Goal: Task Accomplishment & Management: Complete application form

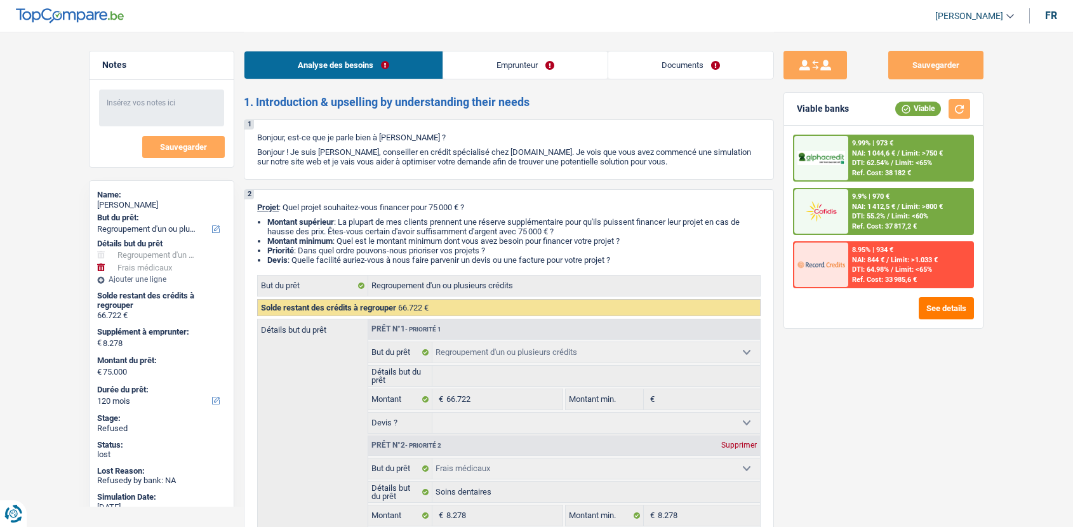
select select "refinancing"
select select "medical"
select select "120"
select select "refinancing"
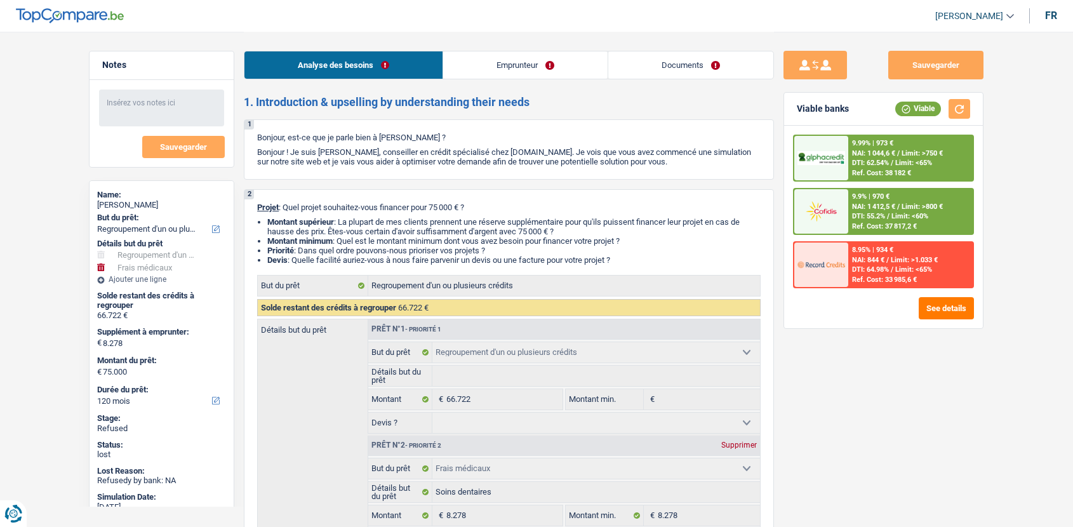
select select "refinancing"
select select "medical"
select select "120"
select select "mutuality"
select select "familyAllowances"
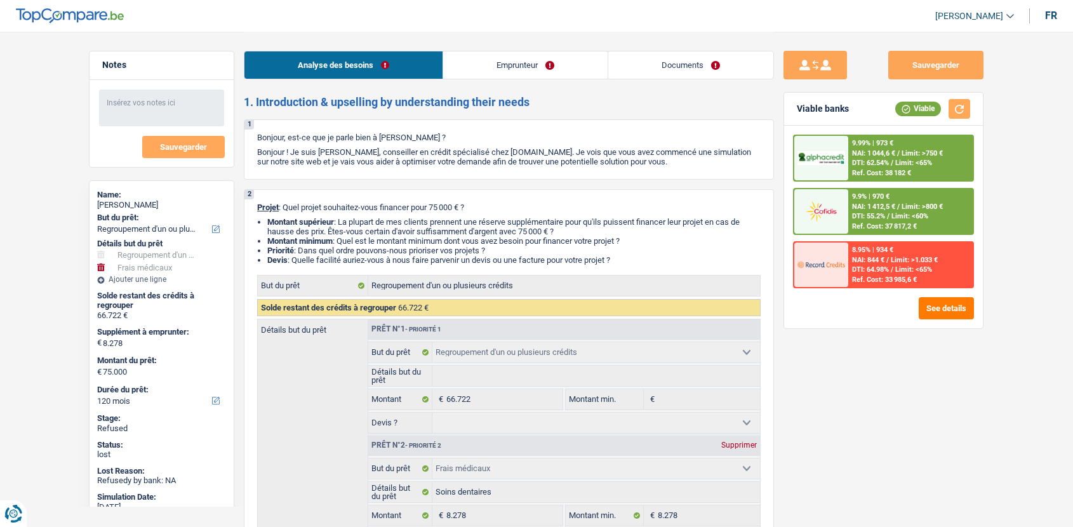
select select "mutualityIndemnity"
select select "alimony"
select select "rentalIncome"
select select "ownerWithMortgage"
select select "mortgage"
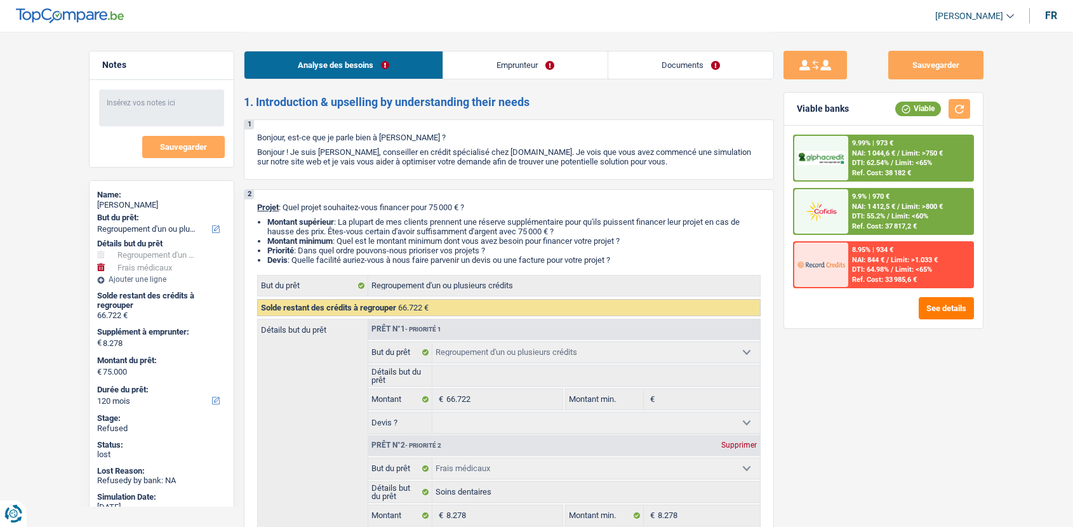
select select "300"
select select "personalLoan"
select select "loanRepayment"
select select "120"
select select "personalLoan"
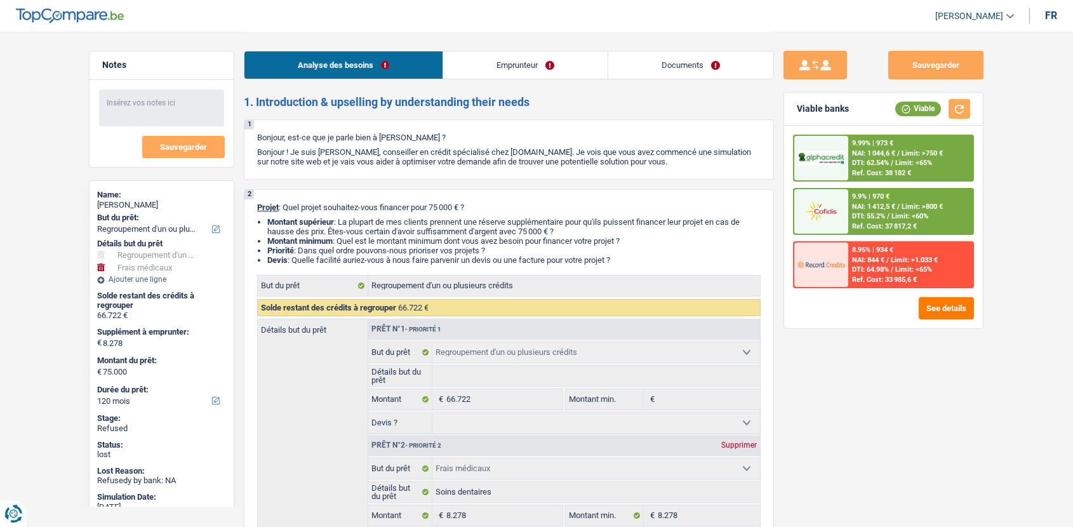
select select "loanRepayment"
select select "120"
select select "refinancing"
select select "medical"
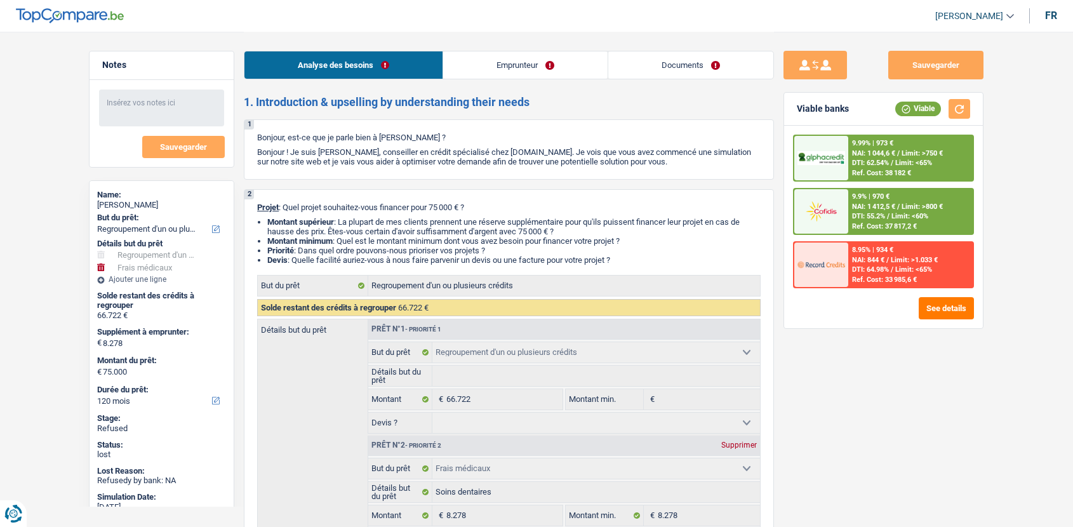
select select "120"
click at [706, 77] on link "Documents" at bounding box center [690, 64] width 165 height 27
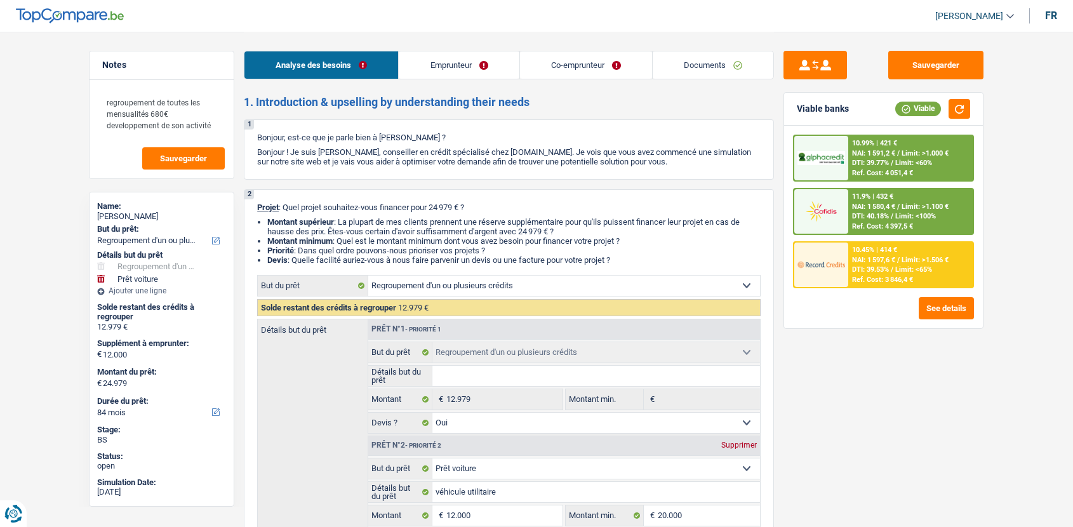
select select "refinancing"
select select "car"
select select "84"
select select "refinancing"
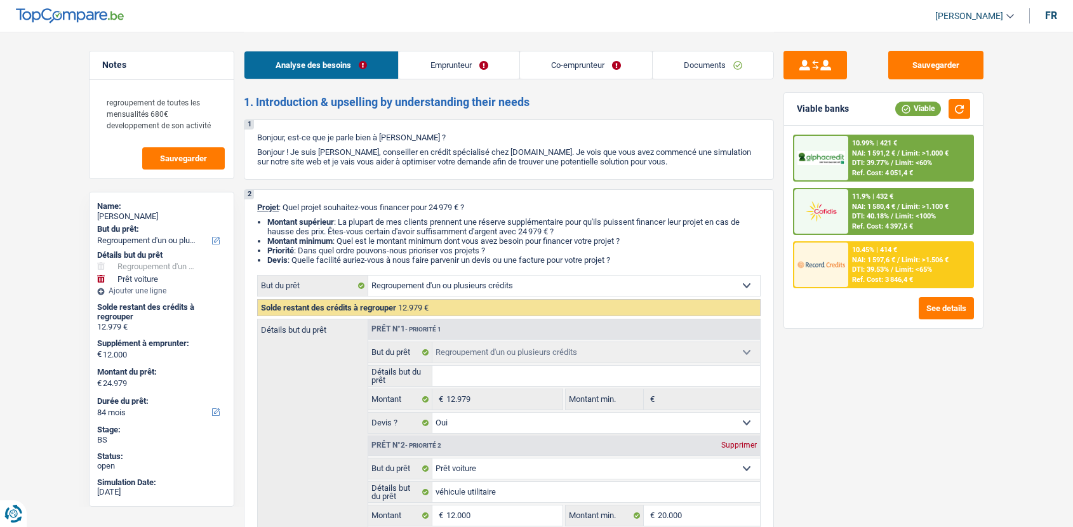
select select "refinancing"
select select "yes"
select select "car"
select select "yes"
select select "84"
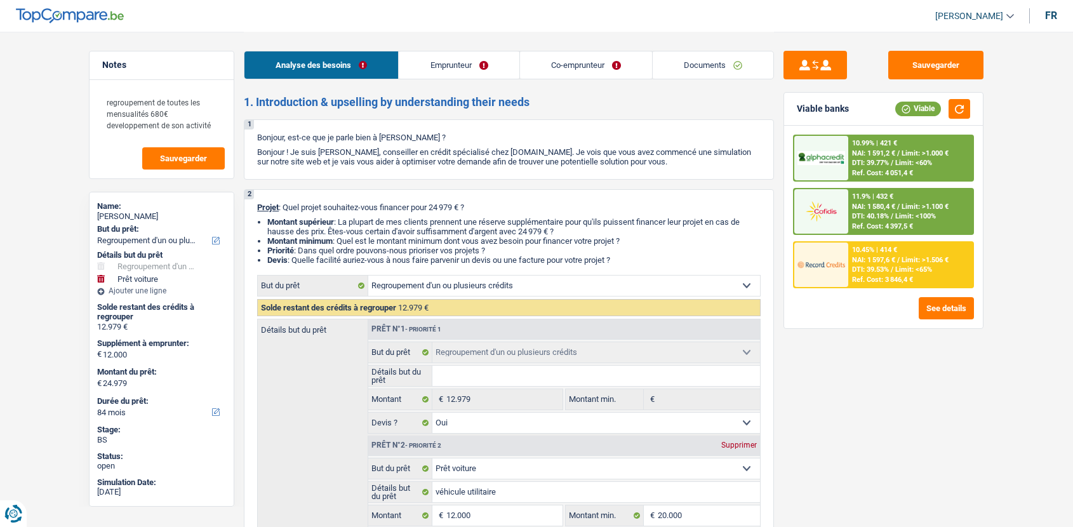
select select "invalid"
select select "disabilityPension"
select select "rents"
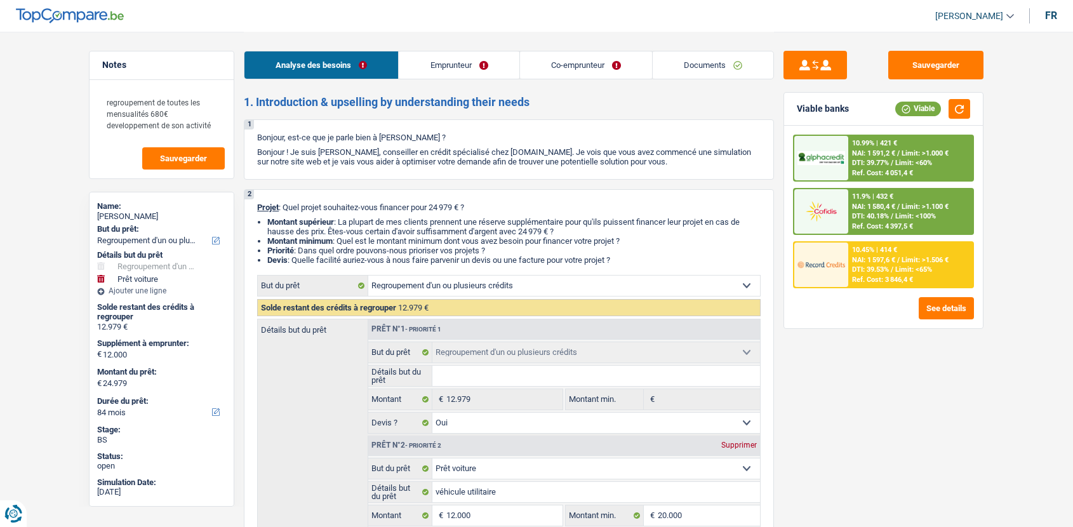
select select "personalLoan"
select select "homeFurnishingOrRelocation"
select select "42"
select select "personalLoan"
select select "homeFurnishingOrRelocation"
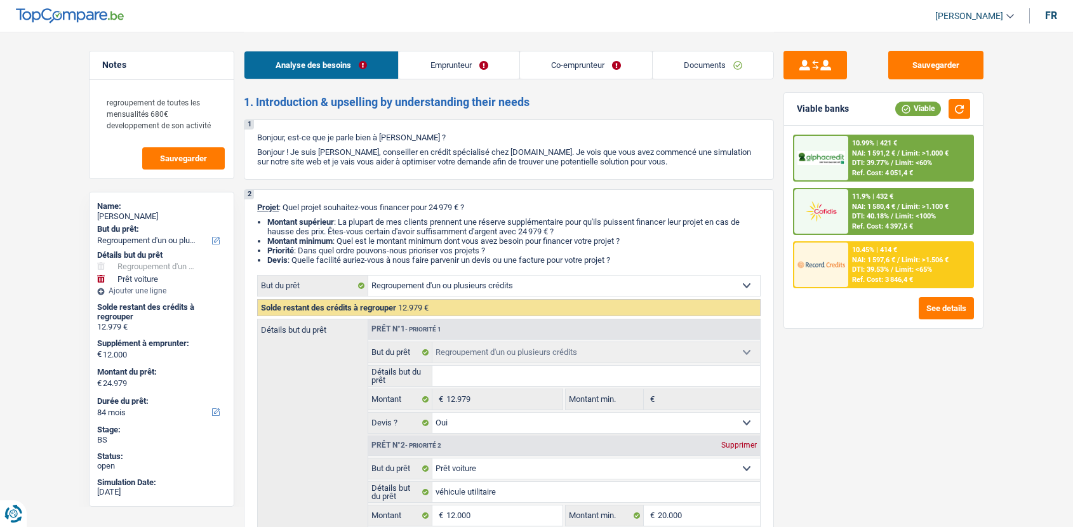
select select "60"
select select "cardOrCredit"
select select "refinancing"
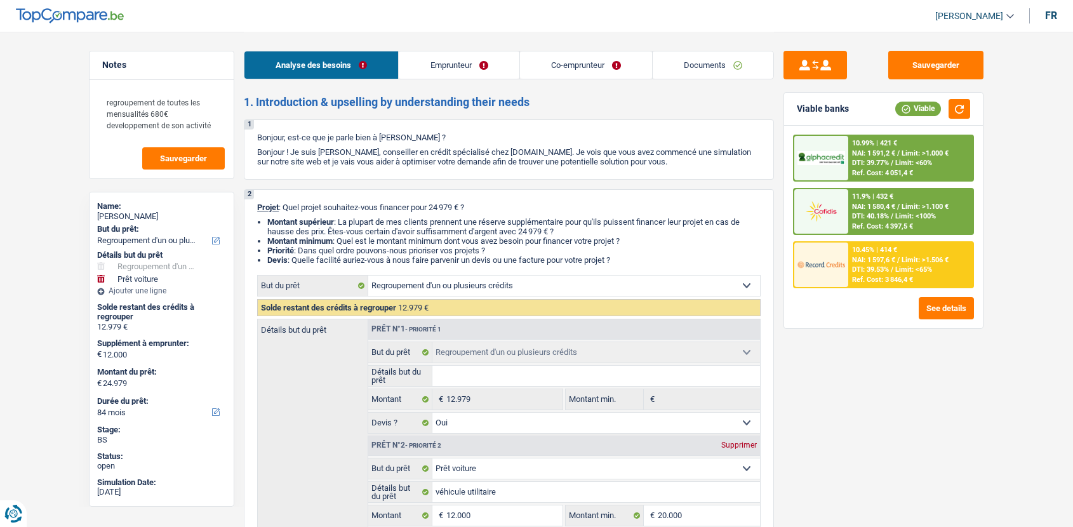
select select "yes"
select select "car"
select select "yes"
select select "84"
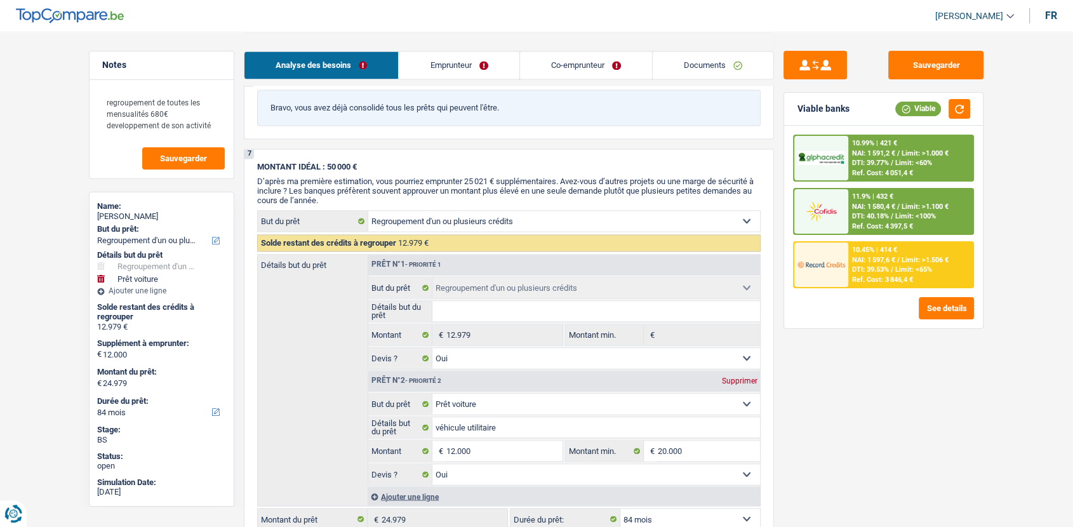
scroll to position [1913, 0]
click at [498, 461] on input "12.000" at bounding box center [504, 451] width 116 height 20
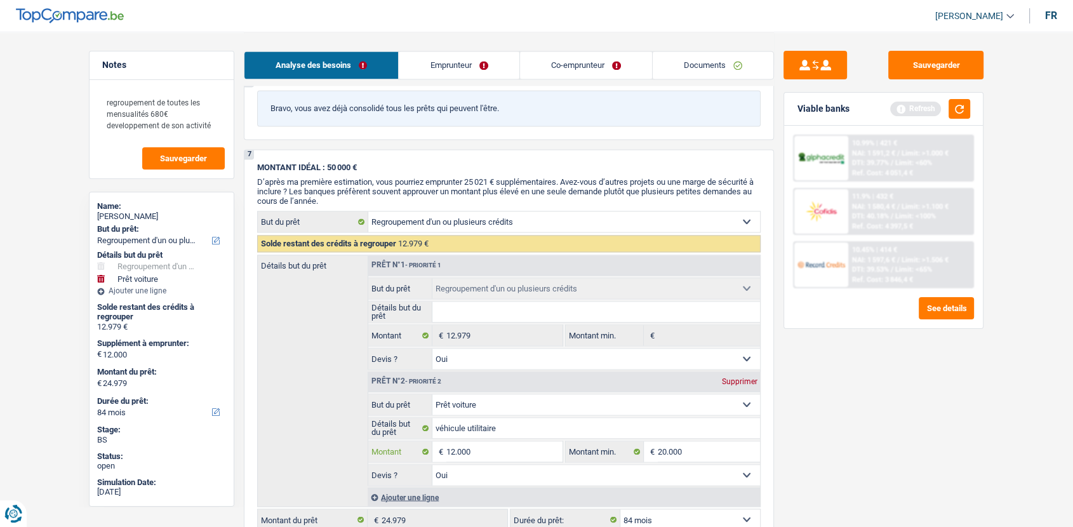
drag, startPoint x: 498, startPoint y: 461, endPoint x: 484, endPoint y: 442, distance: 23.6
click at [491, 461] on input "12.000" at bounding box center [504, 451] width 116 height 20
type input "2"
type input "25"
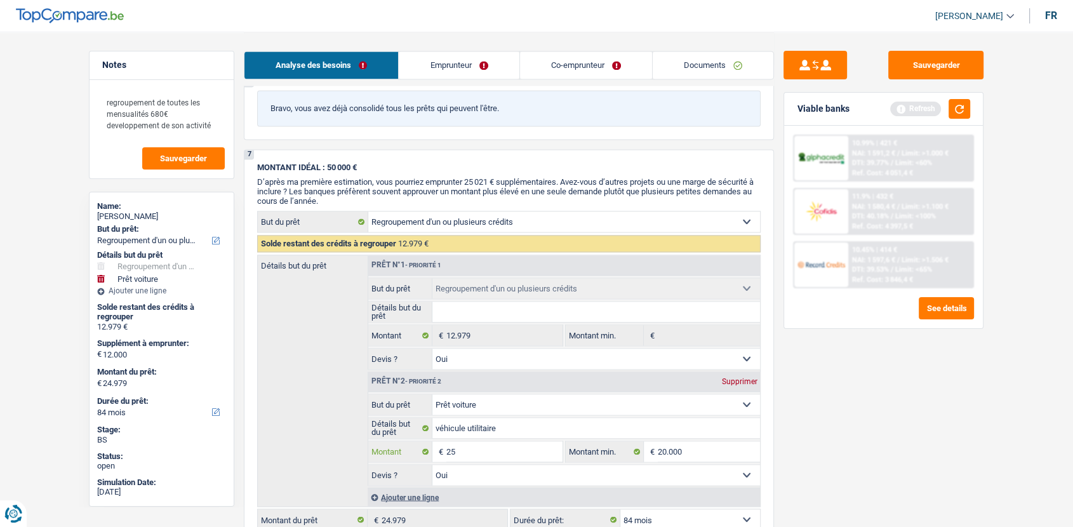
type input "25"
type input "250"
type input "2.500"
type input "25.000"
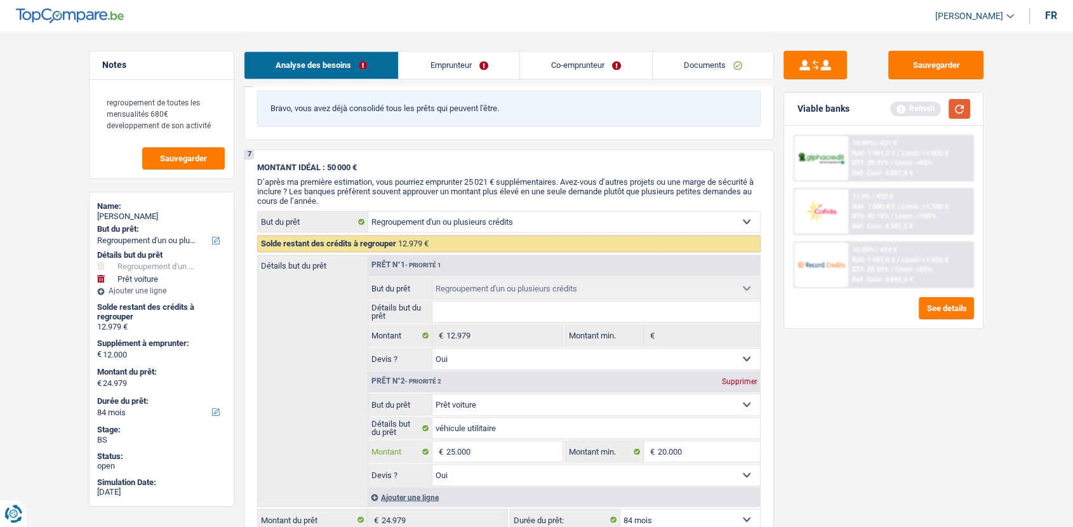
type input "25.000"
type input "37.979"
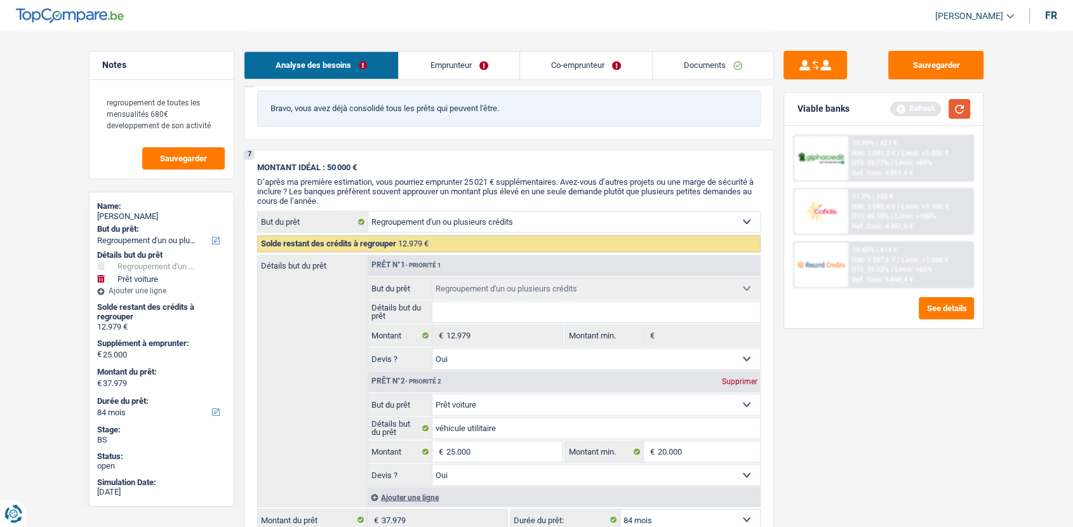
select select "144"
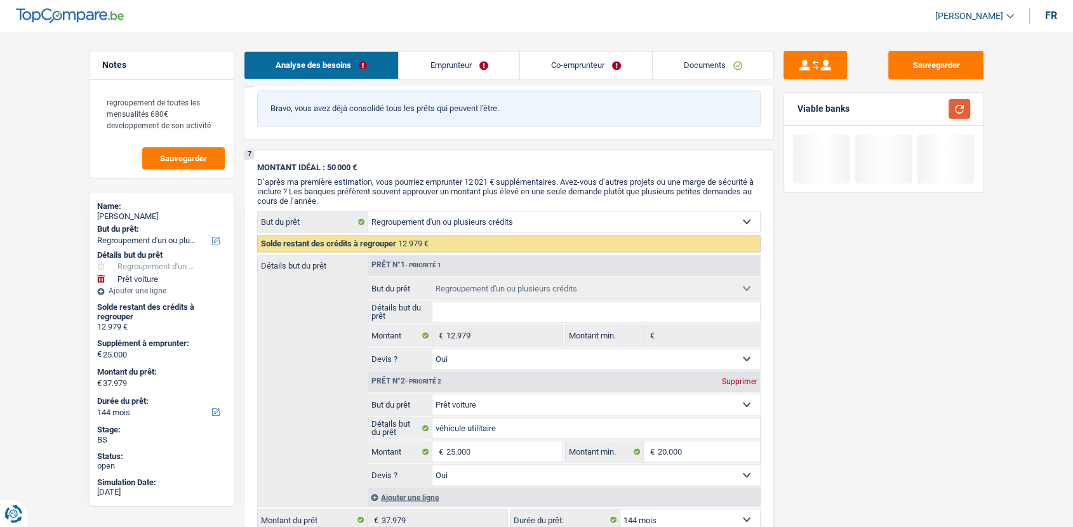
click at [965, 104] on button "button" at bounding box center [959, 109] width 22 height 20
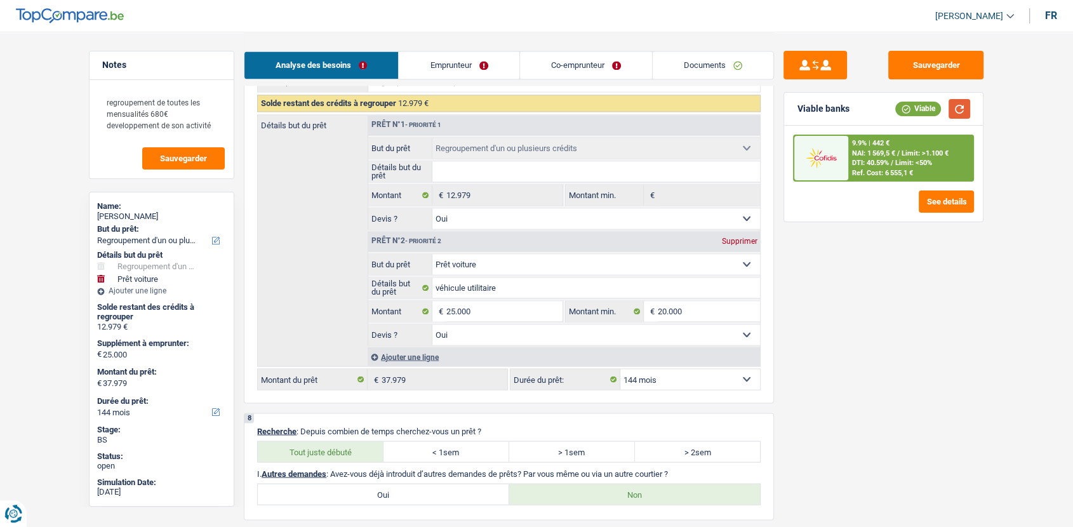
scroll to position [2063, 0]
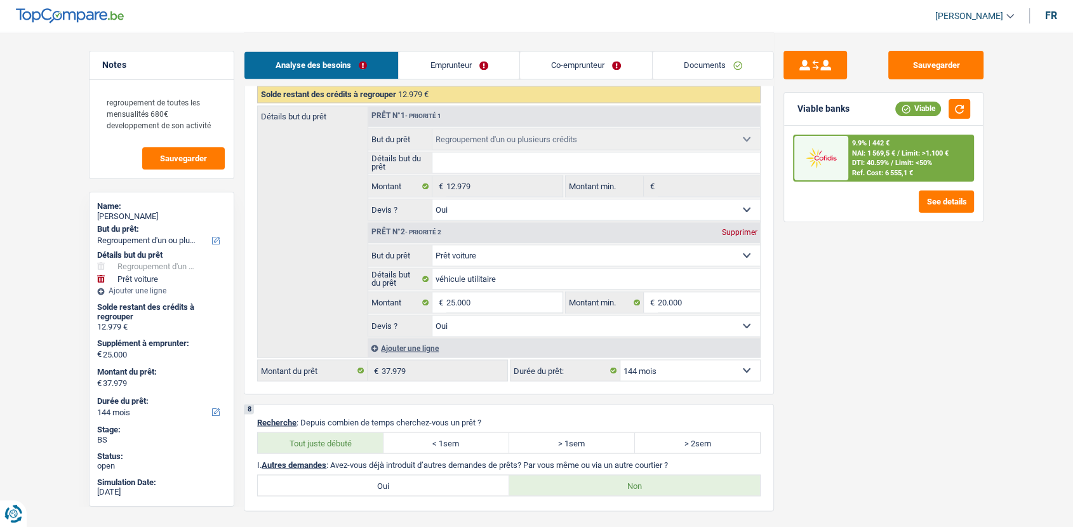
click at [698, 65] on link "Documents" at bounding box center [712, 64] width 121 height 27
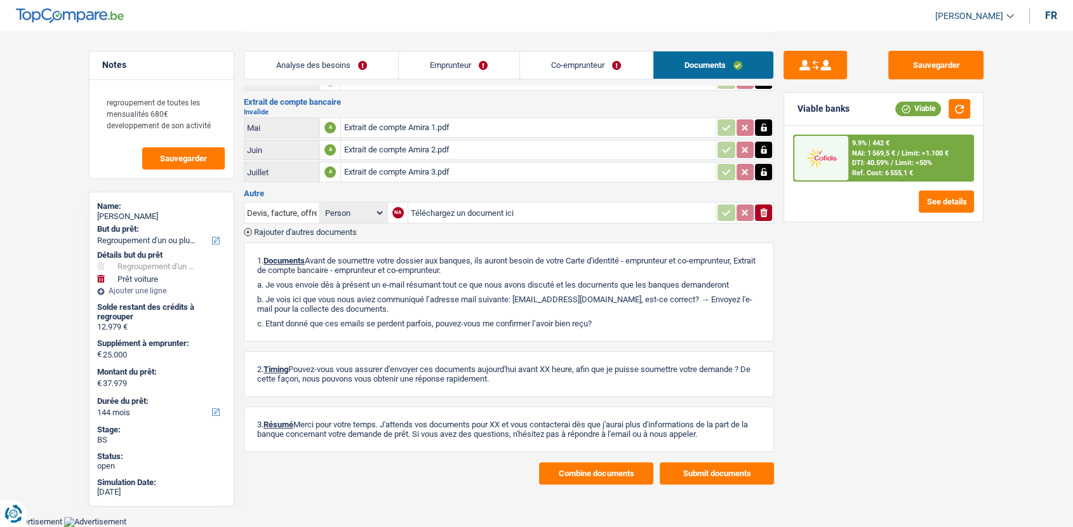
scroll to position [249, 0]
click at [601, 62] on link "Co-emprunteur" at bounding box center [586, 64] width 133 height 27
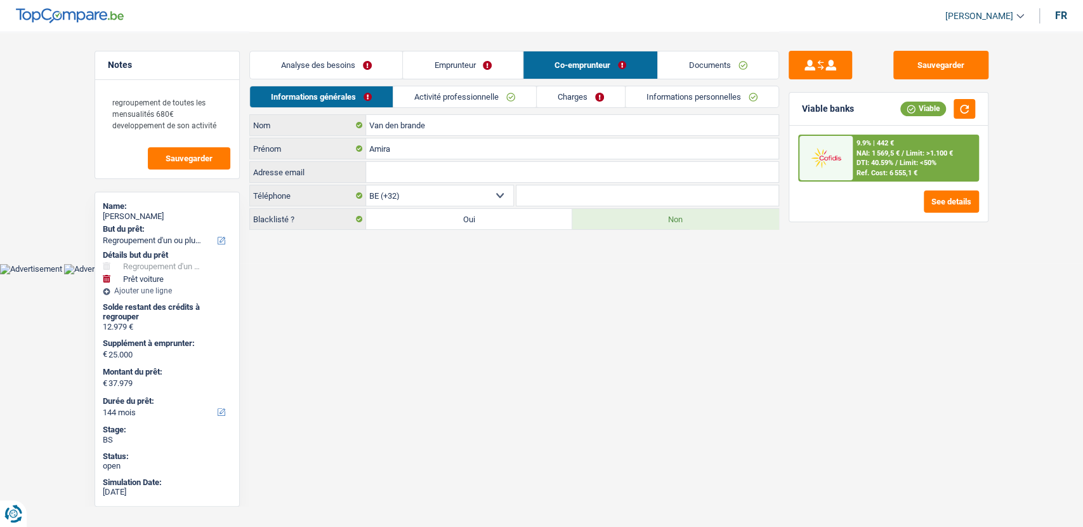
click at [701, 65] on link "Documents" at bounding box center [718, 64] width 121 height 27
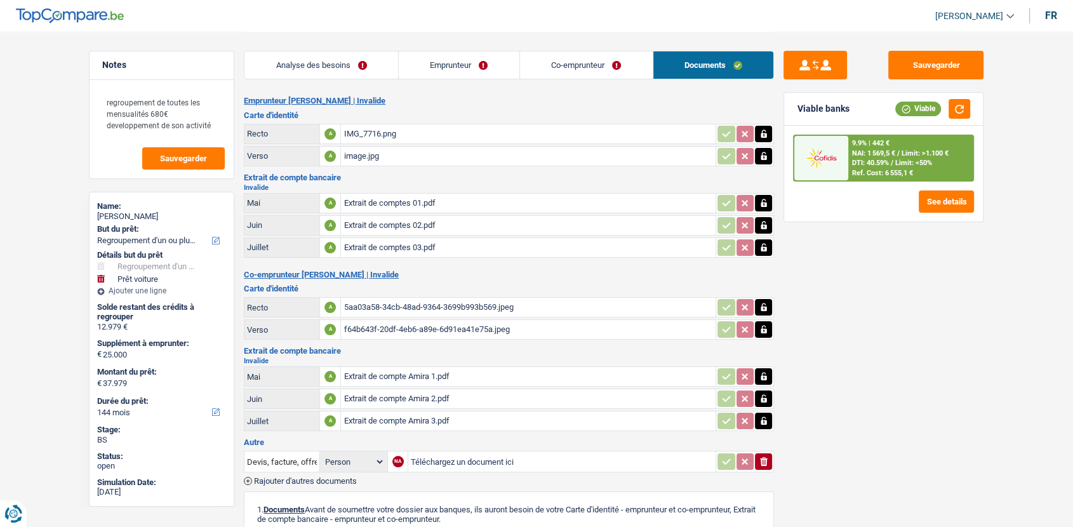
click at [335, 60] on link "Analyse des besoins" at bounding box center [321, 64] width 154 height 27
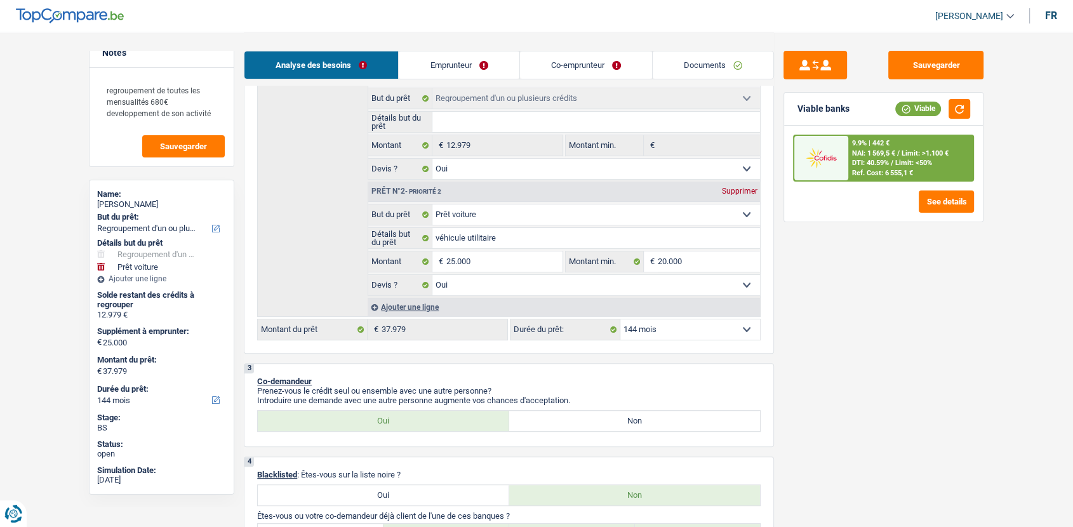
scroll to position [256, 0]
click at [546, 264] on input "25.000" at bounding box center [504, 259] width 116 height 20
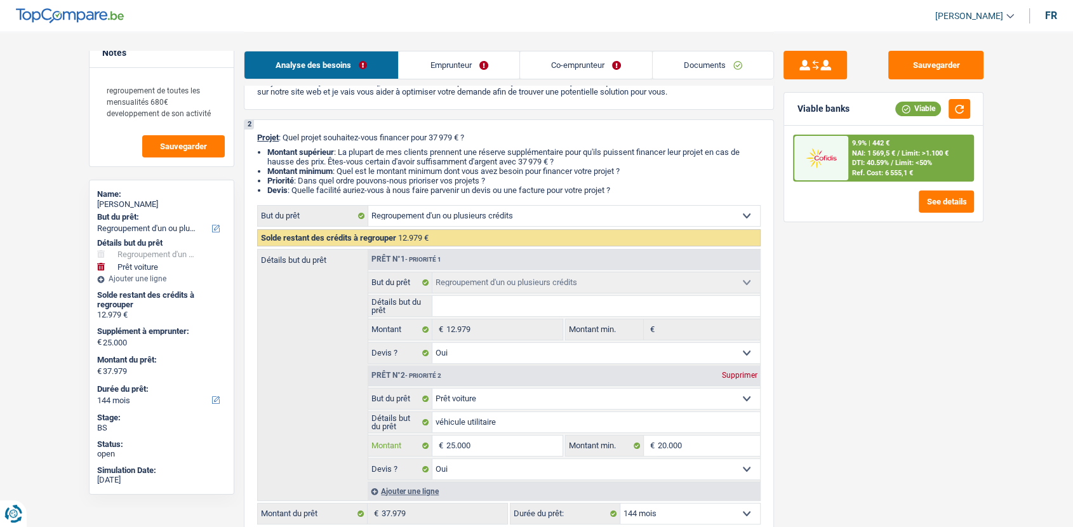
scroll to position [68, 0]
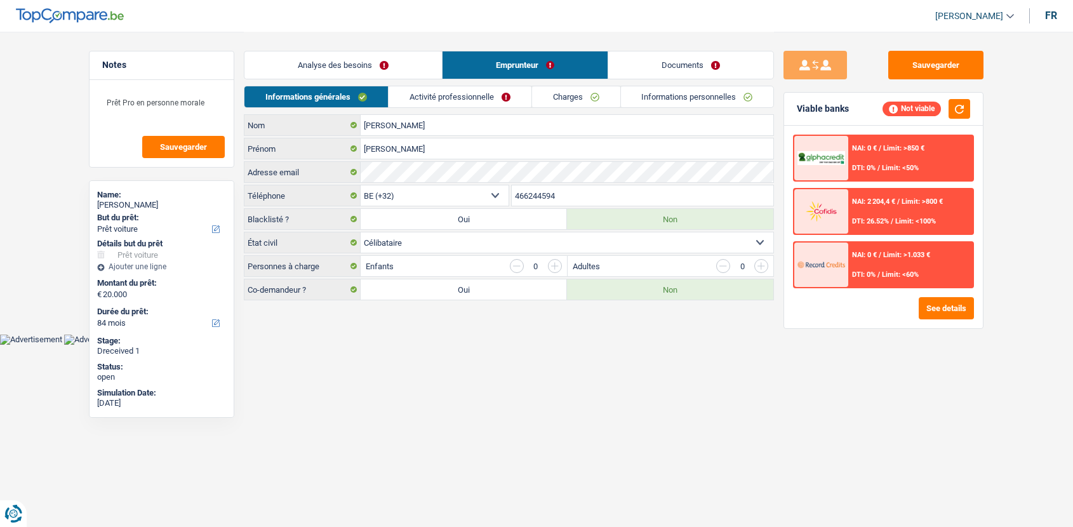
select select "car"
select select "84"
select select "32"
select select "single"
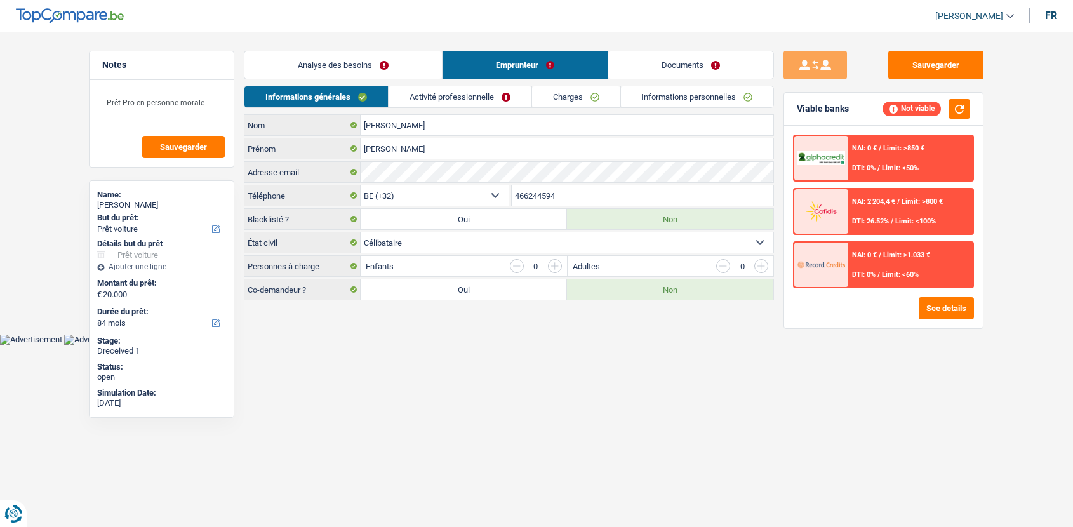
select select "independent"
select select "netSalary"
select select "BE"
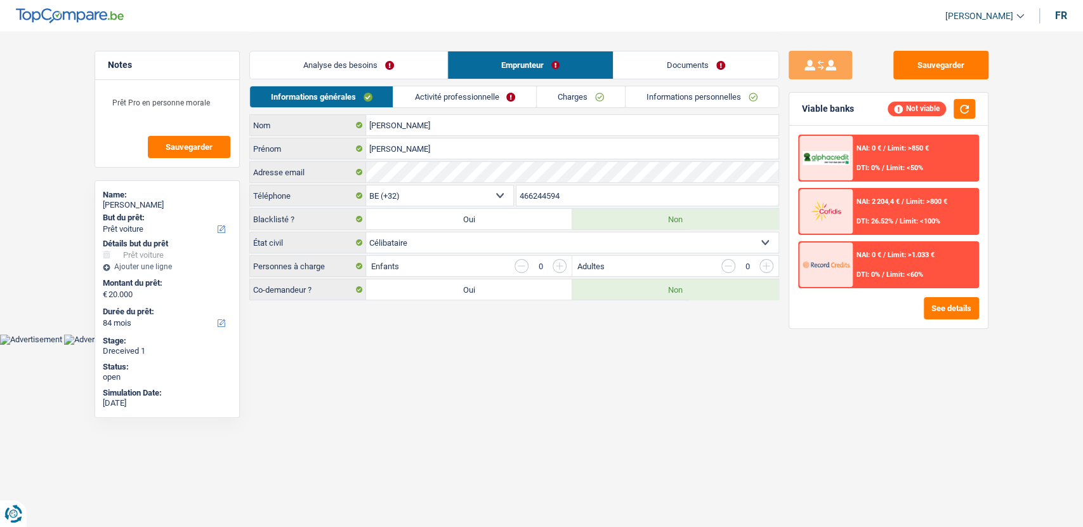
click at [495, 102] on link "Activité professionnelle" at bounding box center [464, 96] width 143 height 21
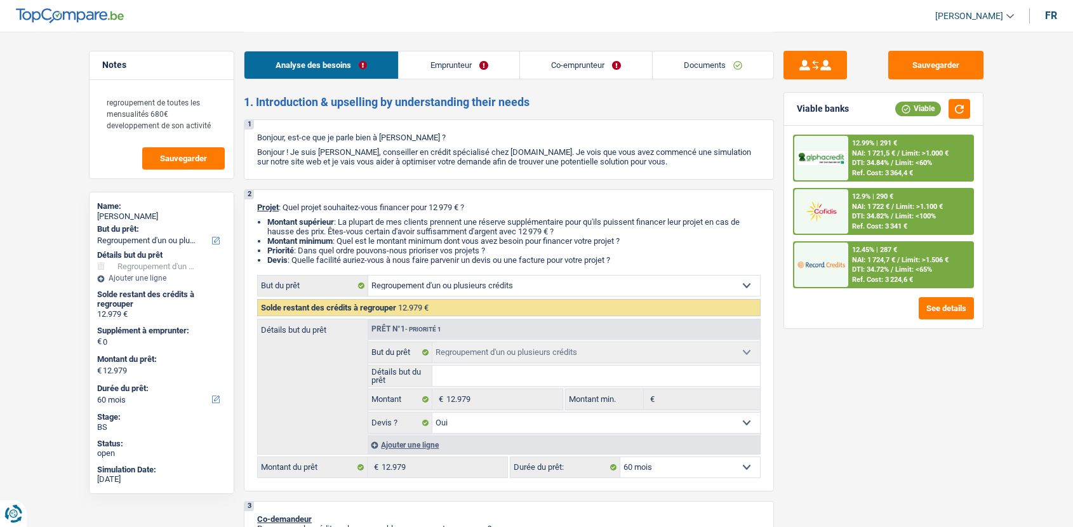
select select "refinancing"
select select "60"
select select "refinancing"
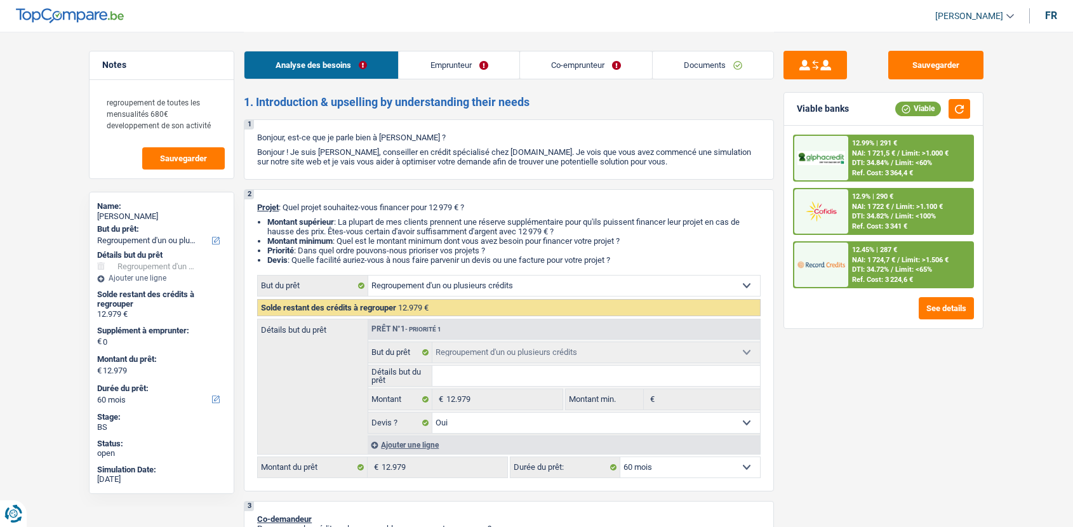
select select "yes"
select select "60"
select select "invalid"
select select "disabilityPension"
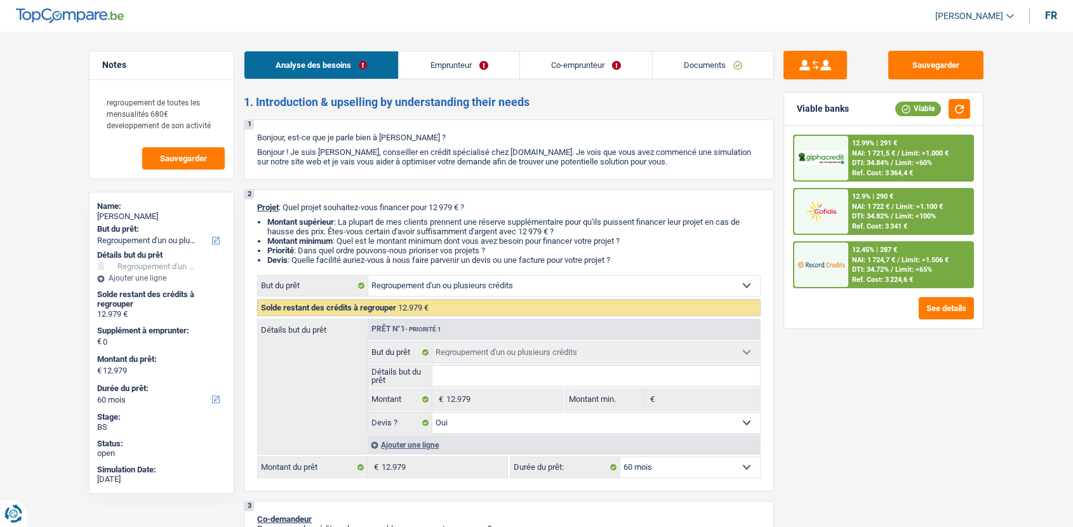
select select "disabilityPension"
select select "rents"
select select "personalLoan"
select select "homeFurnishingOrRelocation"
select select "42"
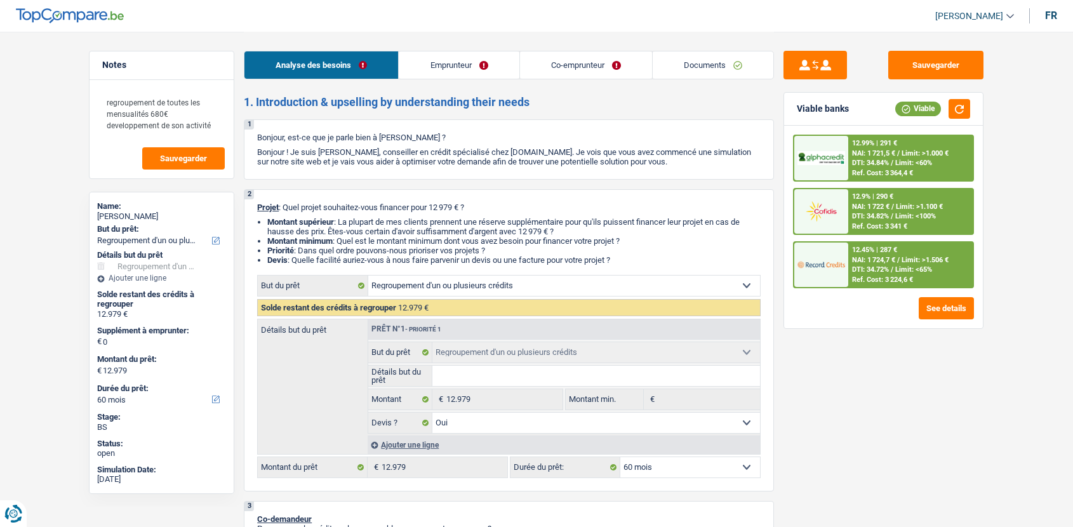
select select "personalLoan"
select select "homeFurnishingOrRelocation"
select select "60"
select select "cardOrCredit"
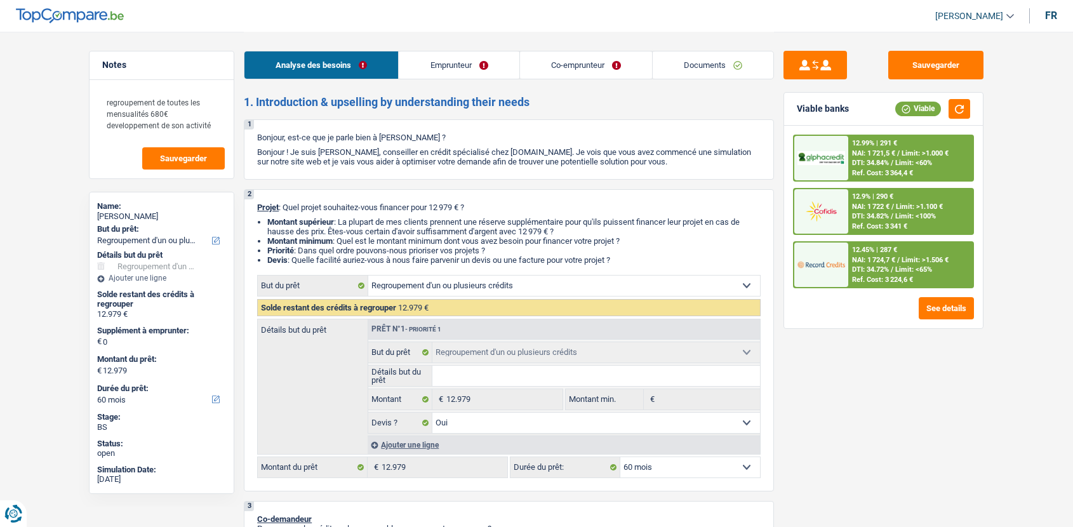
select select "refinancing"
select select "yes"
select select "60"
select select "invalid"
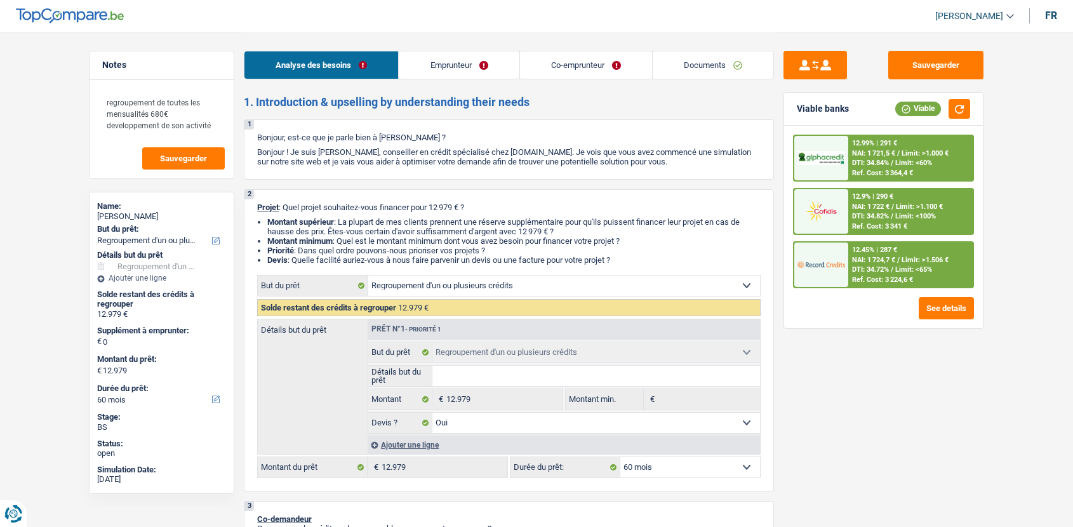
select select "disabilityPension"
select select "[DEMOGRAPHIC_DATA]"
select select "BE"
click at [440, 76] on link "Emprunteur" at bounding box center [459, 64] width 120 height 27
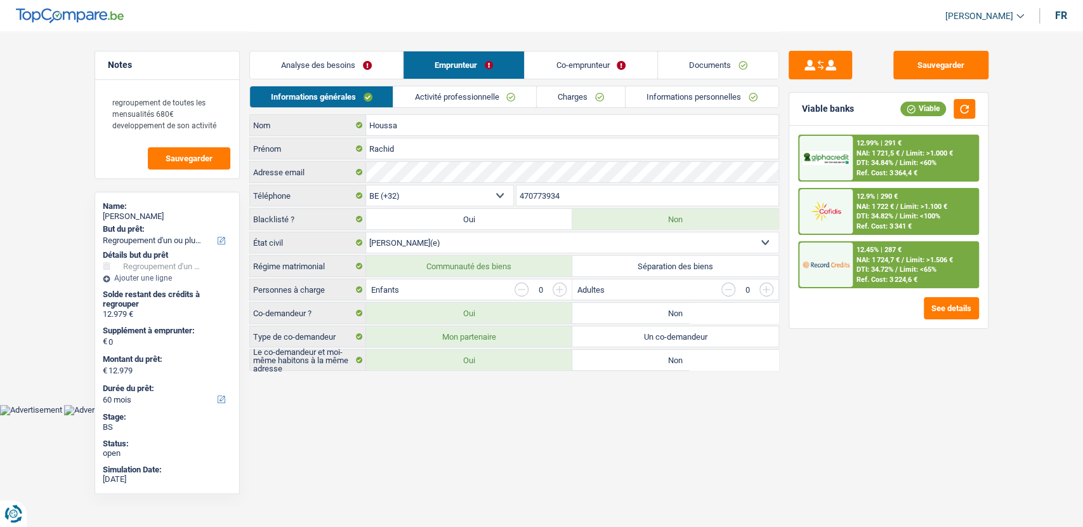
click at [448, 96] on link "Activité professionnelle" at bounding box center [464, 96] width 143 height 21
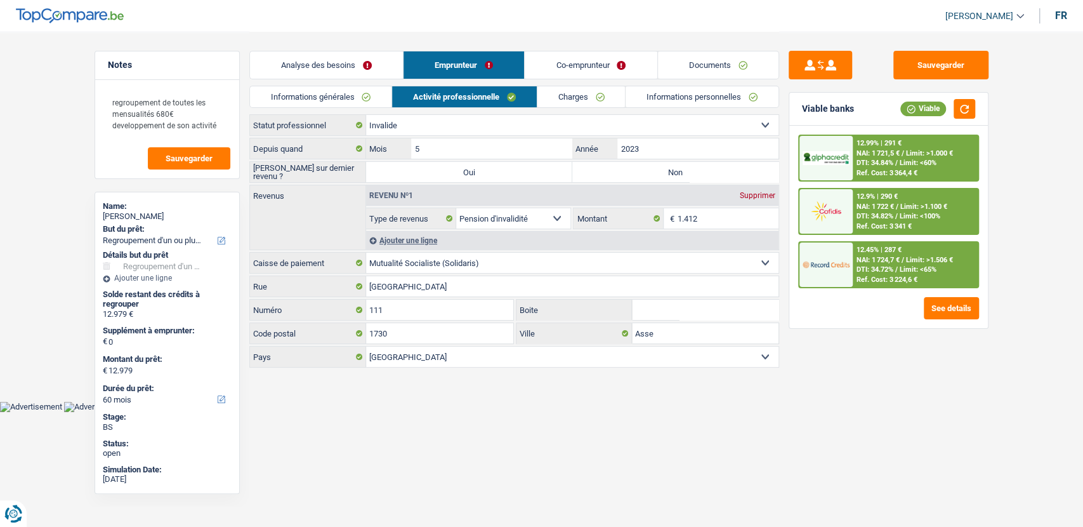
click at [584, 65] on link "Co-emprunteur" at bounding box center [591, 64] width 132 height 27
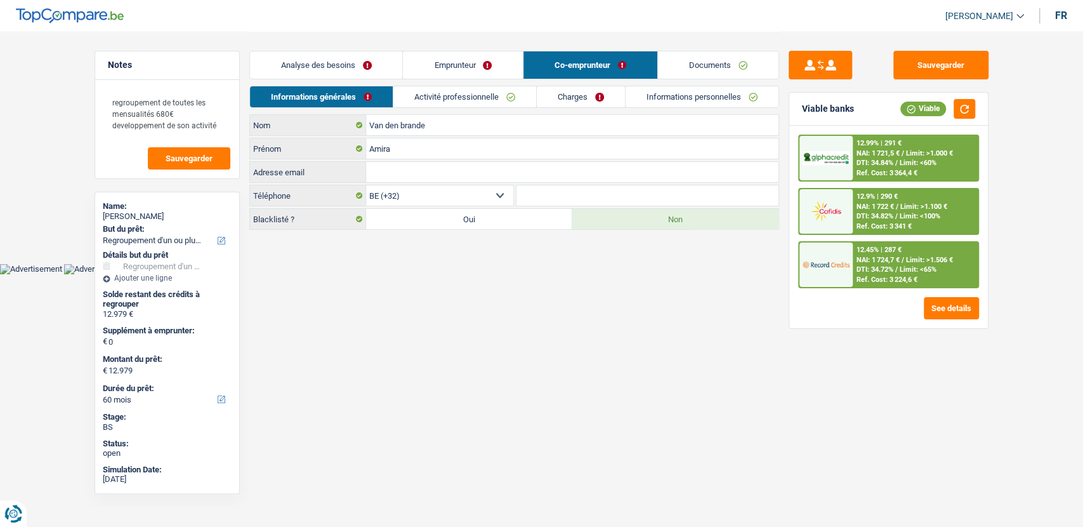
click at [487, 93] on link "Activité professionnelle" at bounding box center [464, 96] width 143 height 21
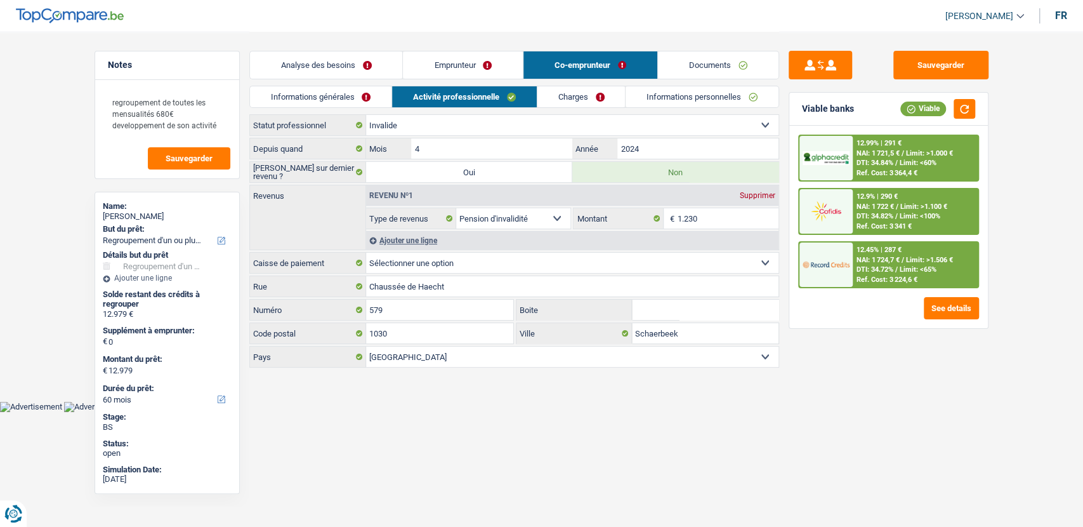
click at [444, 65] on link "Emprunteur" at bounding box center [463, 64] width 120 height 27
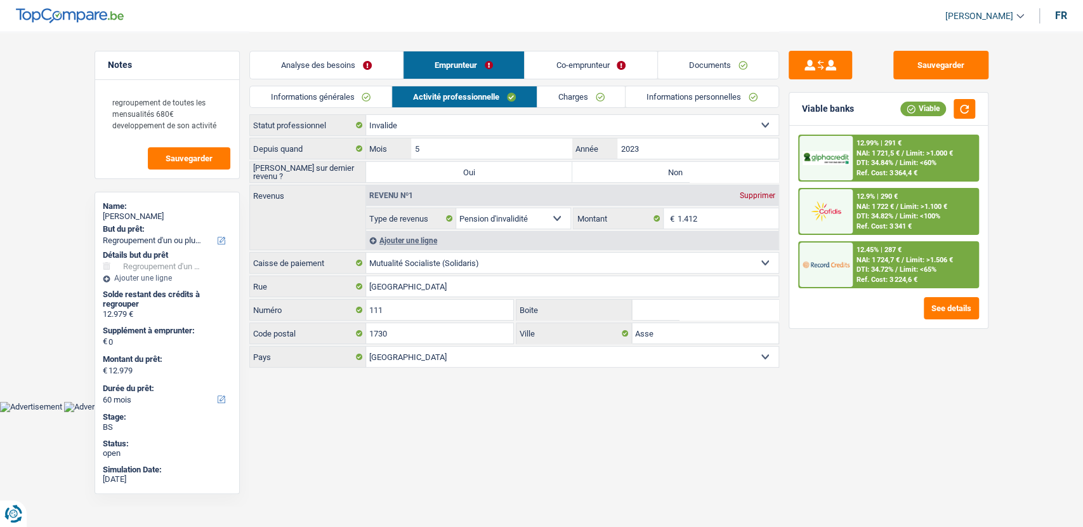
click at [577, 76] on link "Co-emprunteur" at bounding box center [591, 64] width 132 height 27
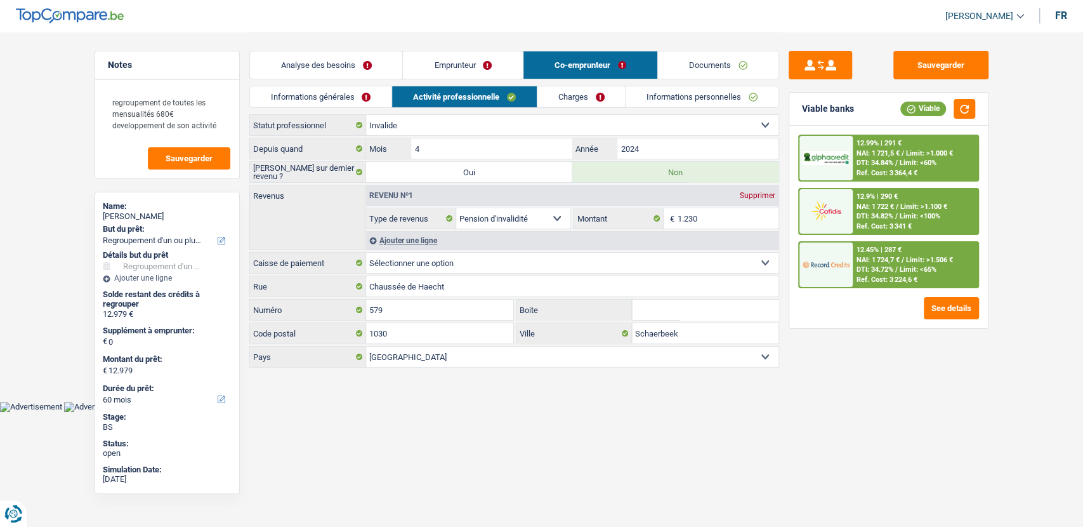
click at [477, 74] on link "Emprunteur" at bounding box center [463, 64] width 120 height 27
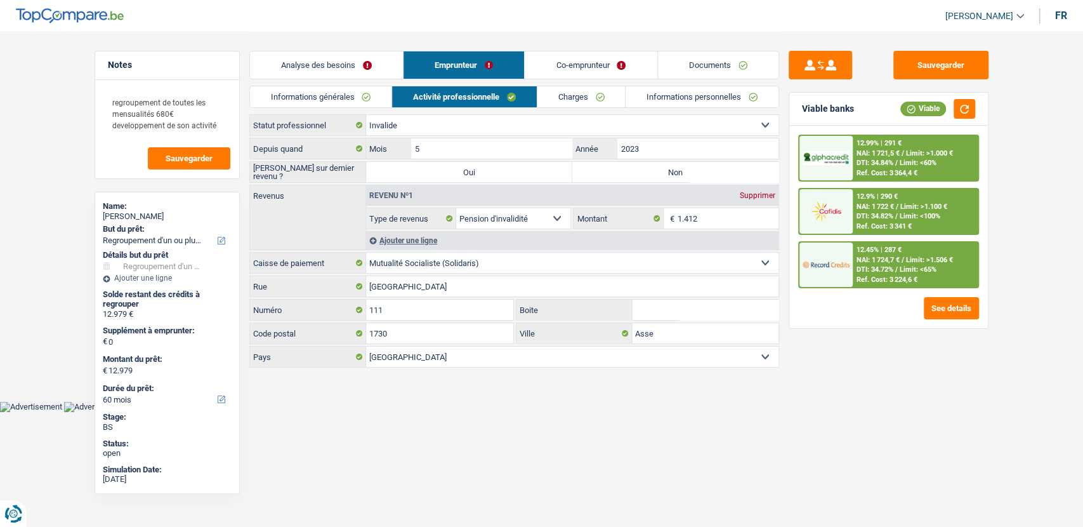
click at [579, 76] on link "Co-emprunteur" at bounding box center [591, 64] width 132 height 27
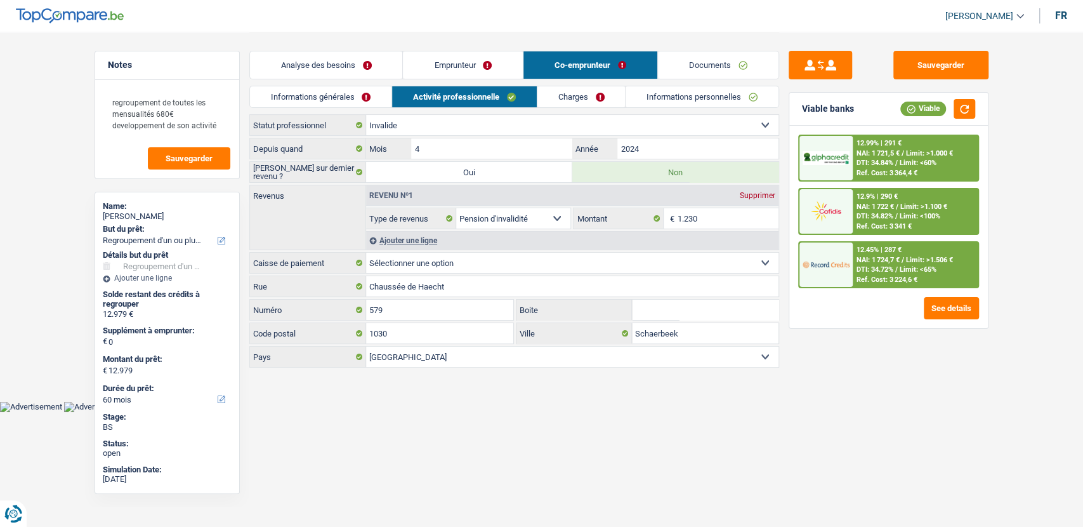
click at [360, 62] on link "Analyse des besoins" at bounding box center [326, 64] width 153 height 27
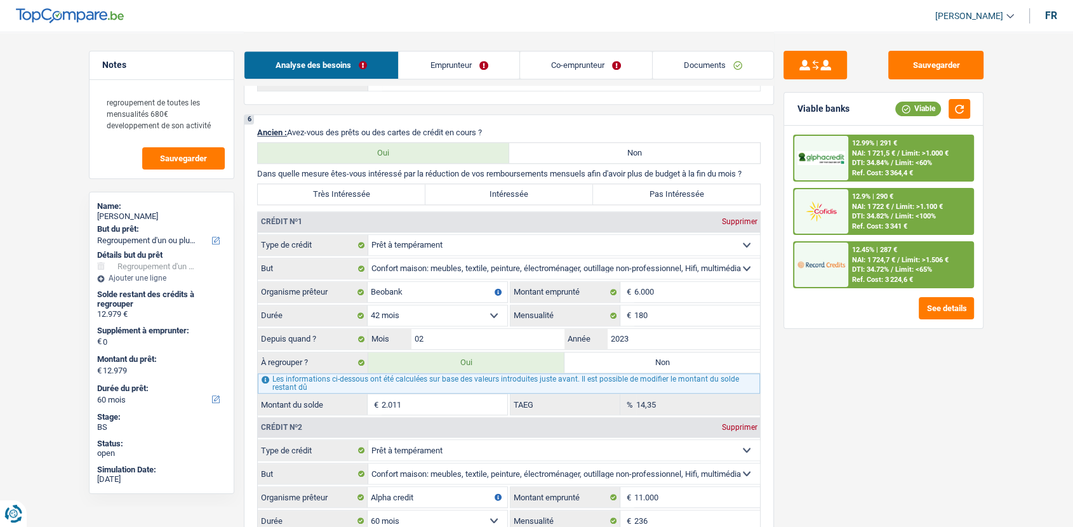
scroll to position [924, 0]
click at [682, 68] on link "Documents" at bounding box center [712, 64] width 121 height 27
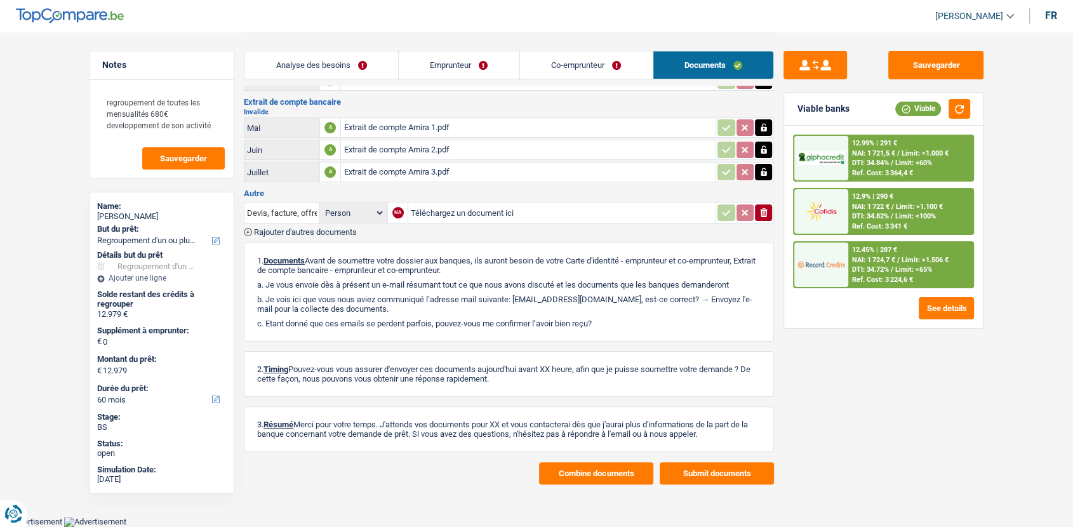
scroll to position [249, 0]
click at [566, 79] on div "Analyse des besoins Emprunteur Co-emprunteur Documents" at bounding box center [509, 59] width 530 height 54
click at [574, 62] on link "Co-emprunteur" at bounding box center [586, 64] width 133 height 27
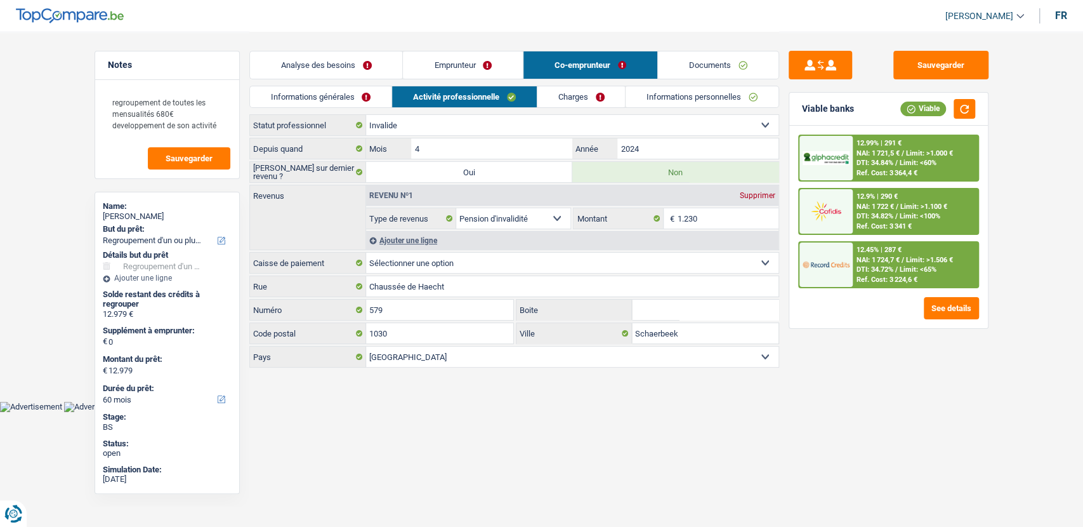
click at [329, 77] on link "Analyse des besoins" at bounding box center [326, 64] width 153 height 27
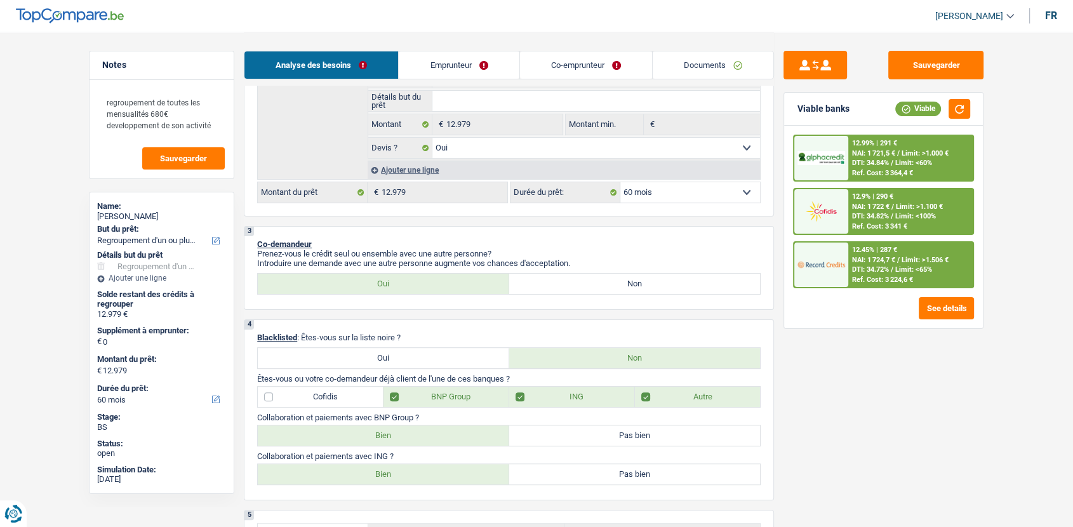
scroll to position [275, 0]
click at [453, 60] on link "Emprunteur" at bounding box center [459, 64] width 120 height 27
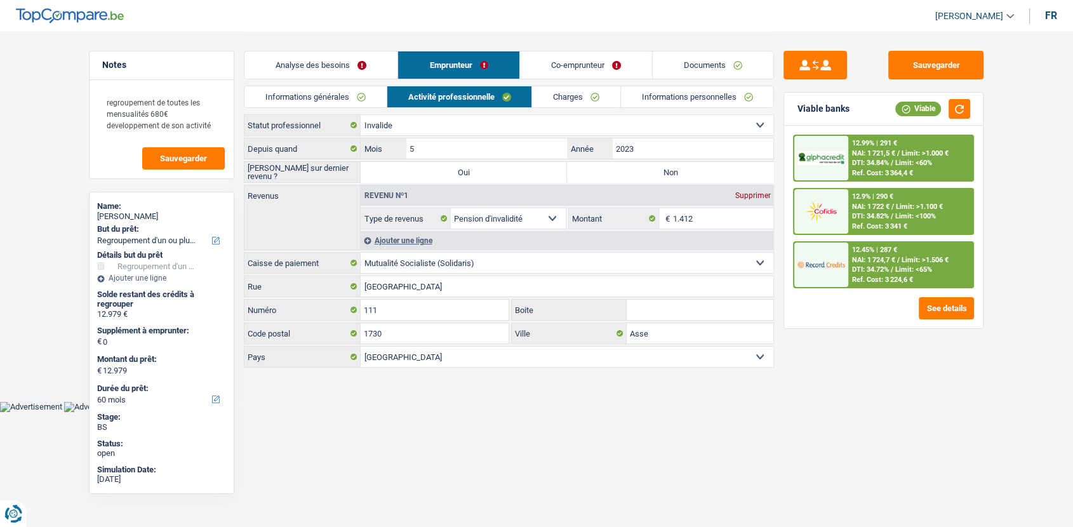
scroll to position [0, 0]
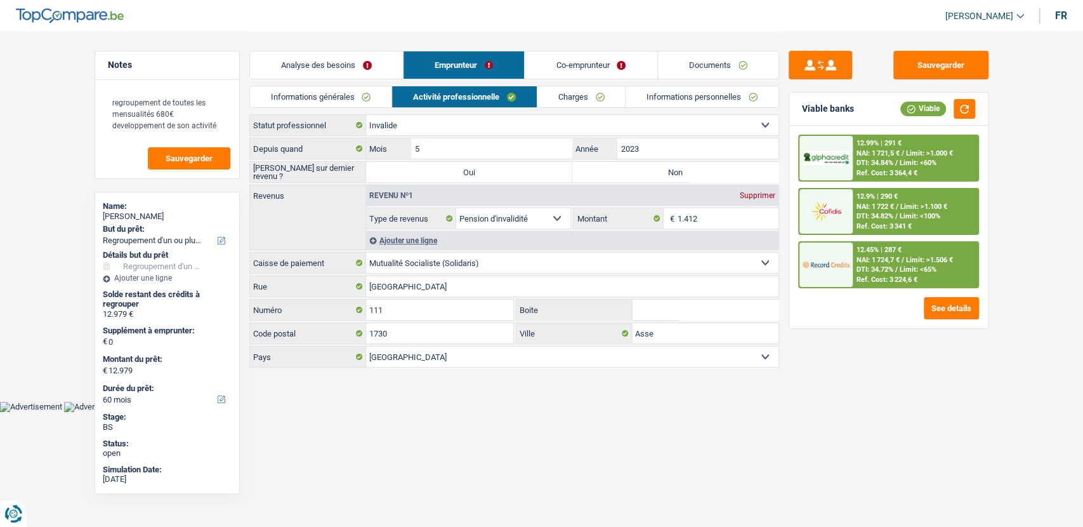
click at [552, 62] on link "Co-emprunteur" at bounding box center [591, 64] width 132 height 27
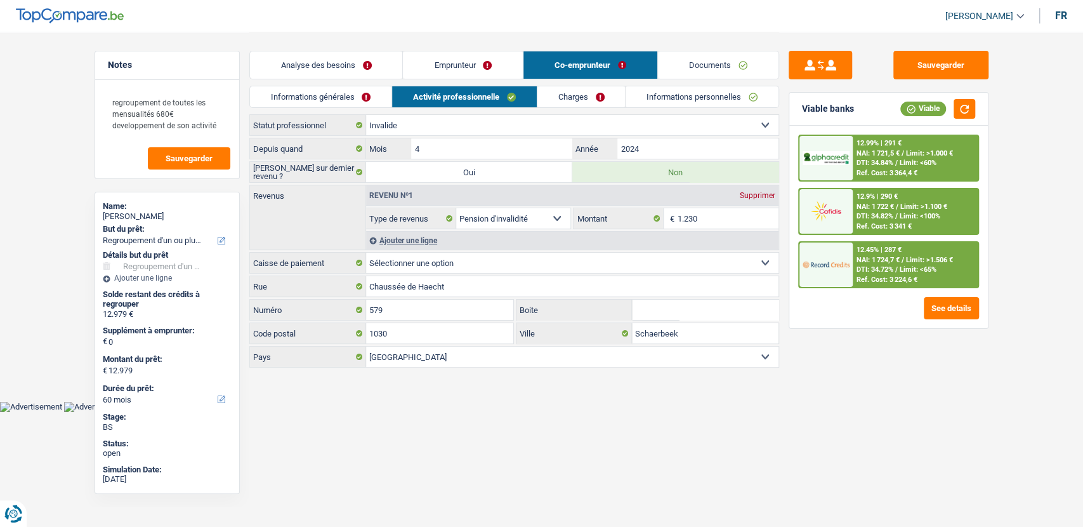
click at [472, 73] on link "Emprunteur" at bounding box center [463, 64] width 120 height 27
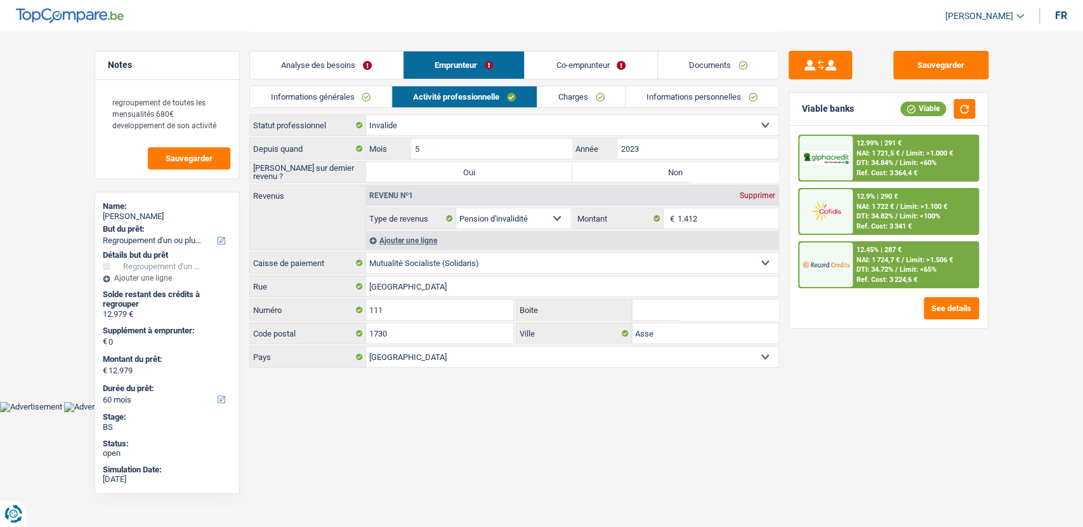
click at [340, 74] on link "Analyse des besoins" at bounding box center [326, 64] width 153 height 27
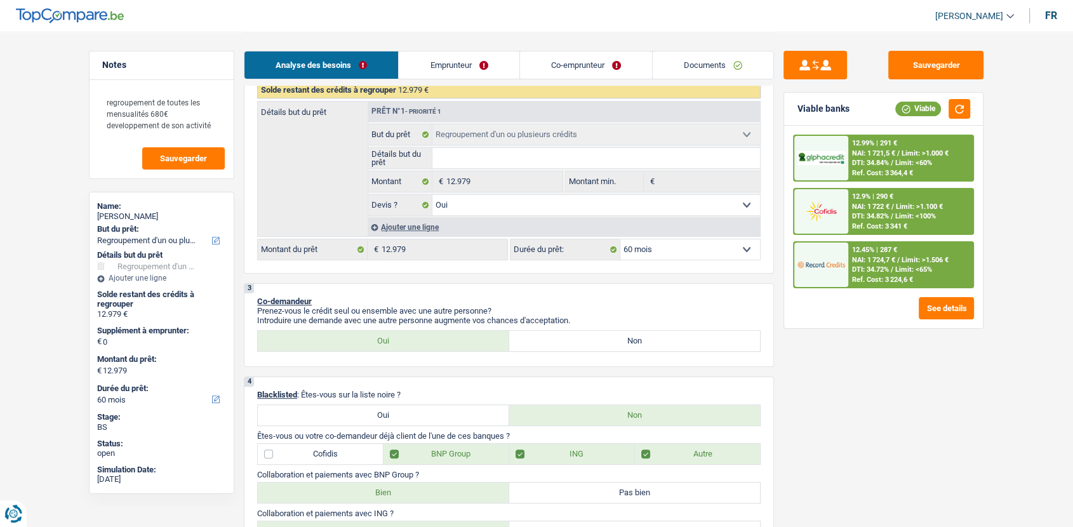
scroll to position [260, 0]
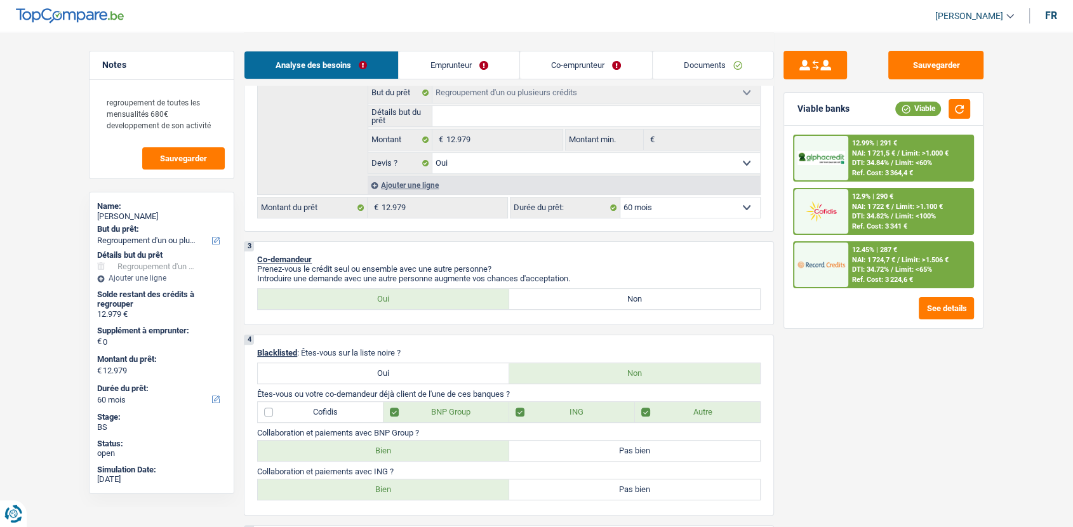
click at [421, 192] on div "Ajouter une ligne" at bounding box center [563, 185] width 392 height 18
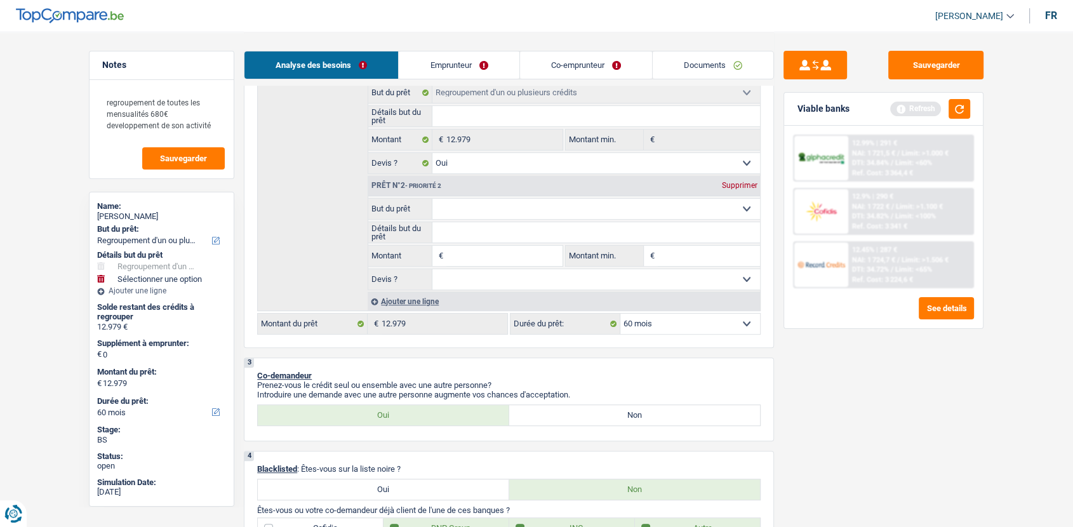
click at [466, 265] on input "Montant" at bounding box center [504, 256] width 116 height 20
type input "1"
type input "10"
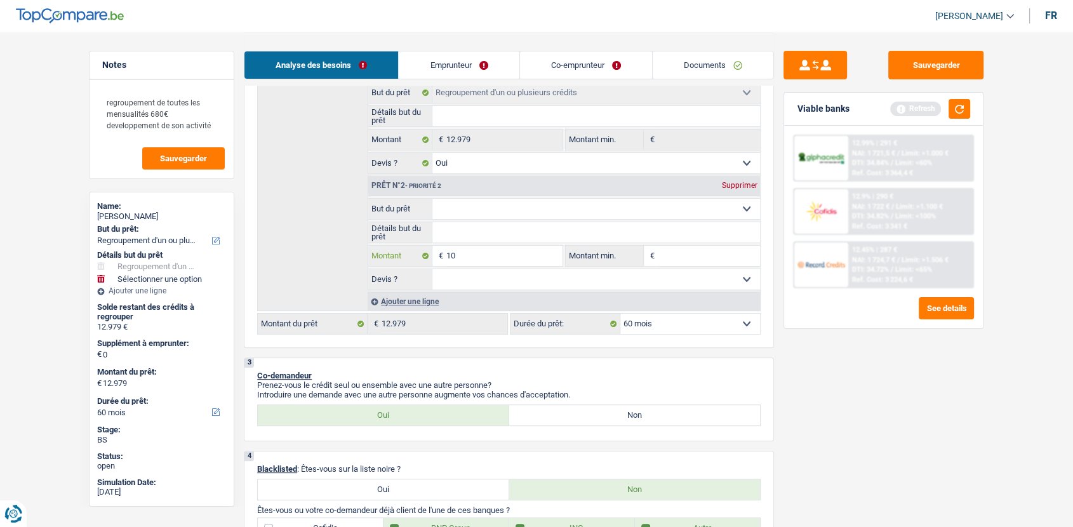
type input "100"
type input "1.000"
type input "10.001"
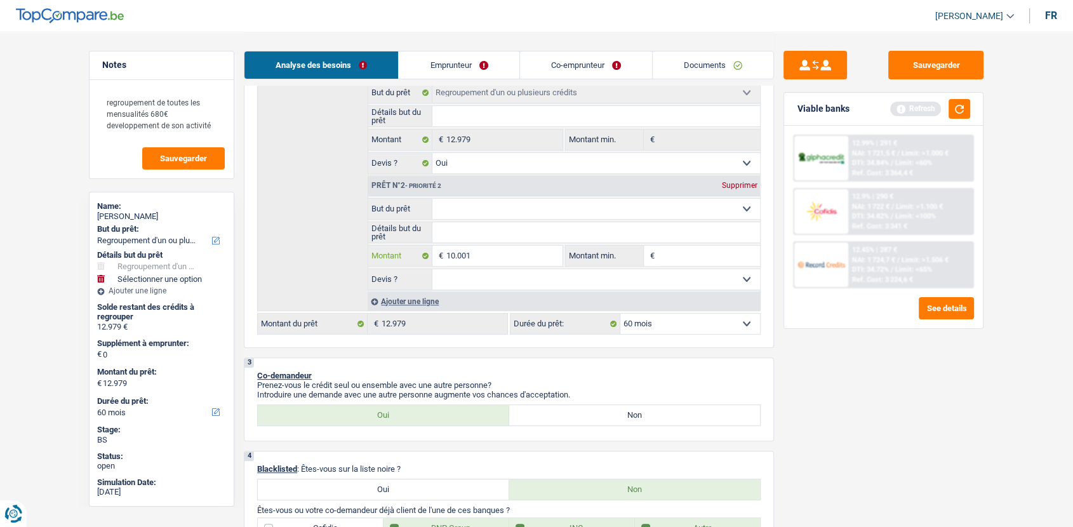
type input "10.001"
type input "22.980"
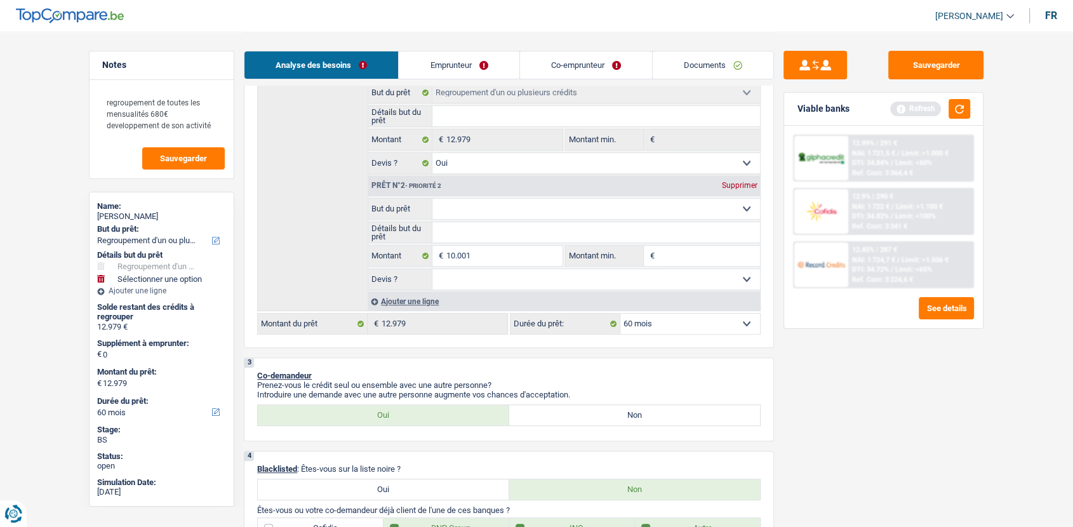
type input "22.980"
select select "120"
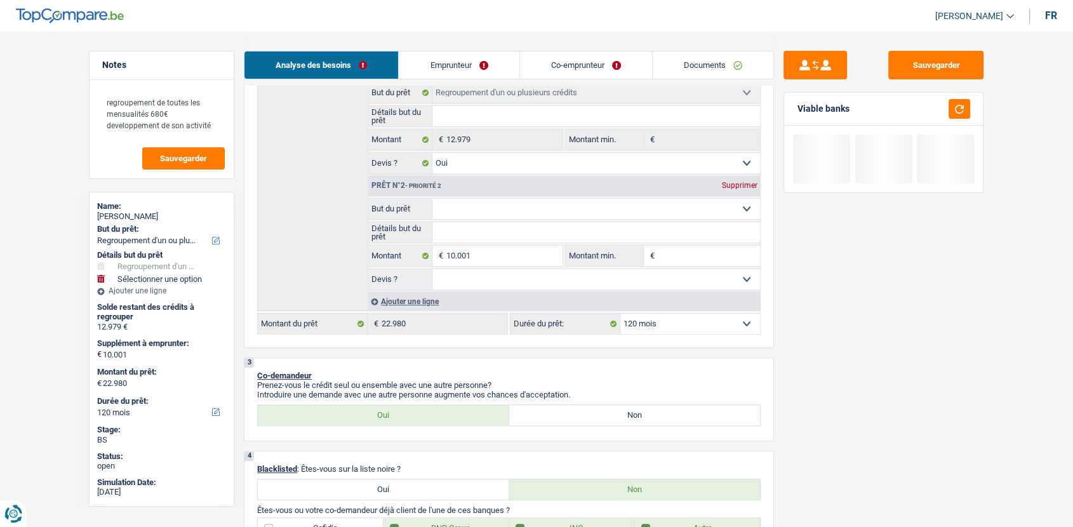
click at [492, 209] on select "Confort maison: meubles, textile, peinture, électroménager, outillage non-profe…" at bounding box center [596, 209] width 328 height 20
select select "car"
click at [432, 202] on select "Confort maison: meubles, textile, peinture, électroménager, outillage non-profe…" at bounding box center [596, 209] width 328 height 20
select select "car"
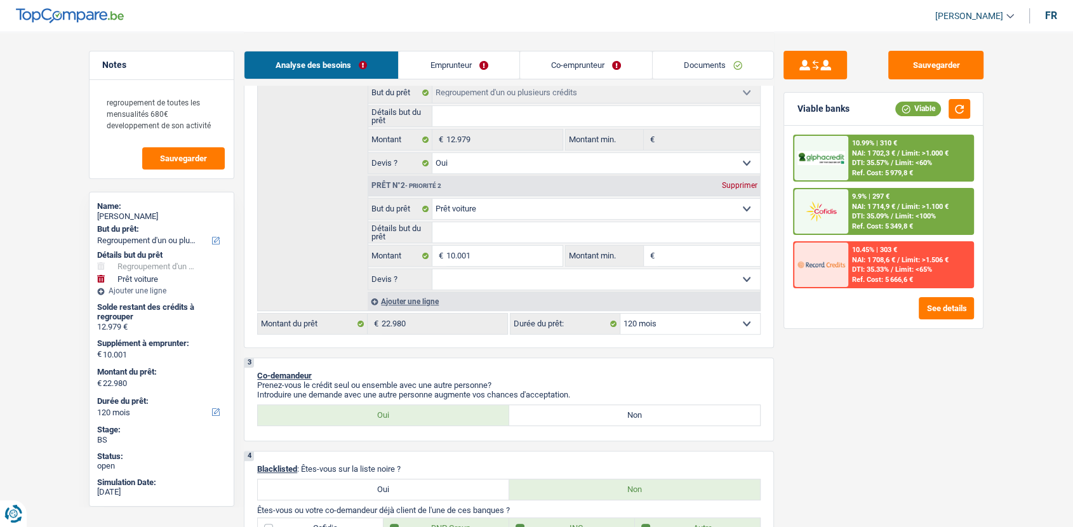
click at [530, 241] on input "Détails but du prêt" at bounding box center [596, 232] width 328 height 20
type input "V"
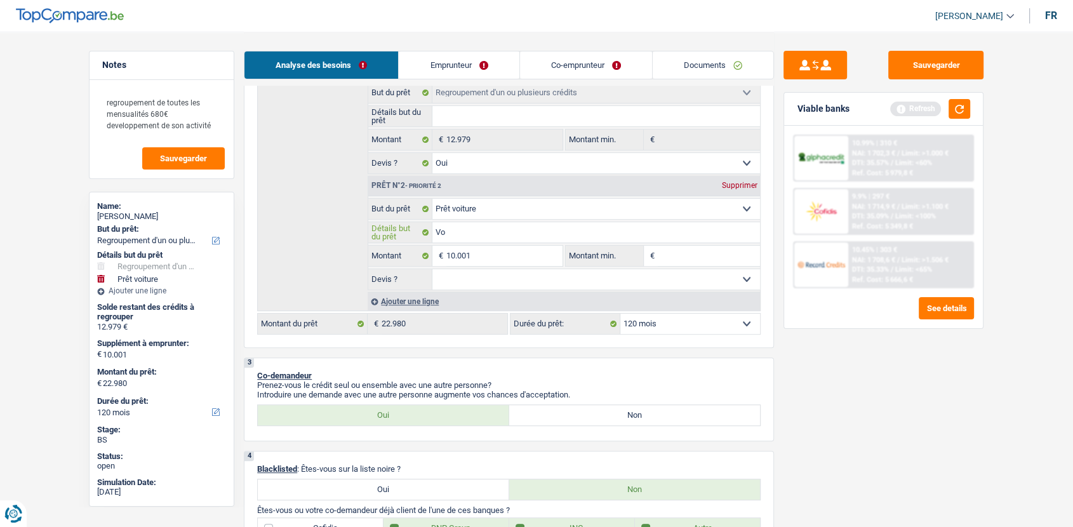
type input "Voi"
type input "Voit"
type input "Voitu"
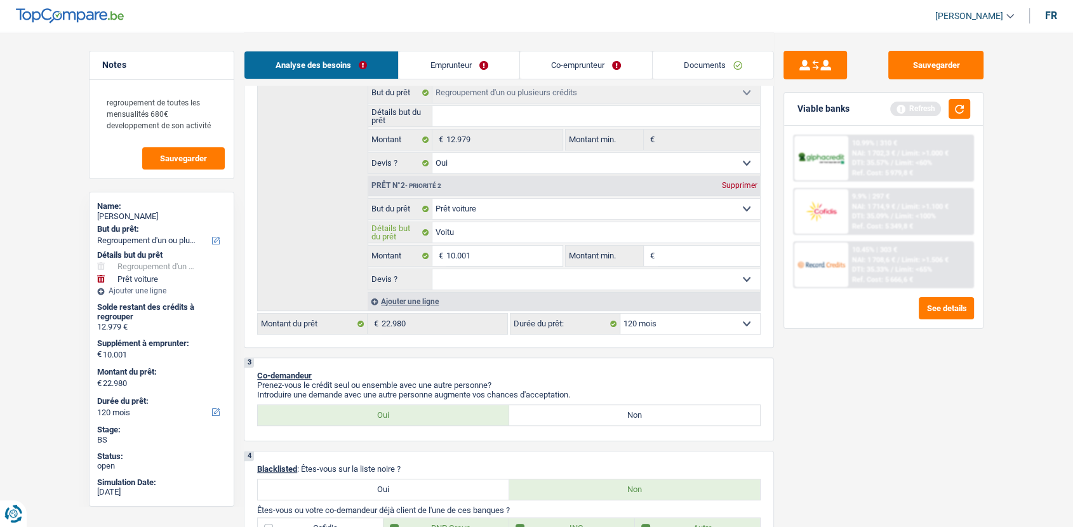
type input "Voitu"
type input "Voitur"
type input "Voiture"
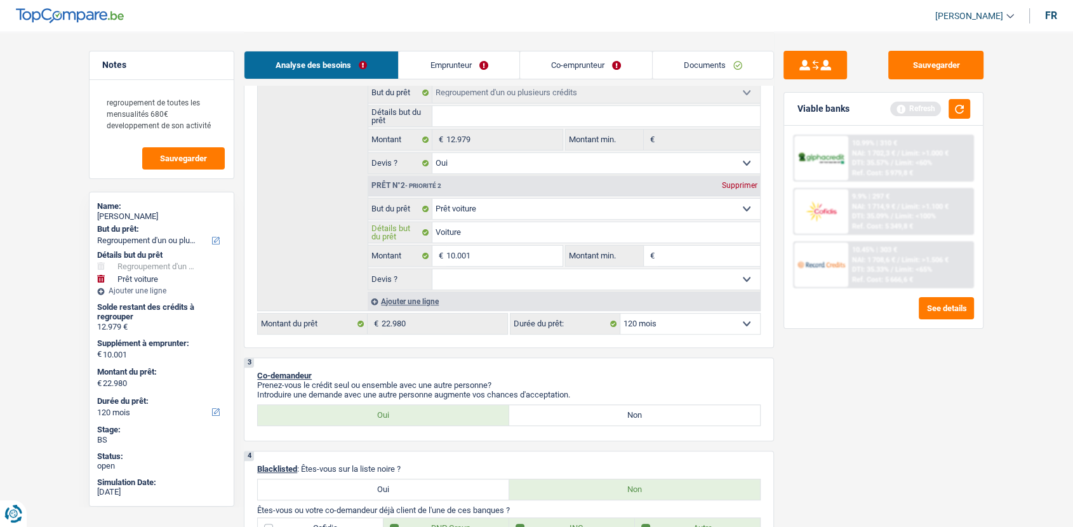
type input "Voiture"
type input "Voiture n"
type input "Voiture no"
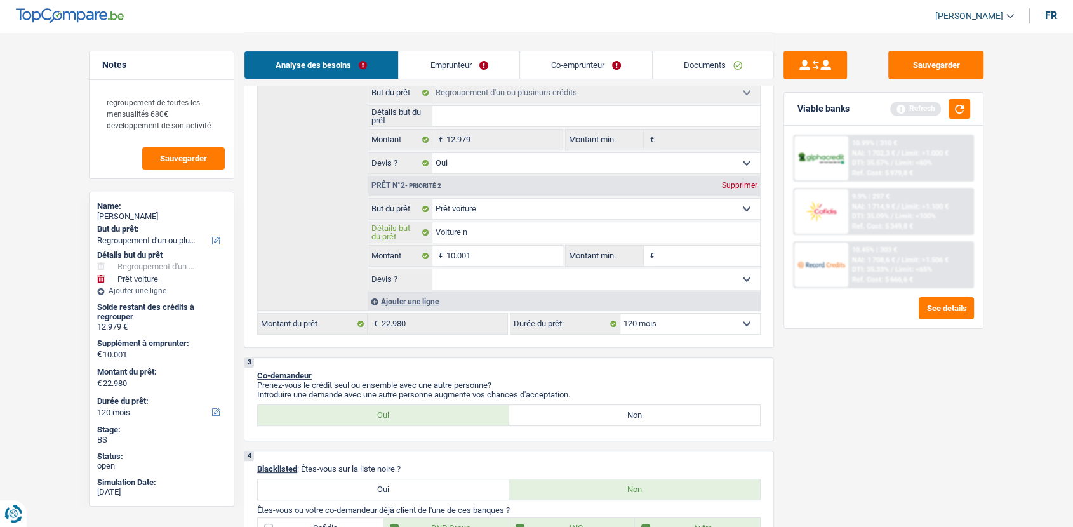
type input "Voiture no"
type input "Voiture non"
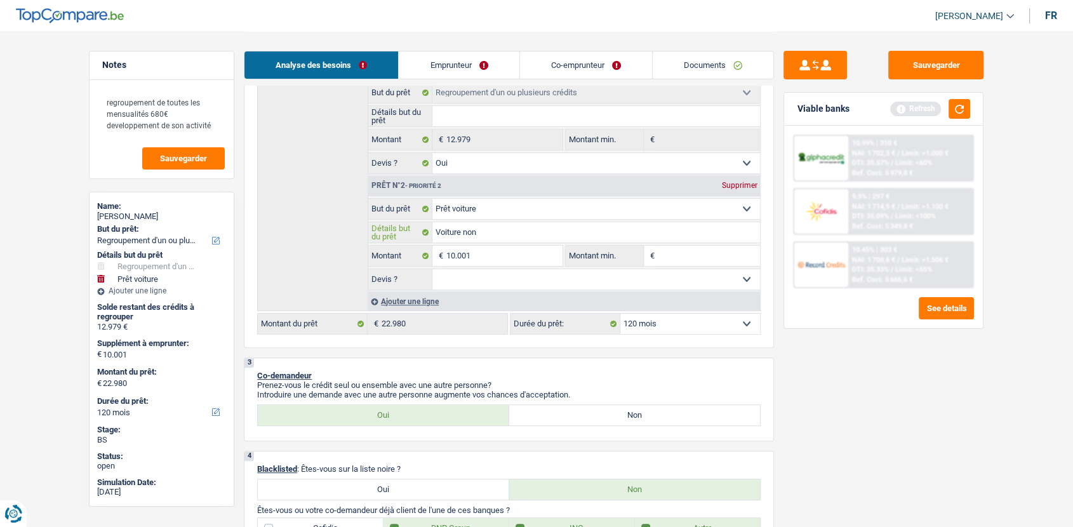
type input "Voiture non t"
type input "Voiture non tr"
type input "Voiture non tro"
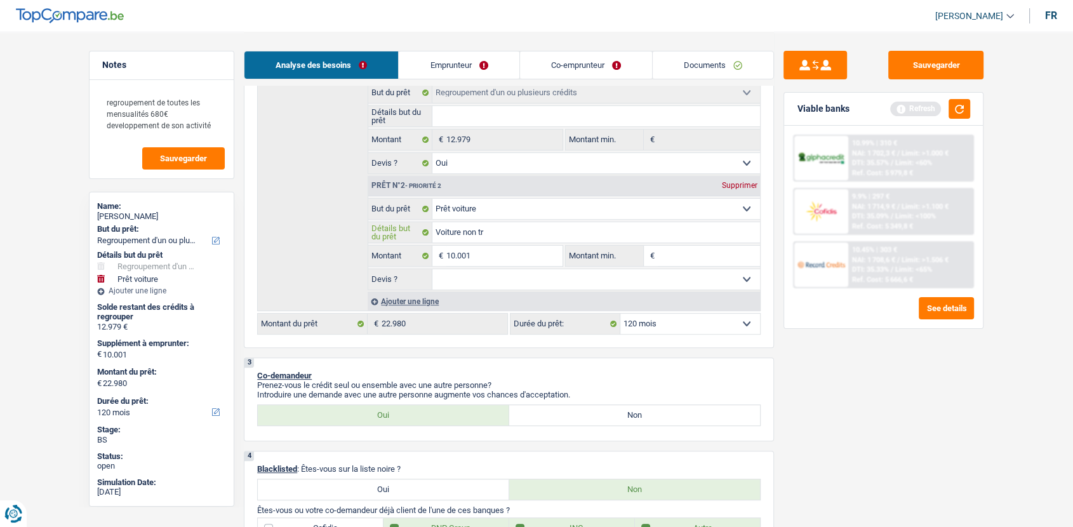
type input "Voiture non tro"
type input "Voiture non trou"
type input "Voiture non trouv"
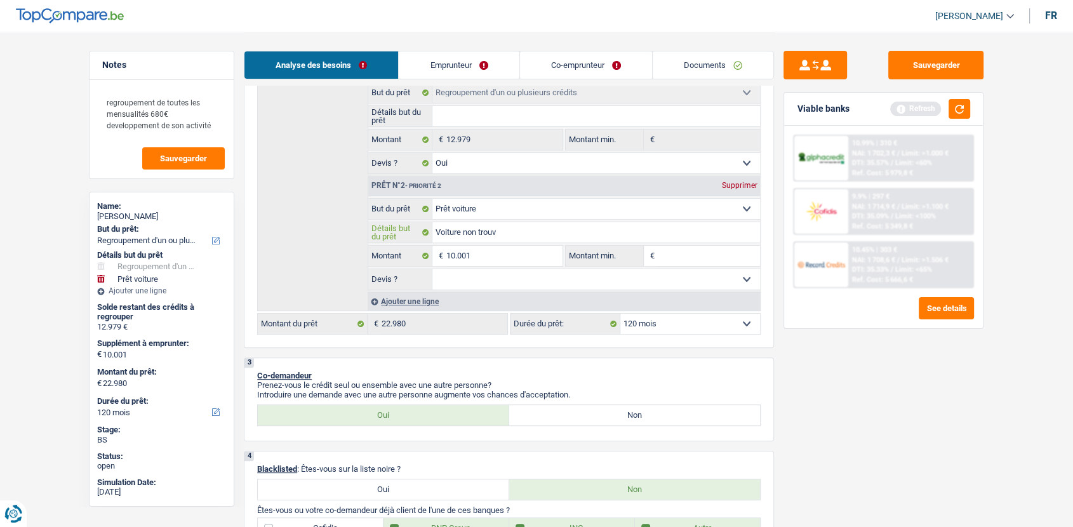
type input "Voiture non trouvé"
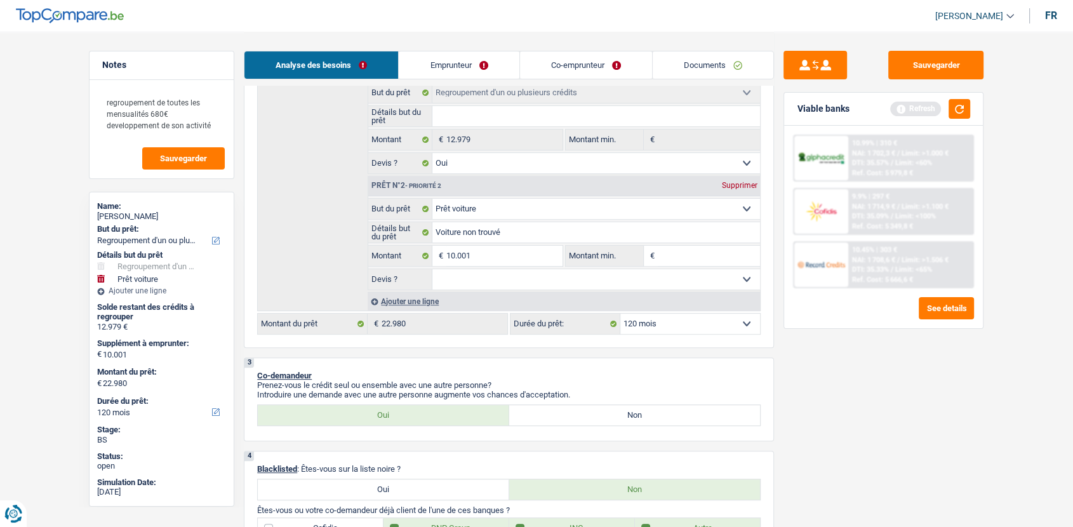
click at [537, 284] on select "Oui Non Non répondu Sélectionner une option" at bounding box center [596, 279] width 328 height 20
select select "false"
click at [432, 273] on select "Oui Non Non répondu Sélectionner une option" at bounding box center [596, 279] width 328 height 20
select select "false"
click at [958, 115] on button "button" at bounding box center [959, 109] width 22 height 20
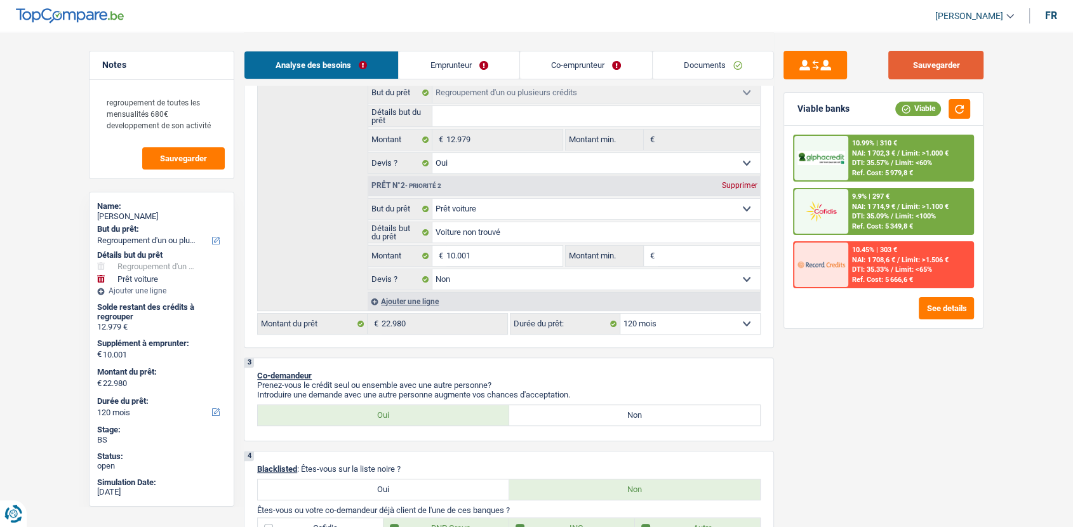
click at [924, 67] on button "Sauvegarder" at bounding box center [935, 65] width 95 height 29
click at [534, 261] on input "10.001" at bounding box center [504, 256] width 116 height 20
type input "1.000"
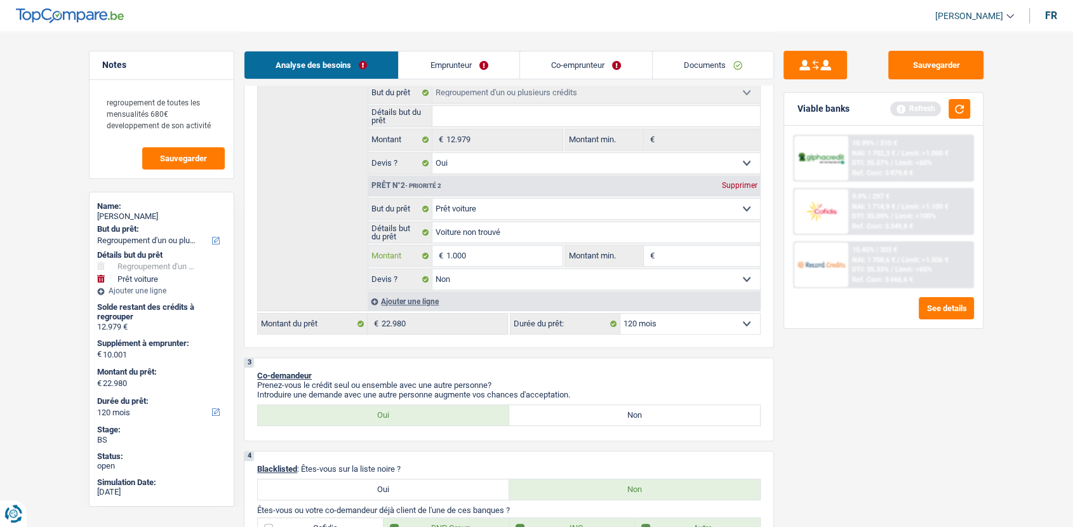
type input "10.000"
type input "22.979"
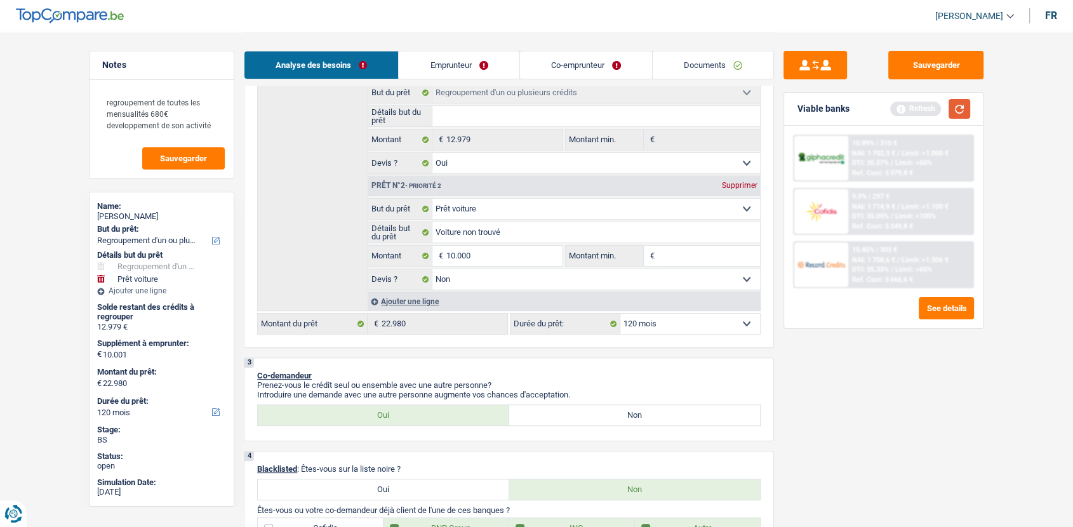
type input "22.979"
click at [961, 117] on button "button" at bounding box center [959, 109] width 22 height 20
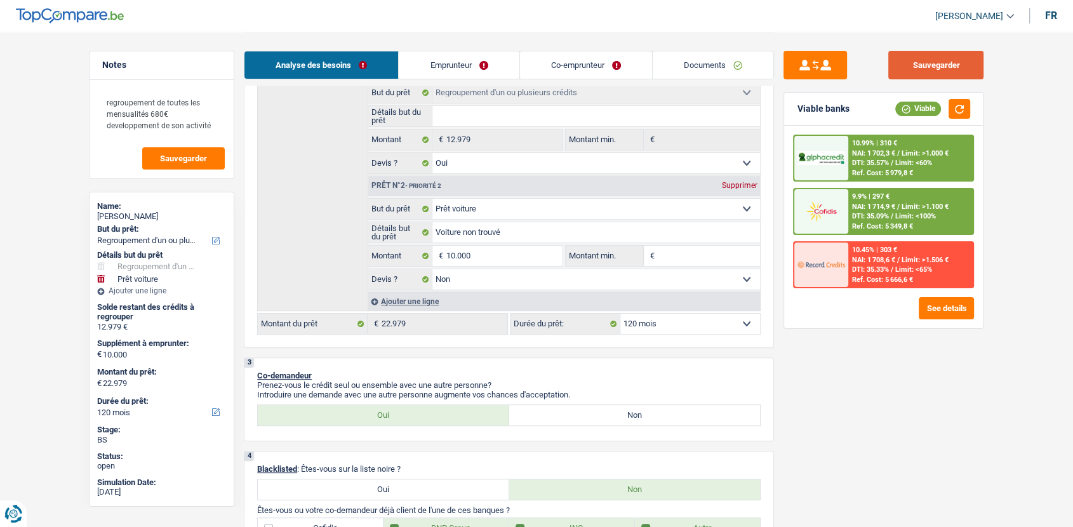
click at [925, 68] on button "Sauvegarder" at bounding box center [935, 65] width 95 height 29
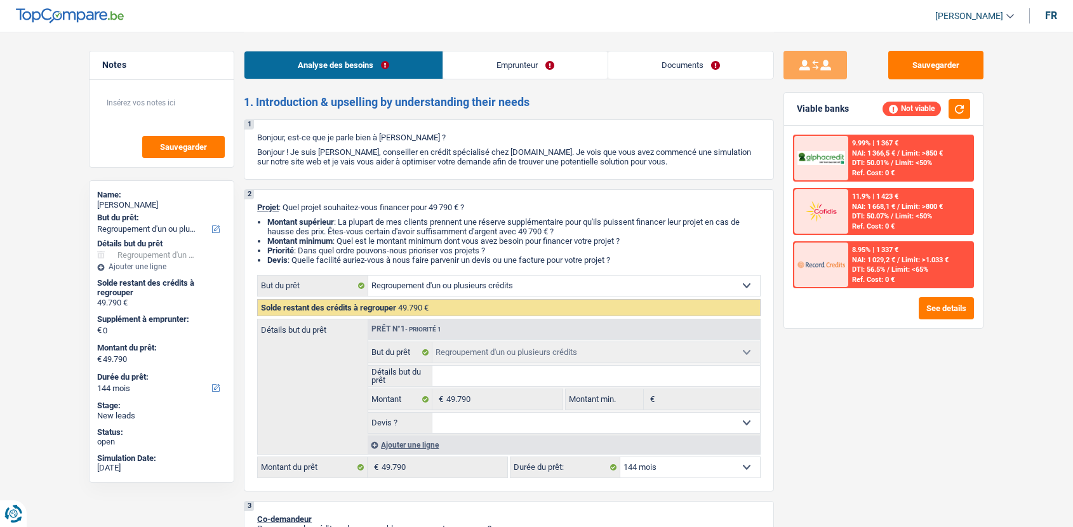
select select "refinancing"
select select "144"
select select "refinancing"
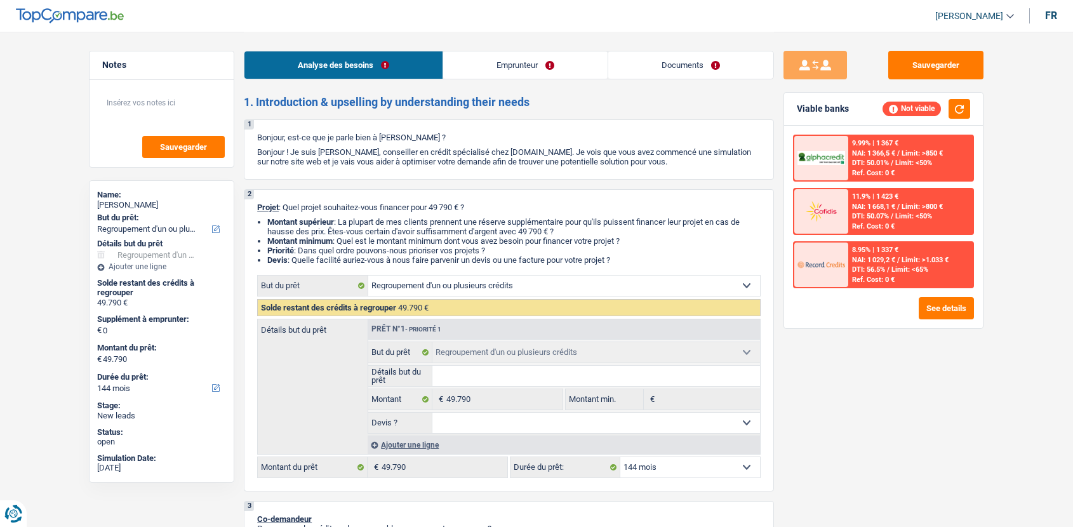
select select "144"
select select "worker"
select select "familyAllowances"
select select "netSalary"
select select "alimony"
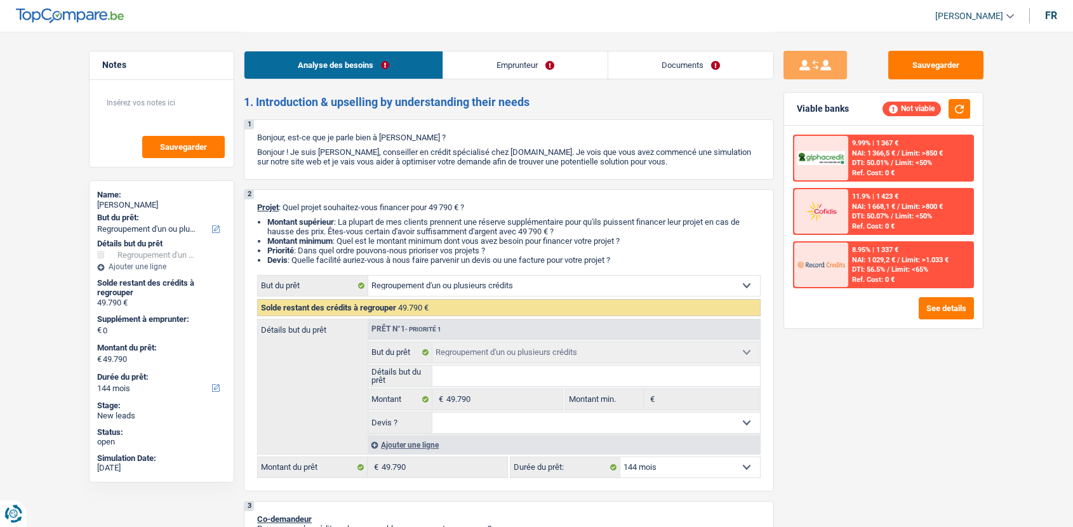
select select "other"
select select "mealVouchers"
select select "liveWithParents"
select select "cardOrCredit"
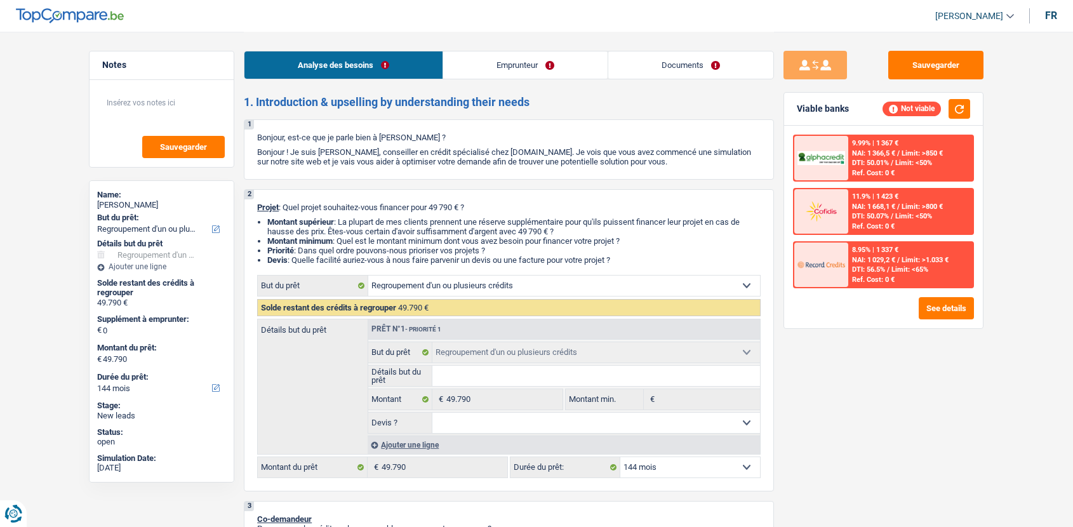
select select "cardOrCredit"
select select "refinancing"
select select "144"
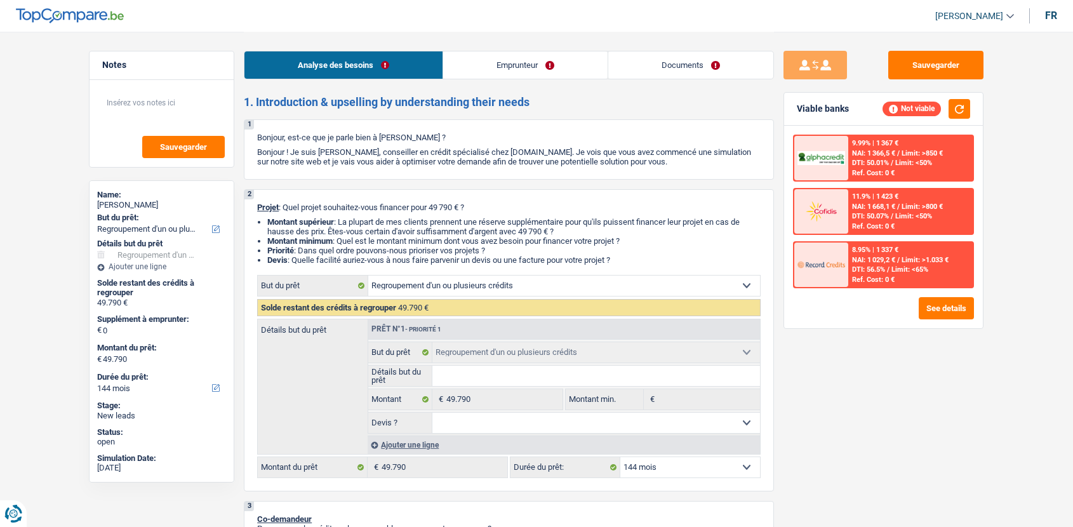
select select "worker"
select select "familyAllowances"
select select "netSalary"
select select "alimony"
select select "other"
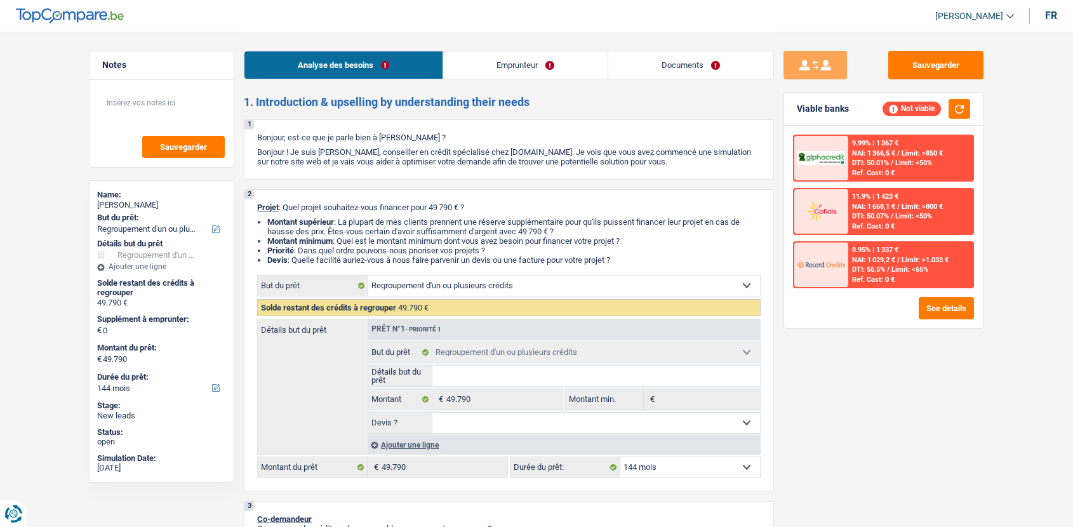
select select "mealVouchers"
click at [548, 72] on link "Emprunteur" at bounding box center [525, 64] width 164 height 27
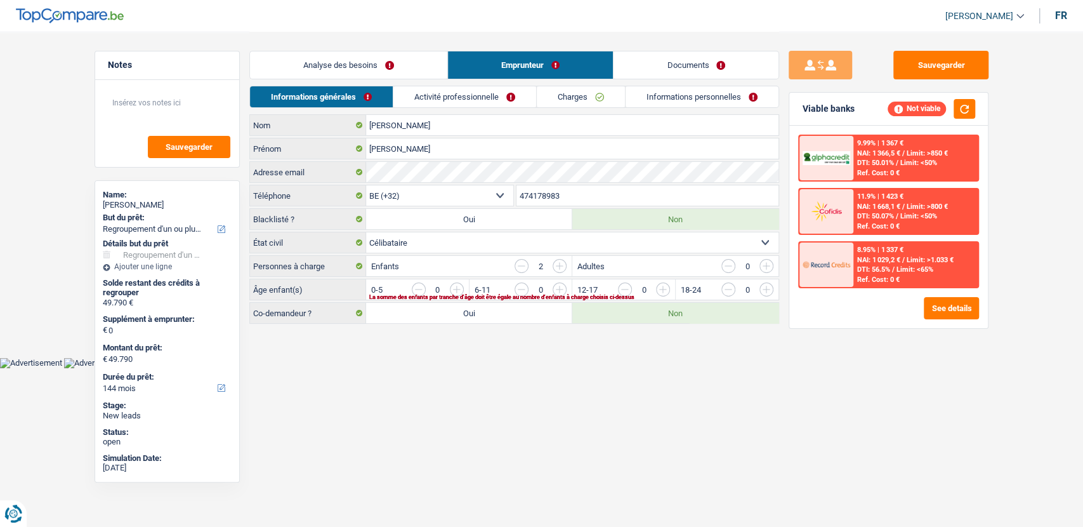
click at [473, 97] on link "Activité professionnelle" at bounding box center [464, 96] width 143 height 21
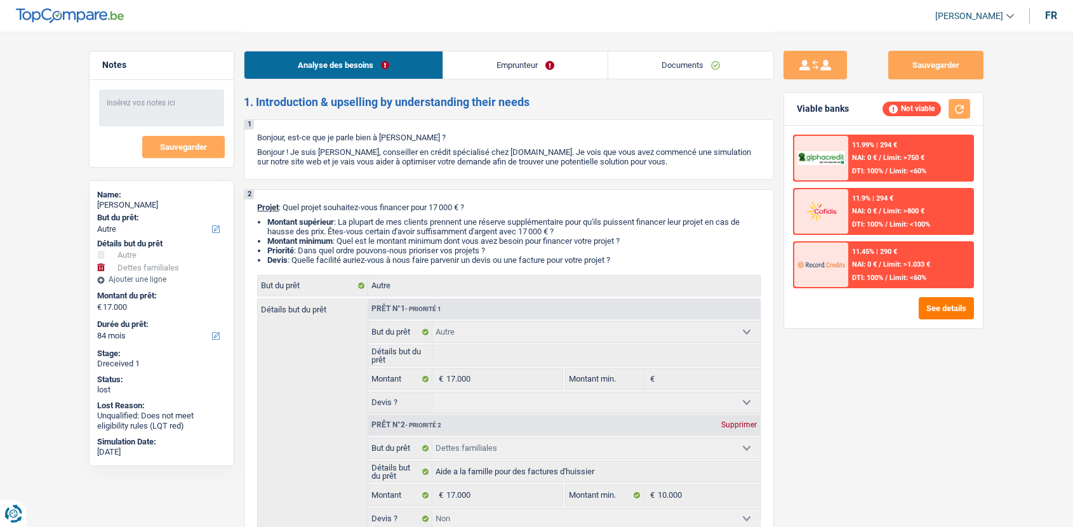
select select "other"
select select "familyDebt"
select select "84"
select select "other"
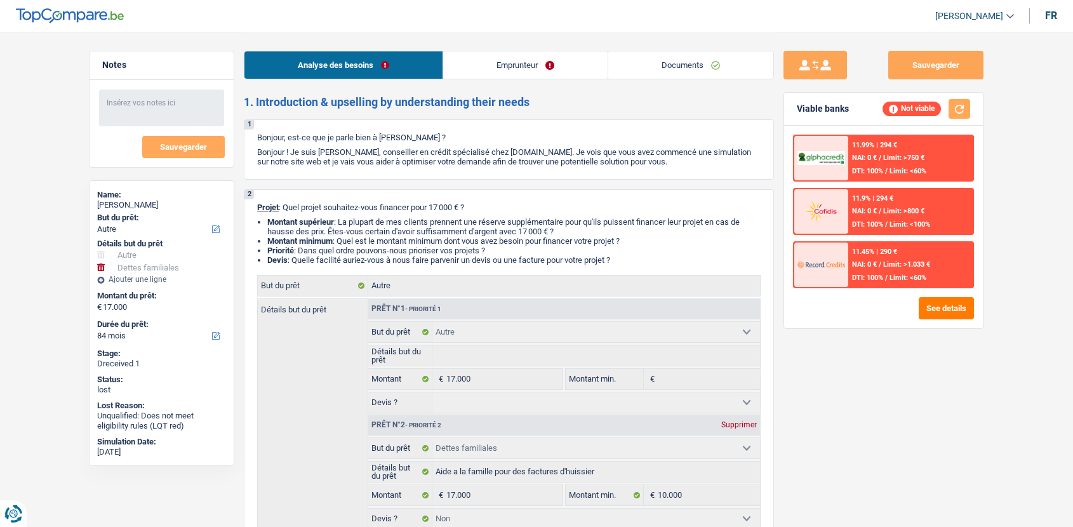
select select "other"
select select "familyDebt"
select select "false"
select select "84"
select select "independent"
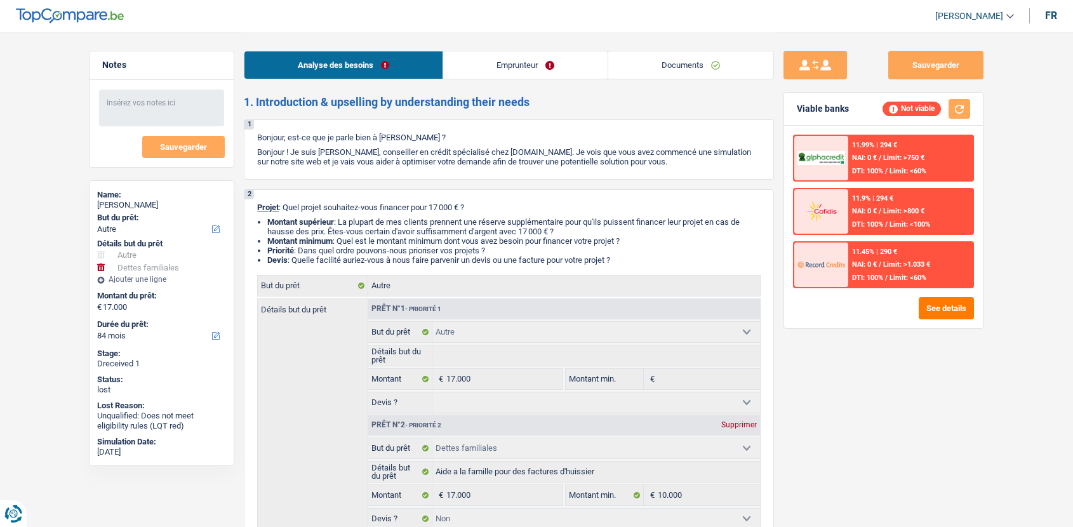
select select "netSalary"
select select "rents"
select select "cardOrCredit"
select select "other"
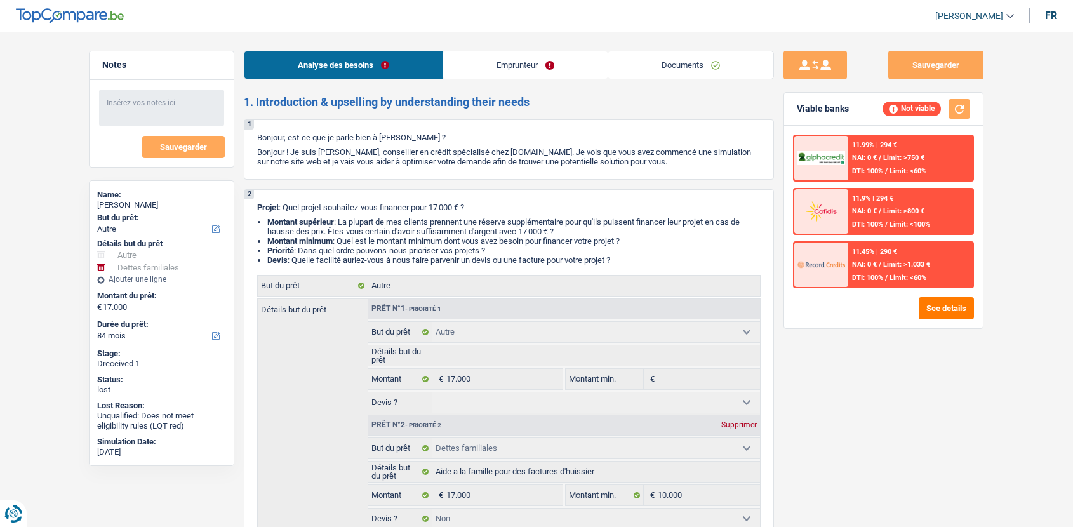
select select "familyDebt"
select select "false"
select select "84"
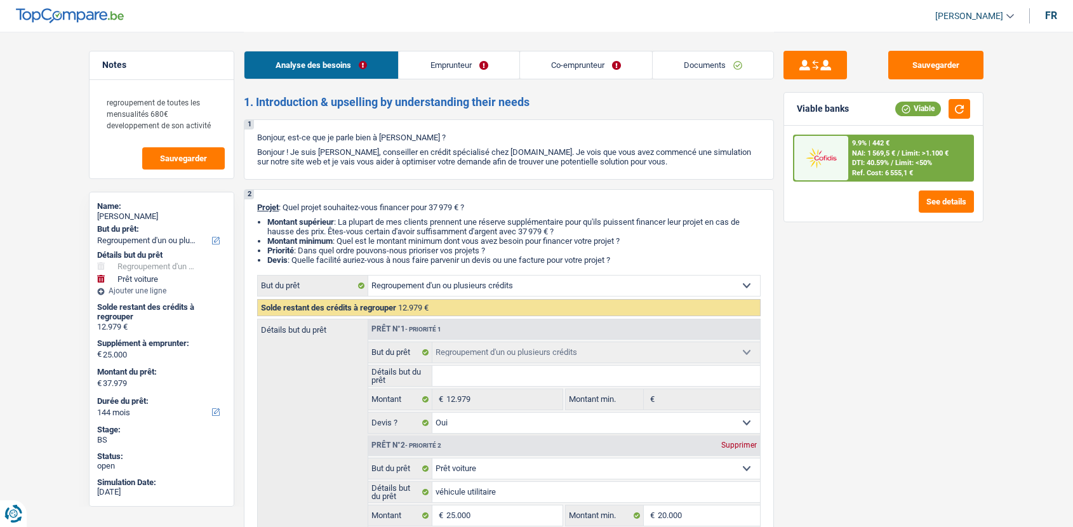
select select "refinancing"
select select "car"
select select "144"
select select "refinancing"
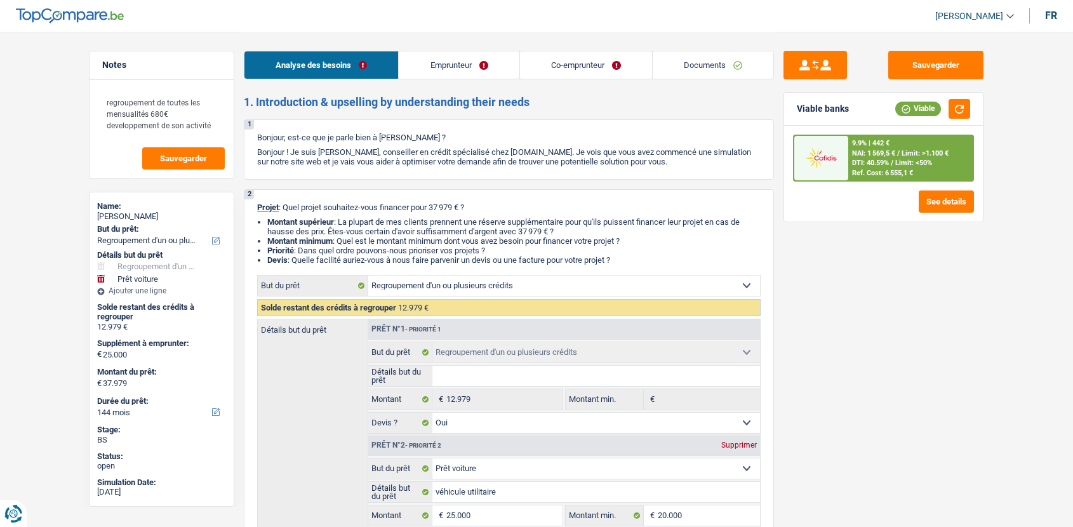
select select "refinancing"
select select "yes"
select select "car"
select select "yes"
select select "144"
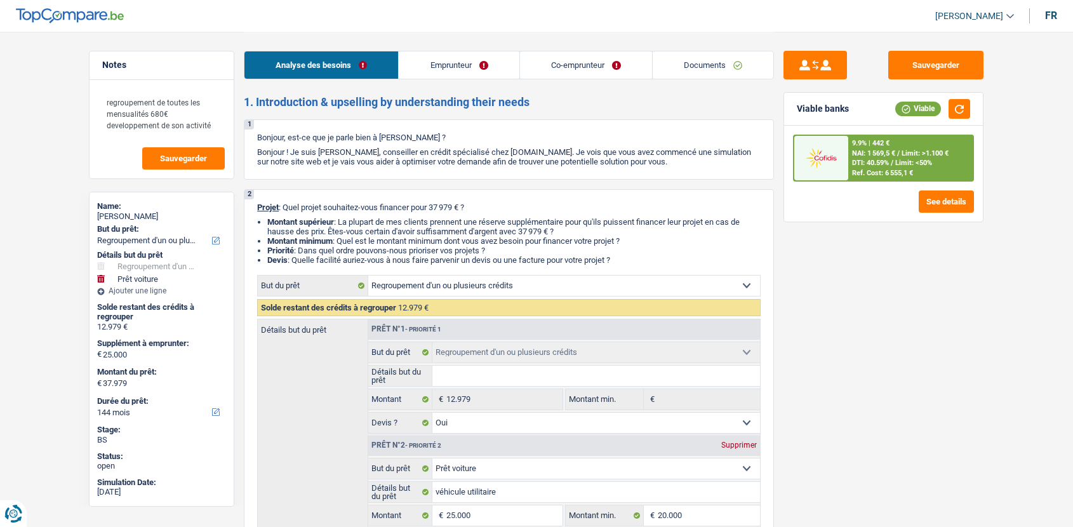
select select "invalid"
select select "disabilityPension"
select select "rents"
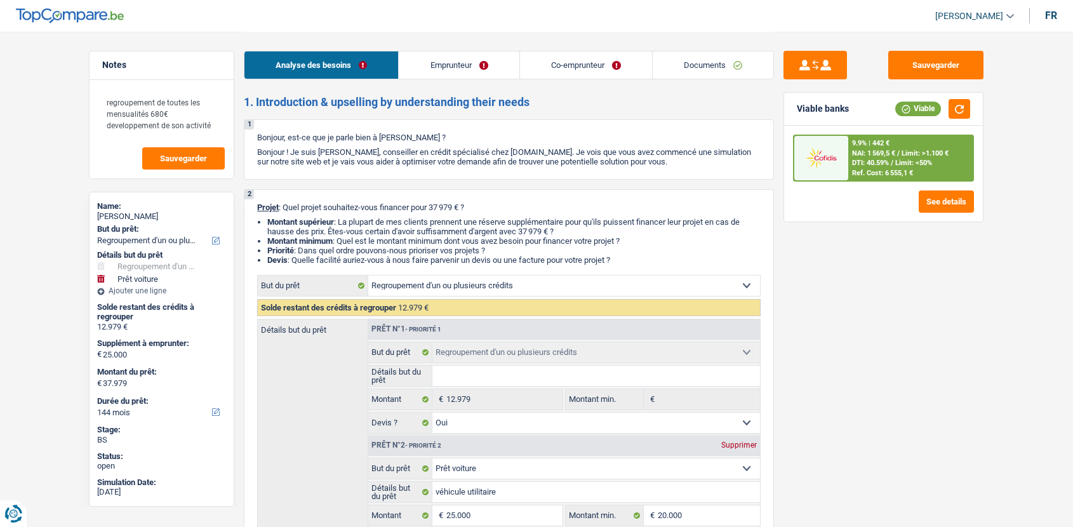
select select "personalLoan"
select select "homeFurnishingOrRelocation"
select select "42"
select select "personalLoan"
select select "homeFurnishingOrRelocation"
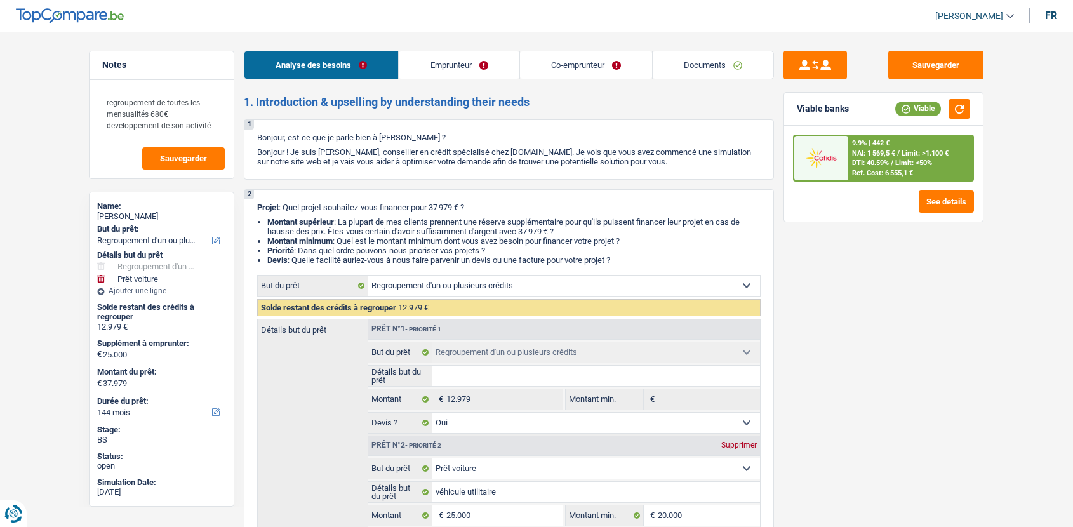
select select "60"
select select "cardOrCredit"
select select "refinancing"
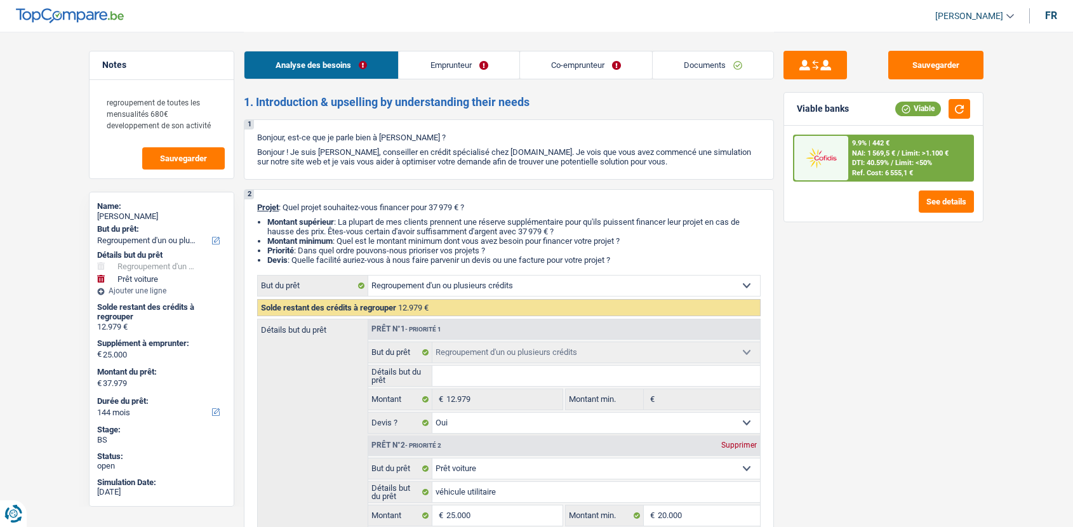
select select "yes"
select select "car"
select select "yes"
select select "144"
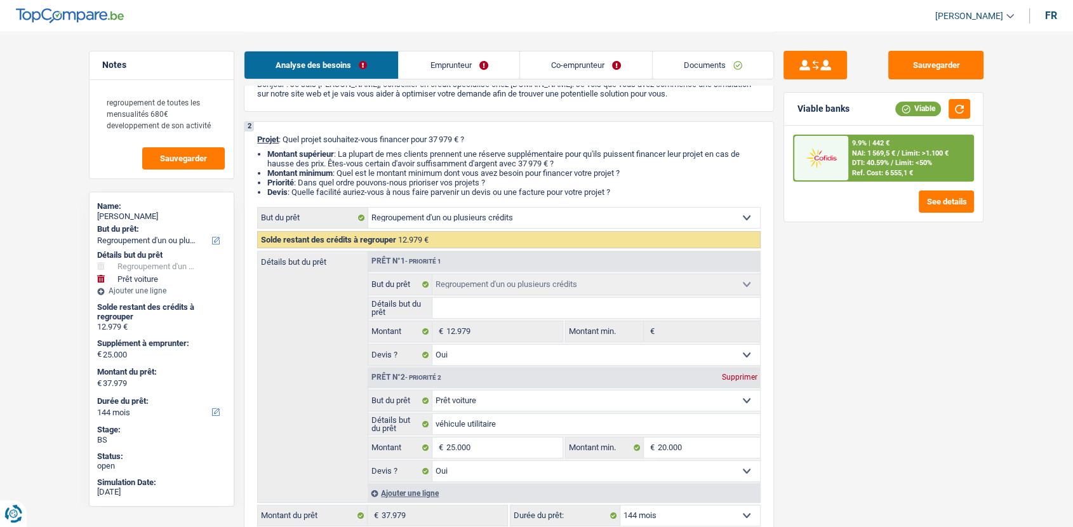
scroll to position [12, 0]
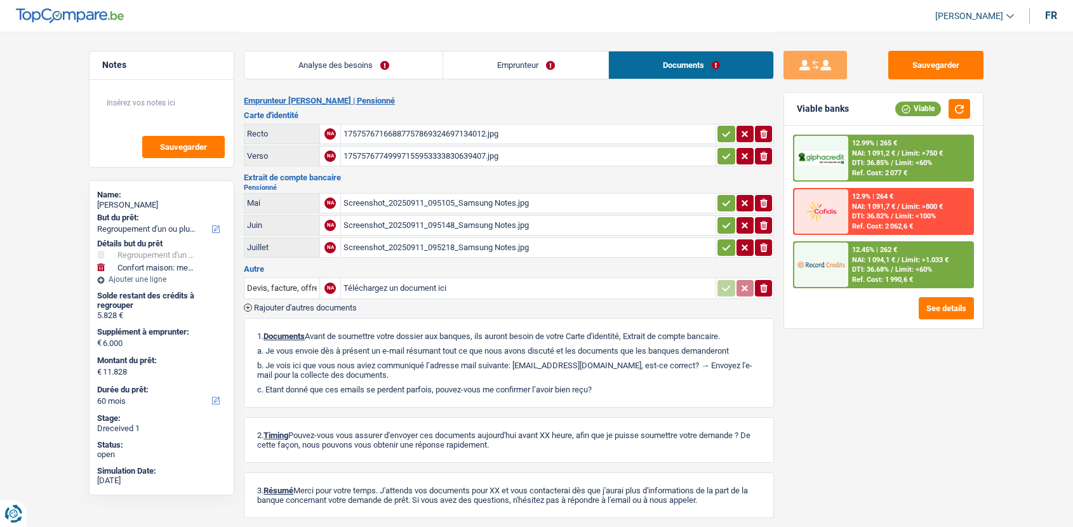
select select "refinancing"
select select "household"
select select "60"
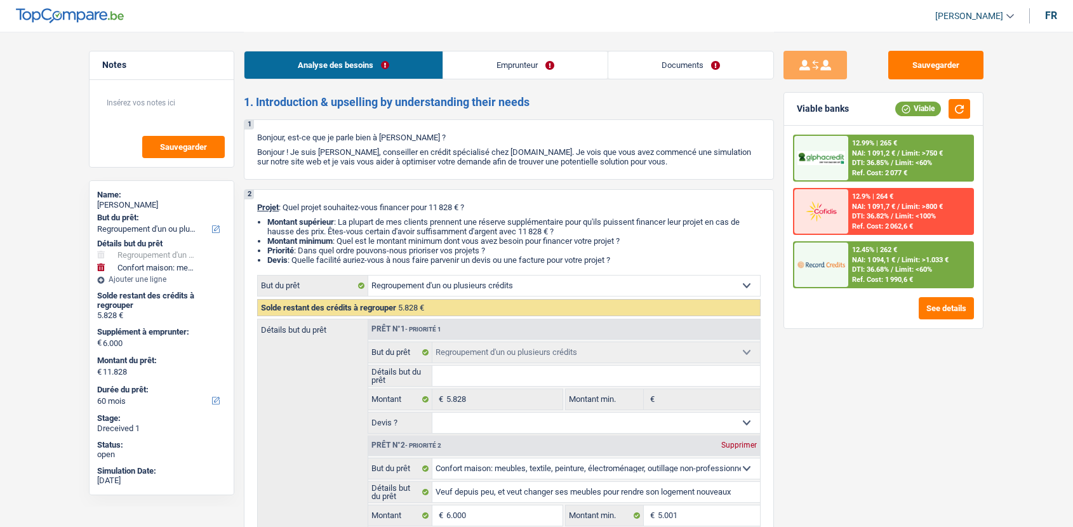
select select "refinancing"
select select "household"
select select "60"
select select "refinancing"
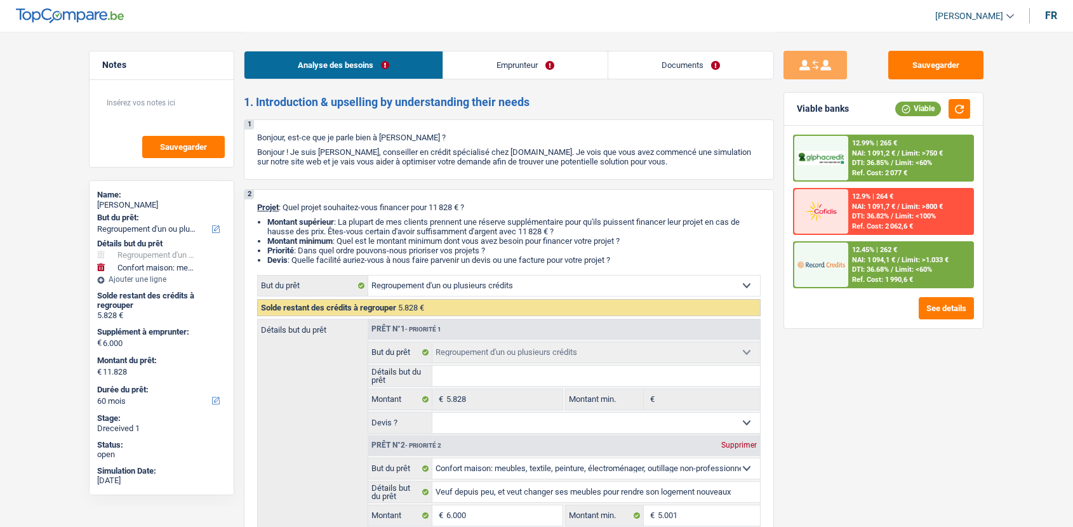
select select "refinancing"
select select "household"
select select "false"
select select "60"
select select "retired"
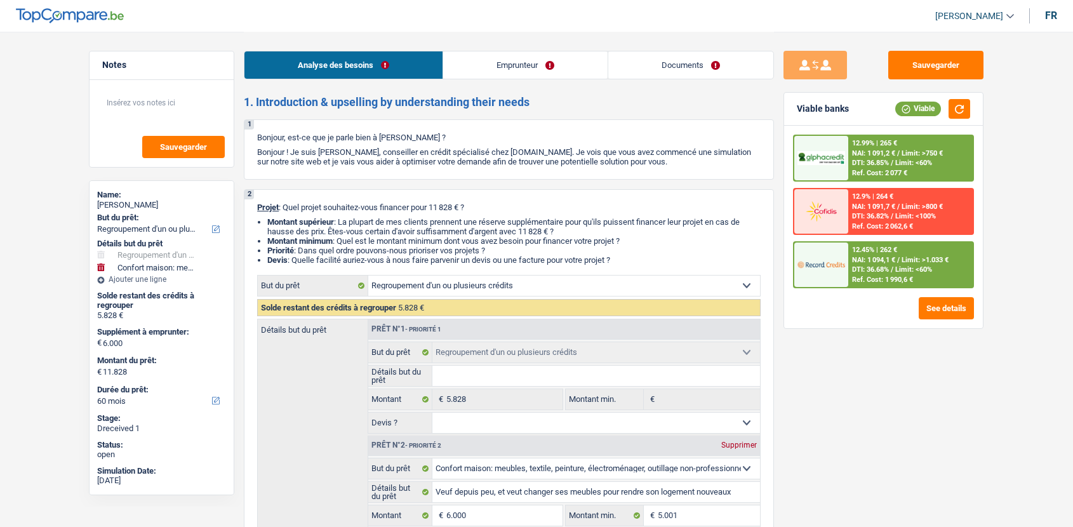
select select "pension"
select select "rents"
select select "carLoan"
select select "60"
select select "refinancing"
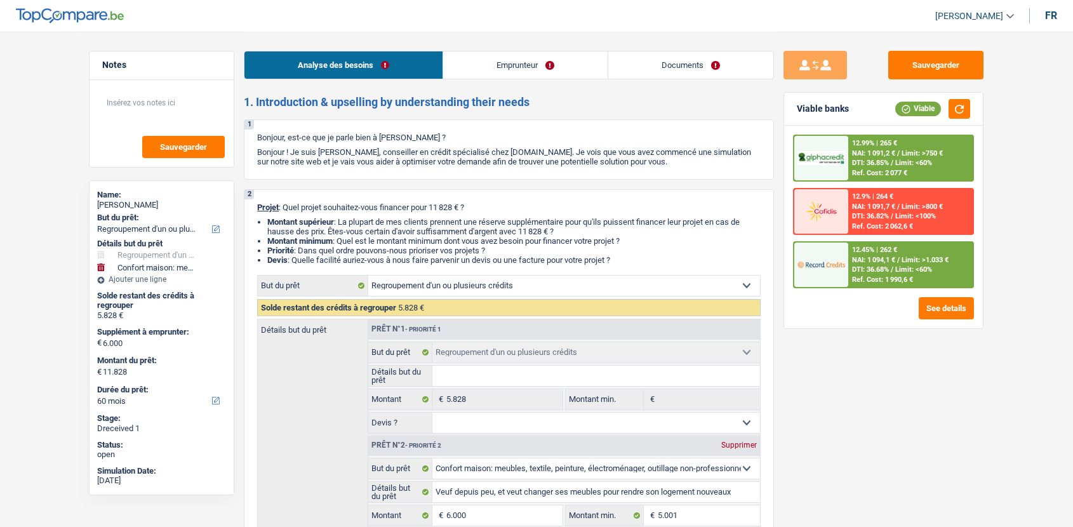
select select "refinancing"
select select "household"
select select "false"
select select "60"
click at [706, 62] on link "Documents" at bounding box center [690, 64] width 165 height 27
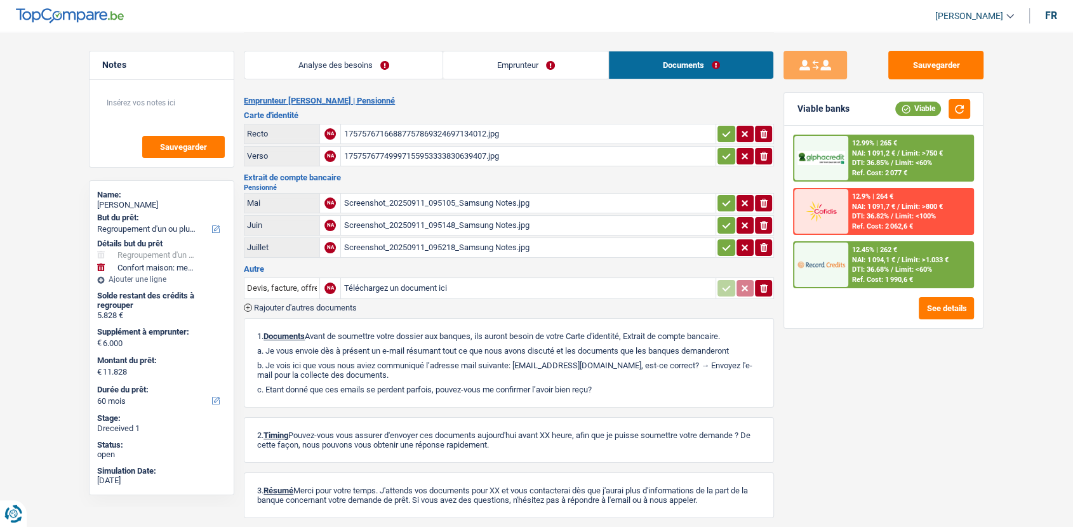
click at [522, 147] on div "17575767749997155953333830639407.jpg" at bounding box center [527, 156] width 369 height 19
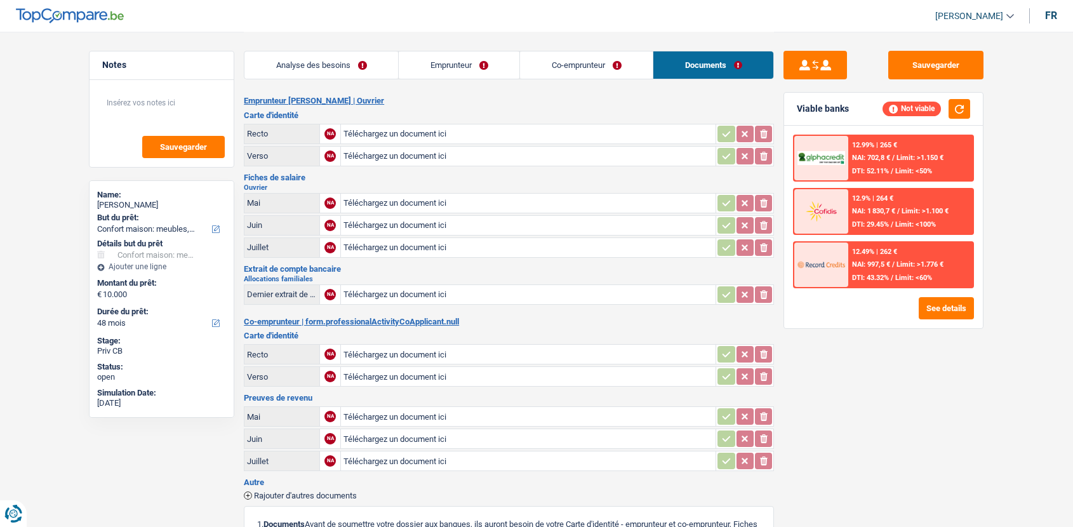
select select "household"
select select "48"
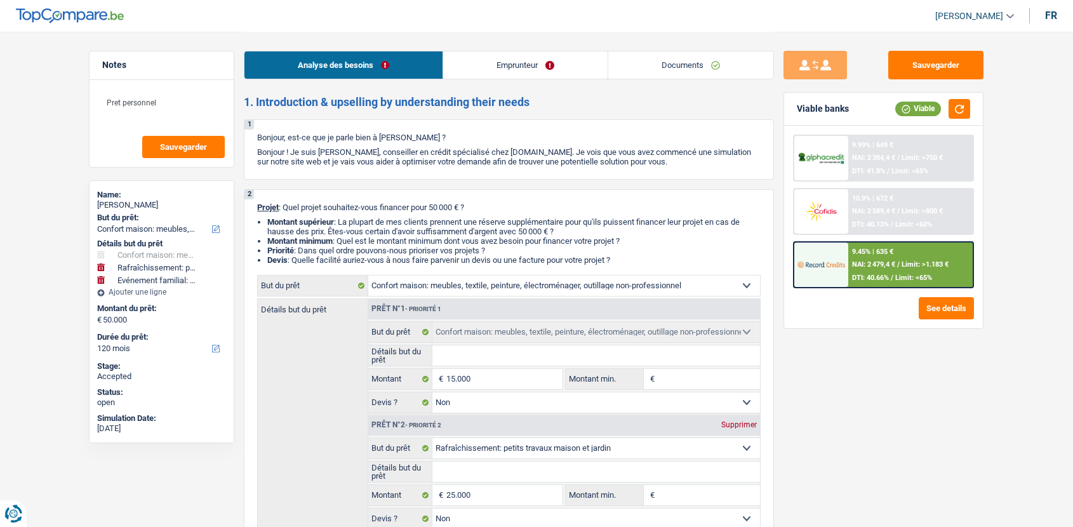
select select "household"
select select "houseOrGarden"
select select "familyEvent"
select select "120"
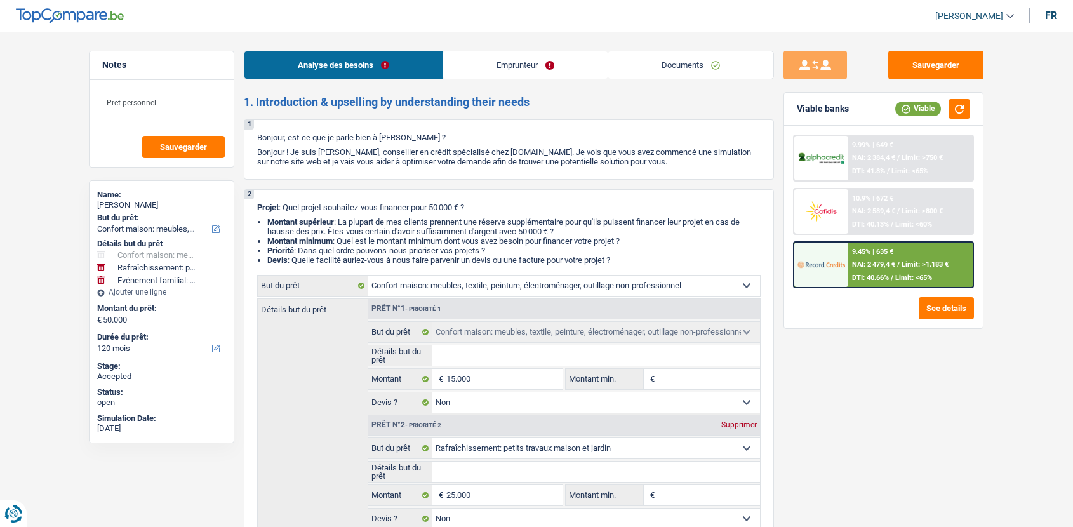
select select "household"
select select "false"
select select "houseOrGarden"
select select "false"
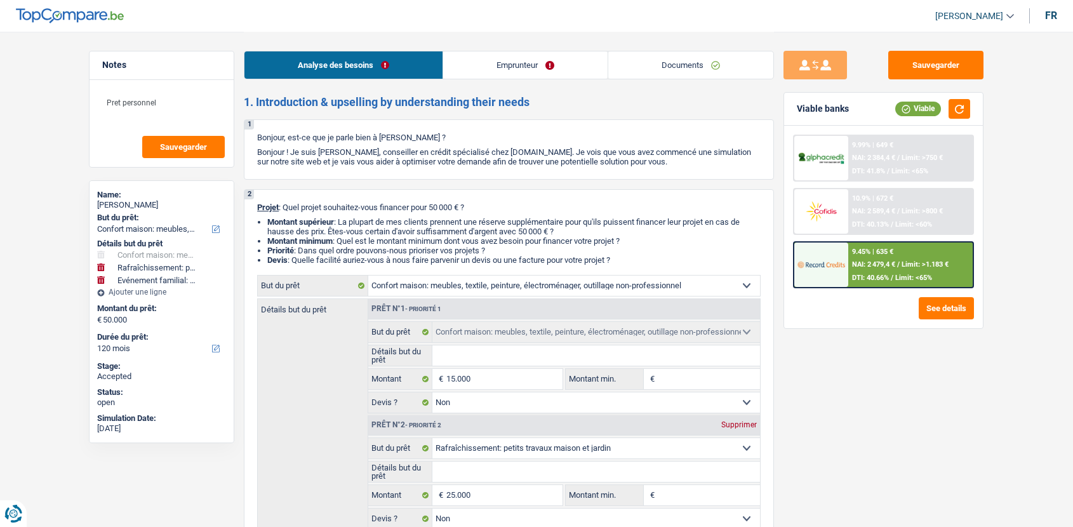
select select "familyEvent"
select select "120"
select select "publicEmployee"
select select "familyAllowances"
select select "netSalary"
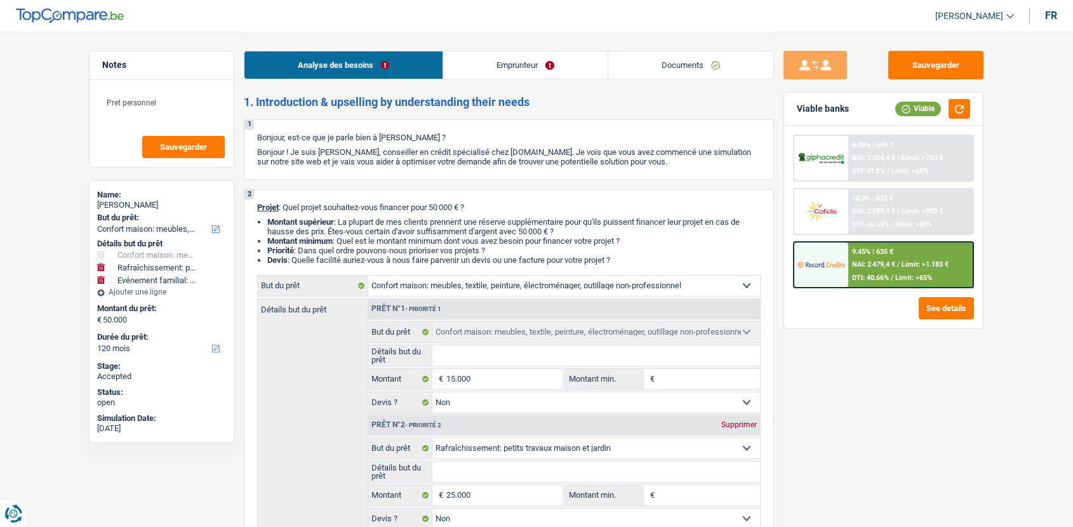
select select "mealVouchers"
select select "ownerWithMortgage"
select select "mortgage"
select select "300"
select select "carLoan"
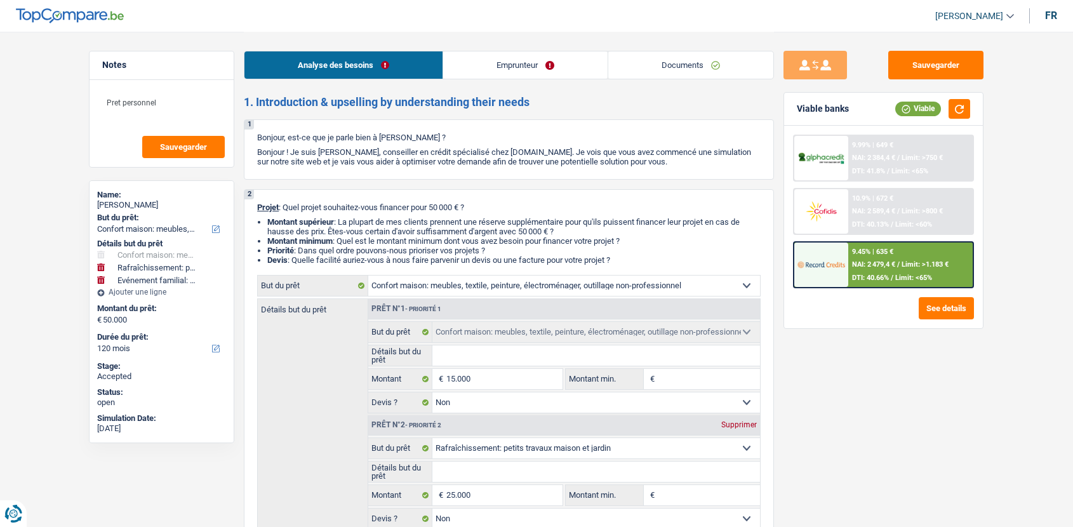
select select "36"
select select "household"
select select "false"
select select "houseOrGarden"
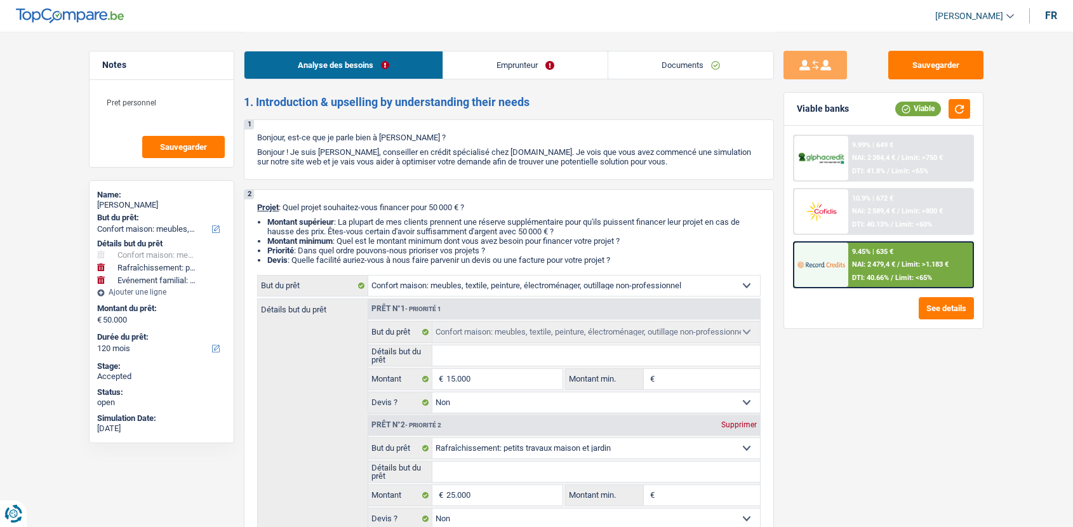
select select "false"
select select "familyEvent"
select select "120"
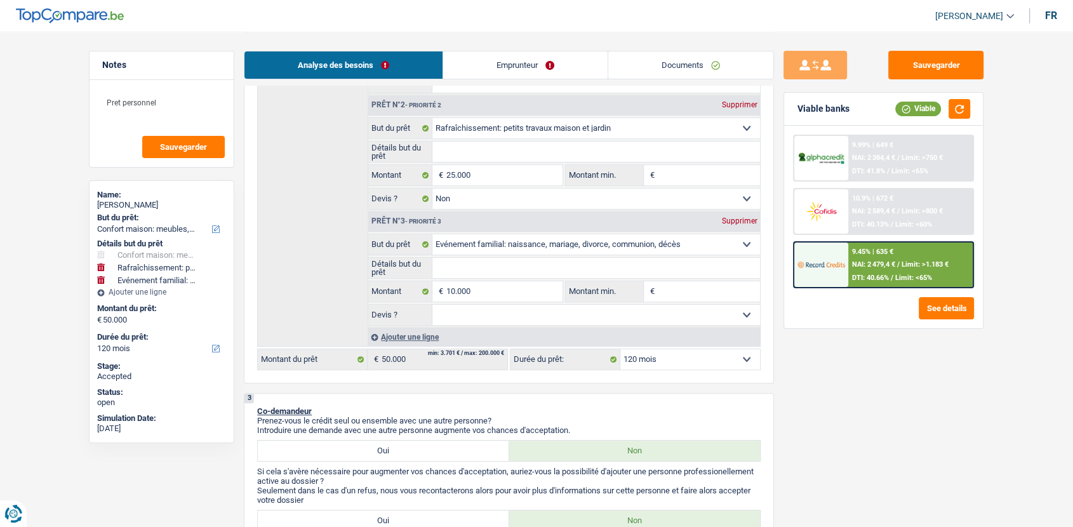
scroll to position [320, 0]
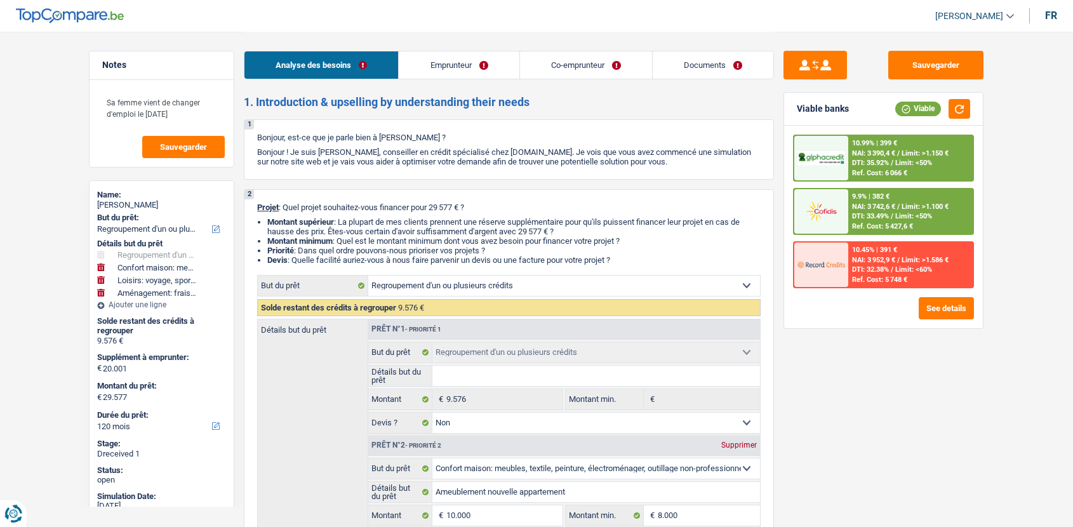
select select "refinancing"
select select "household"
select select "hobbies"
select select "movingOrInstallation"
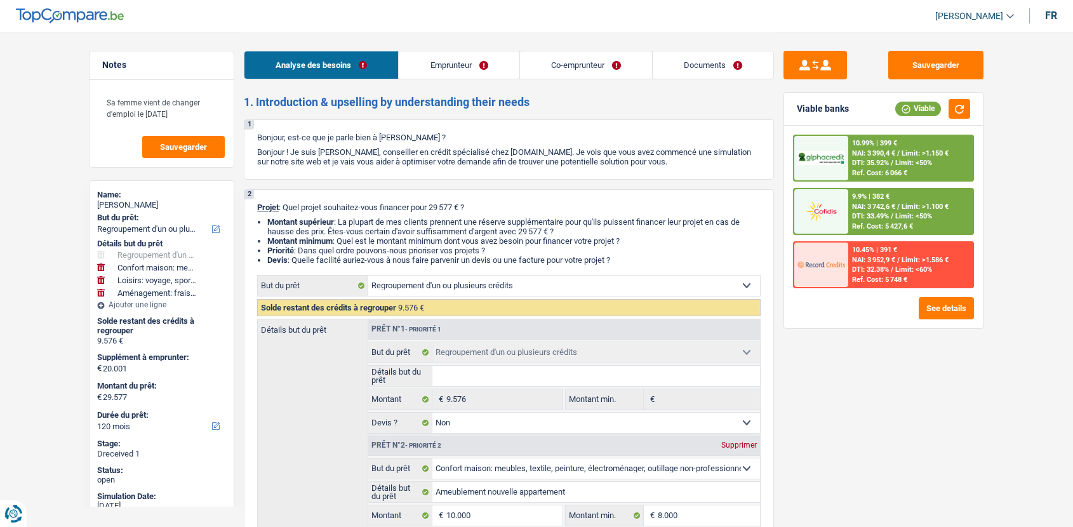
select select "120"
click at [708, 71] on link "Documents" at bounding box center [712, 64] width 121 height 27
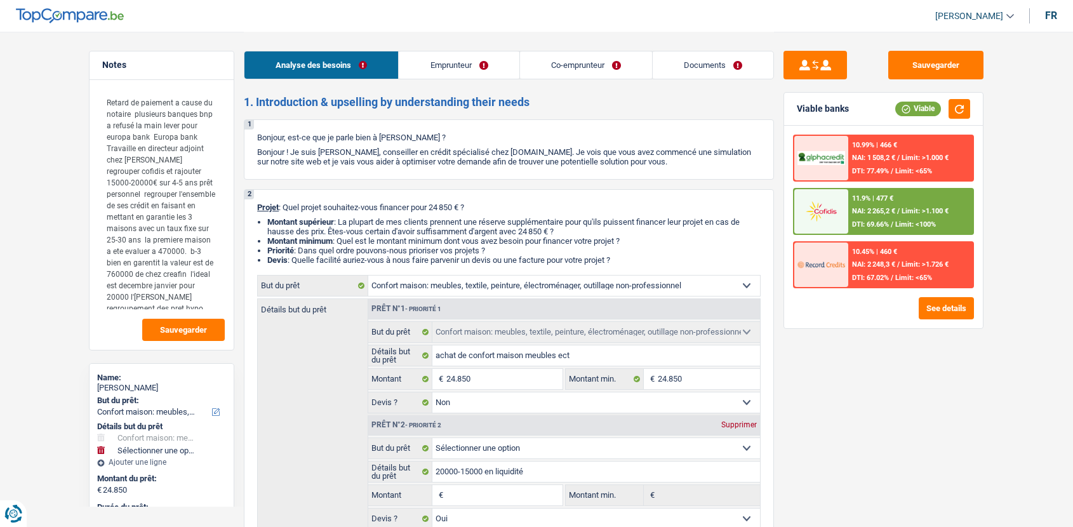
select select "household"
select select "72"
select select "household"
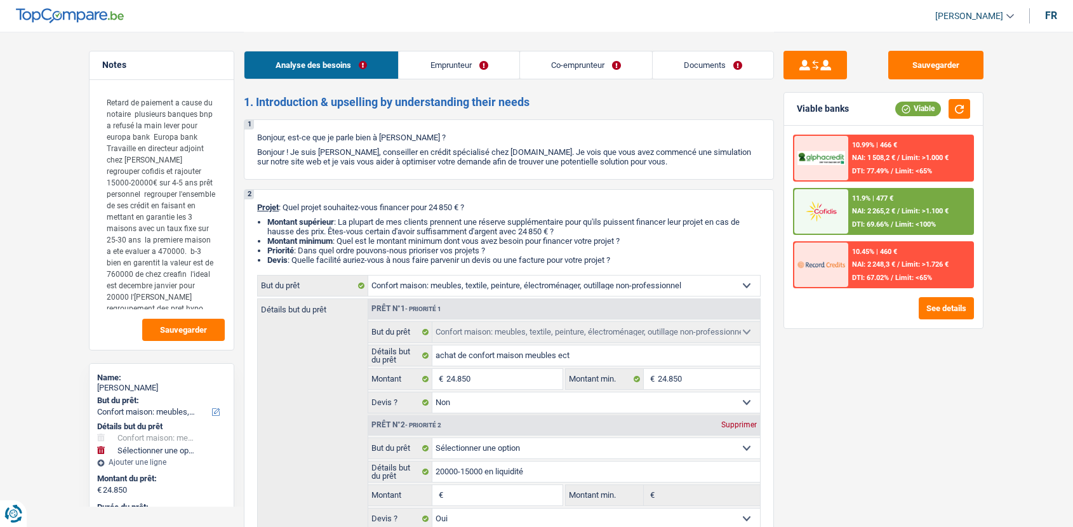
select select "false"
select select "yes"
select select "72"
select select "privateEmployee"
select select "publicEmployee"
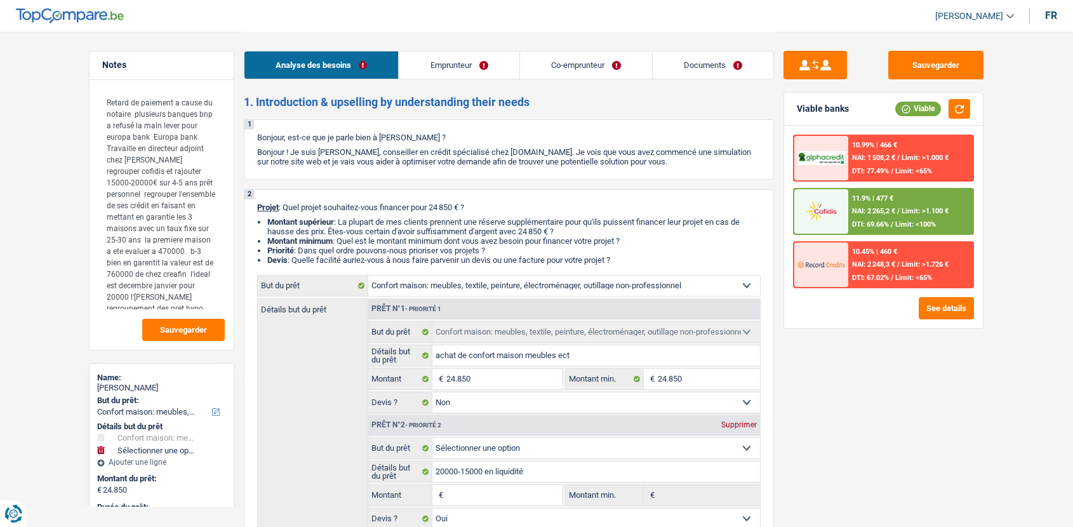
select select "netSalary"
select select "mealVouchers"
select select "rentalIncome"
select select "familyAllowances"
select select "netSalary"
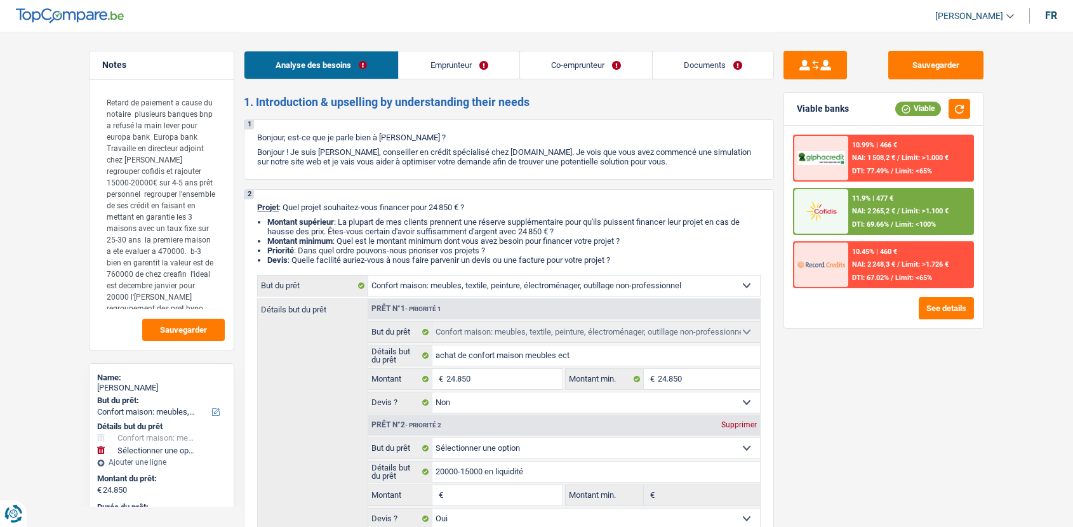
select select "rentalIncome"
select select "familyAllowances"
select select "mealVouchers"
select select "ownerWithMortgage"
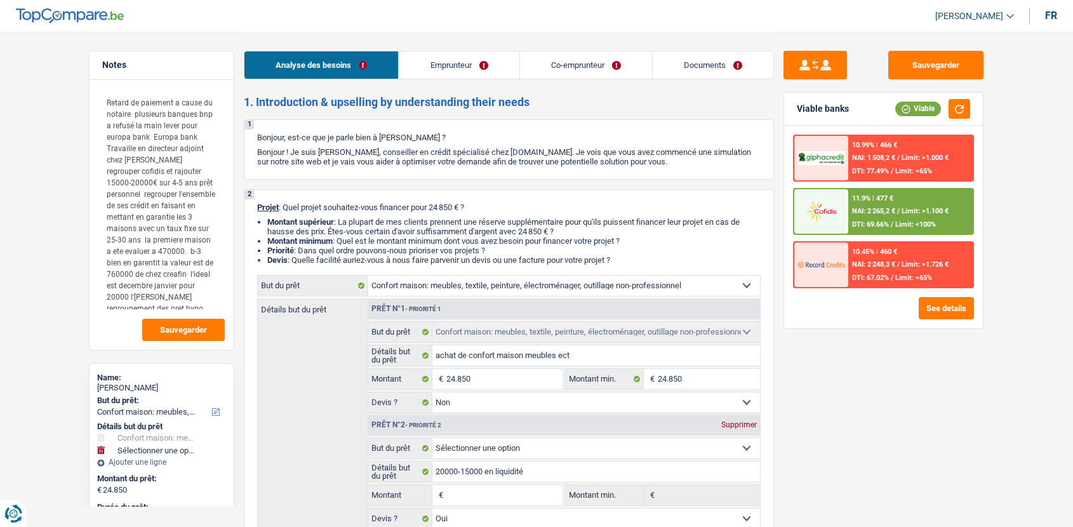
select select "renovationLoan"
select select "144"
select select "mortgage"
select select "300"
select select "mortgage"
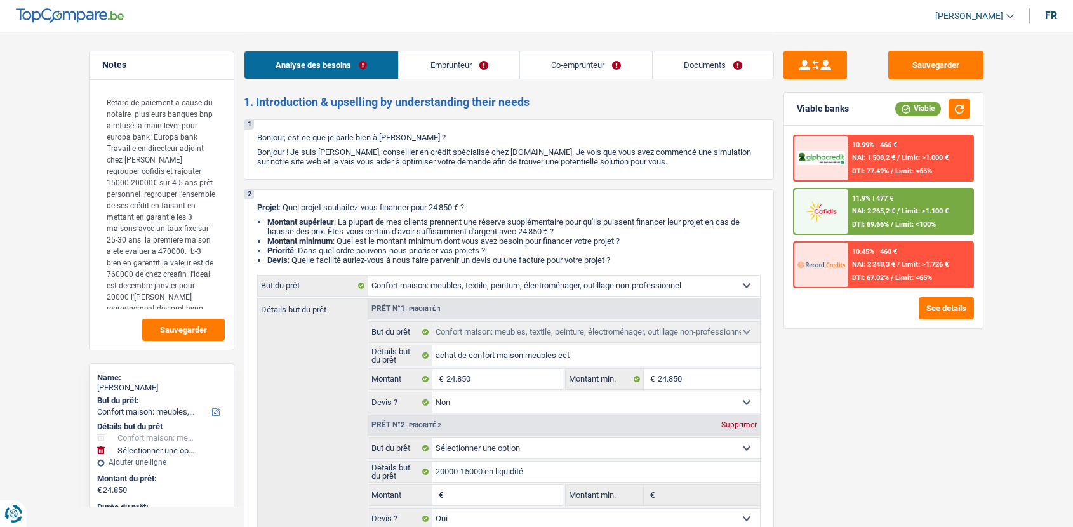
select select "300"
select select "renovationLoan"
select select "120"
select select "renovationLoan"
select select "120"
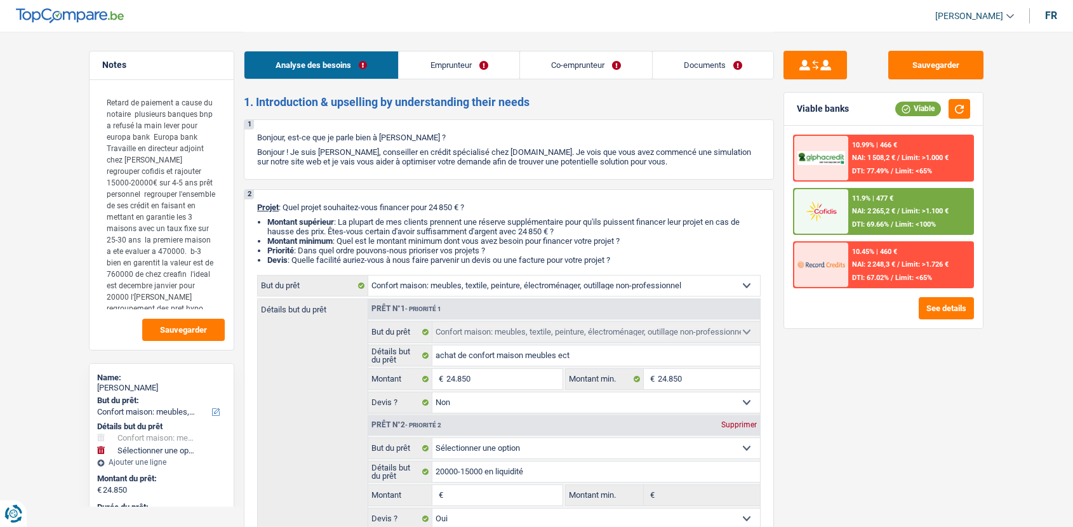
select select "renovationLoan"
select select "48"
select select "household"
select select "false"
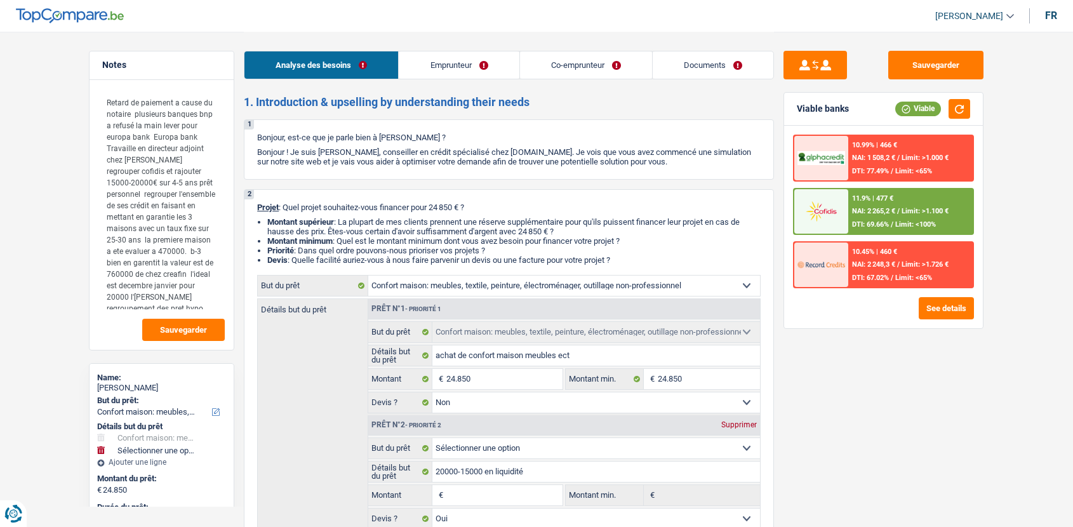
select select "yes"
select select "72"
click at [483, 69] on link "Emprunteur" at bounding box center [459, 64] width 120 height 27
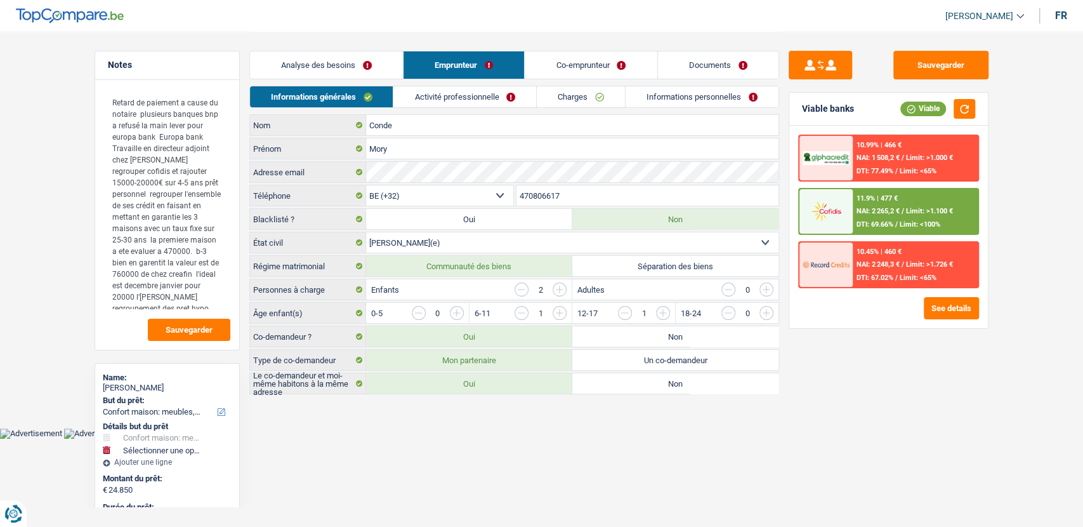
click at [487, 92] on link "Activité professionnelle" at bounding box center [464, 96] width 143 height 21
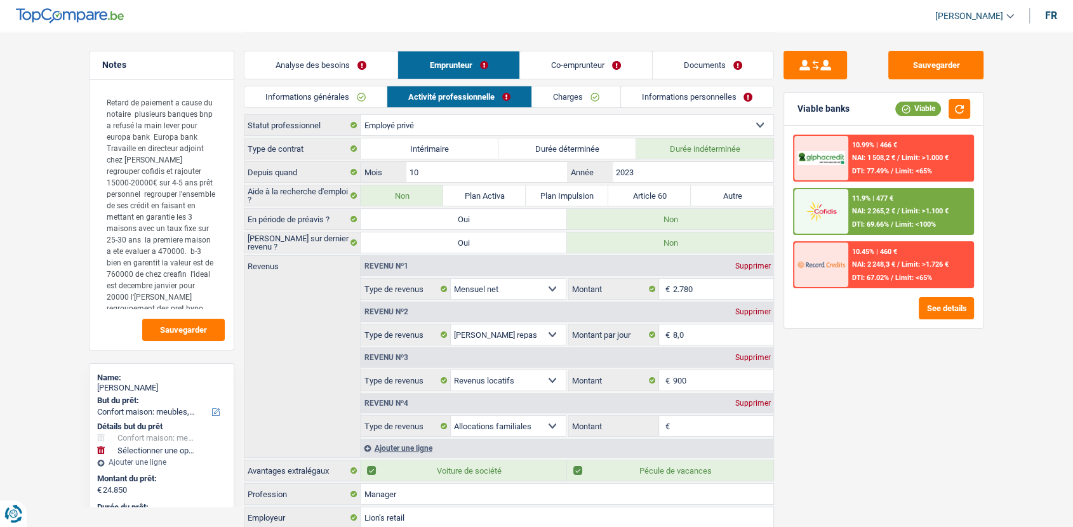
click at [659, 99] on link "Informations personnelles" at bounding box center [697, 96] width 153 height 21
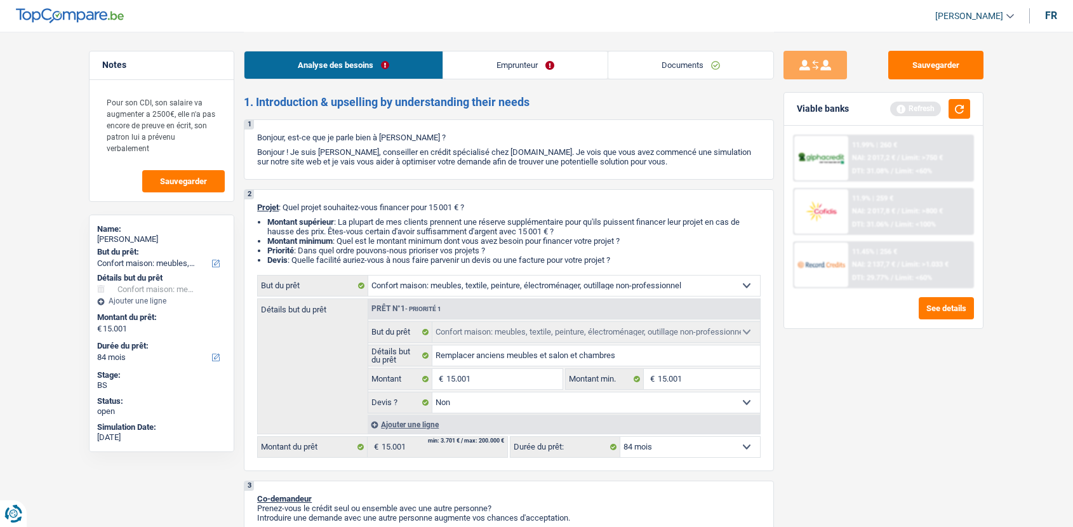
select select "household"
select select "84"
select select "household"
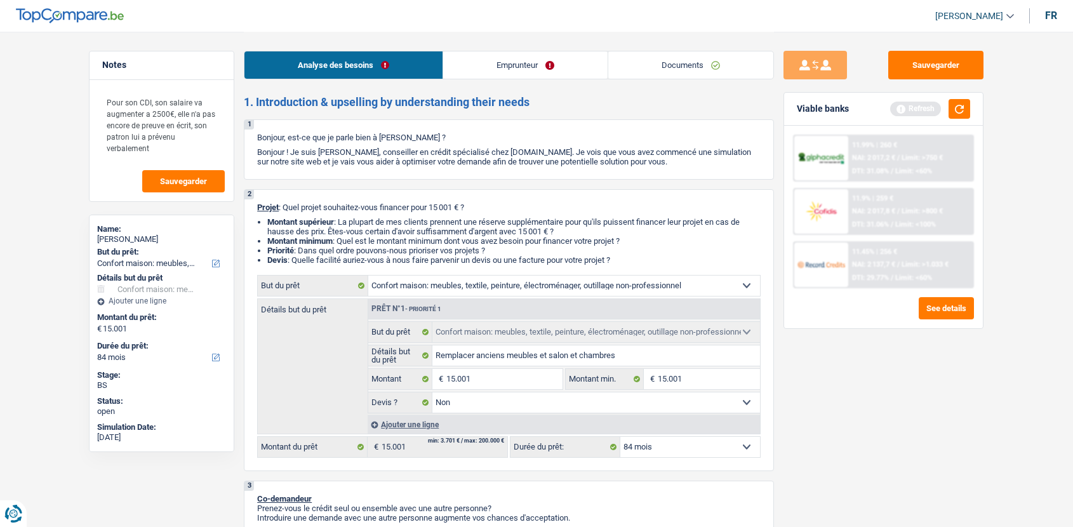
select select "false"
select select "84"
select select "privateEmployee"
select select "netSalary"
select select "other"
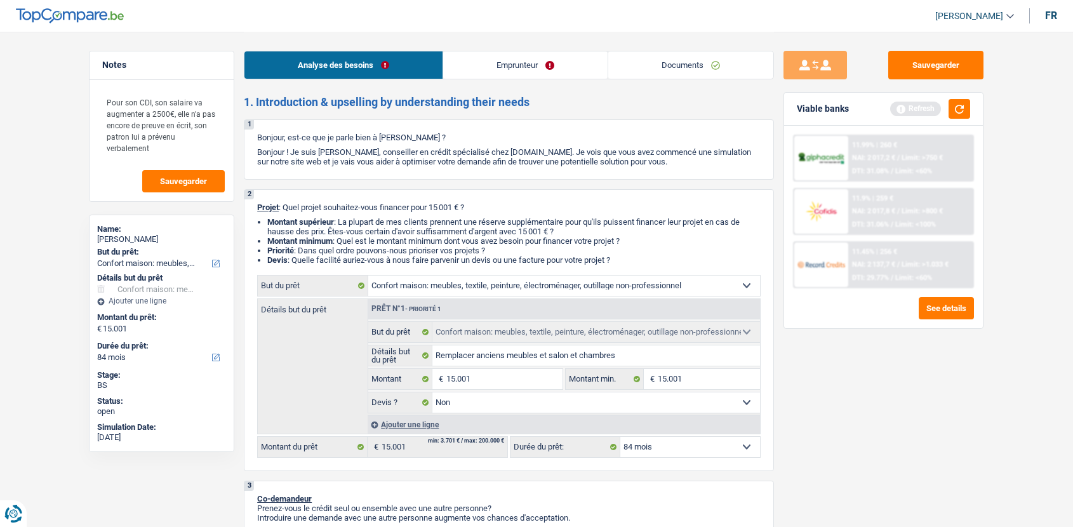
select select "mealVouchers"
select select "rents"
select select "household"
select select "false"
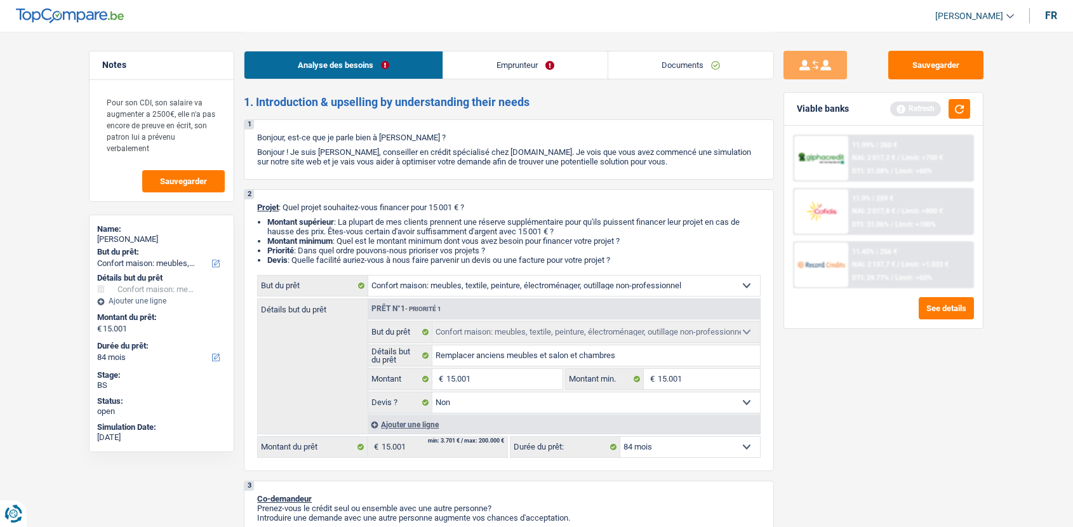
select select "84"
select select "352"
select select "single"
click at [498, 72] on link "Emprunteur" at bounding box center [525, 64] width 164 height 27
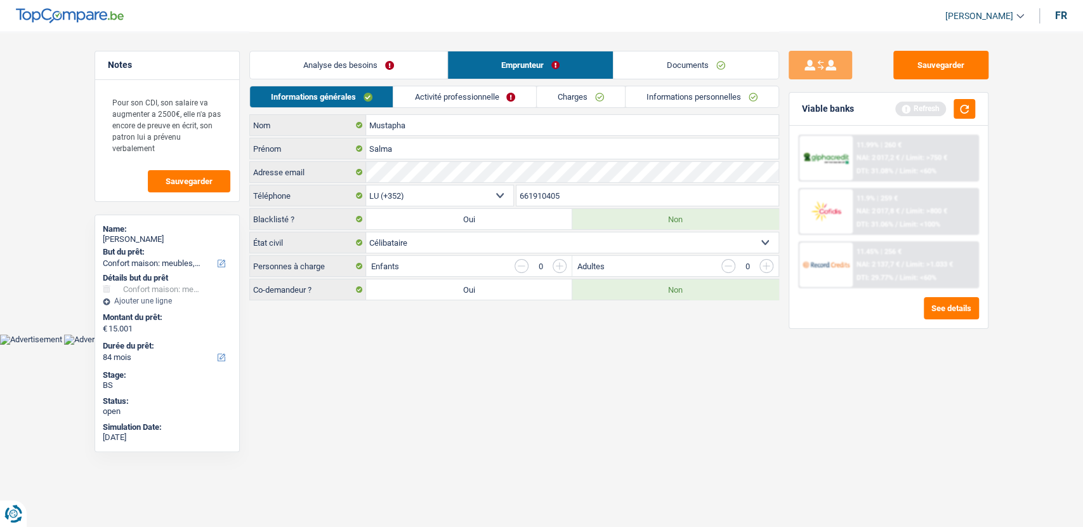
click at [465, 99] on link "Activité professionnelle" at bounding box center [464, 96] width 143 height 21
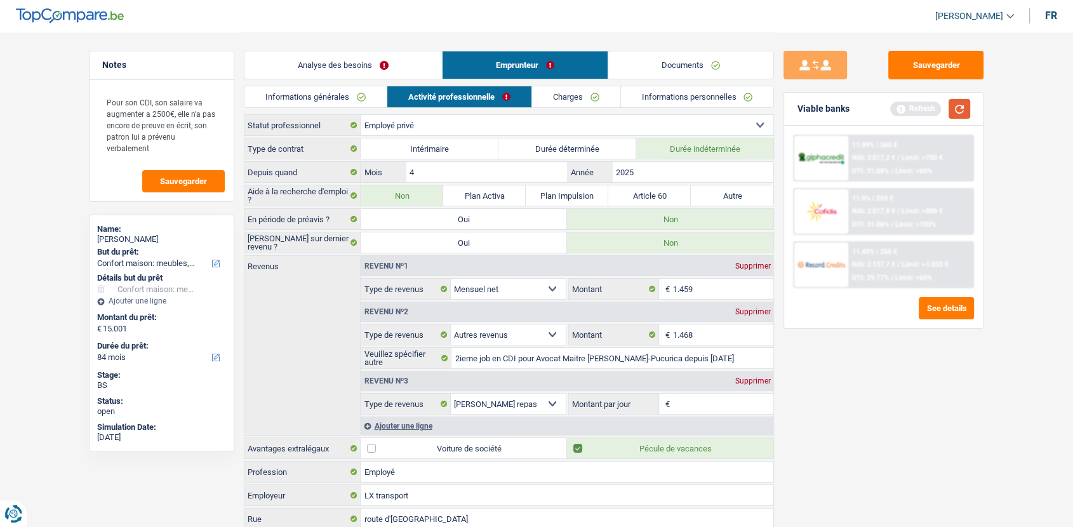
click at [959, 109] on button "button" at bounding box center [959, 109] width 22 height 20
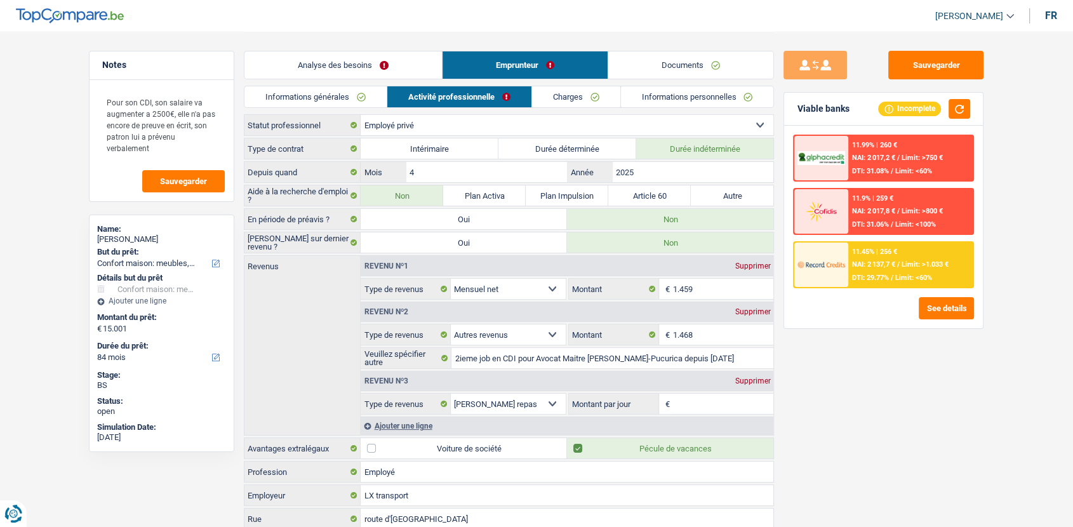
click at [594, 99] on link "Charges" at bounding box center [576, 96] width 88 height 21
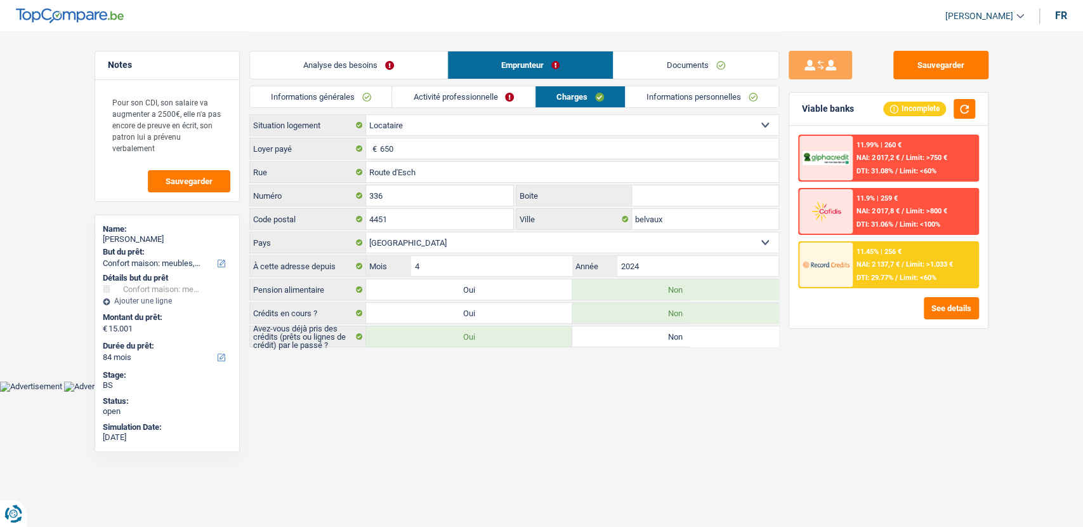
click at [693, 96] on link "Informations personnelles" at bounding box center [702, 96] width 153 height 21
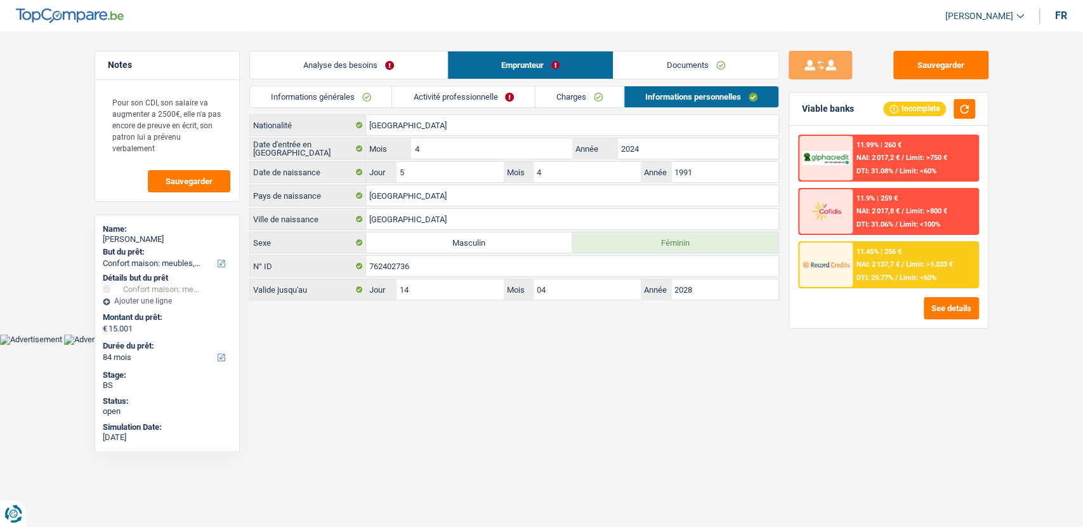
click at [691, 73] on link "Documents" at bounding box center [696, 64] width 165 height 27
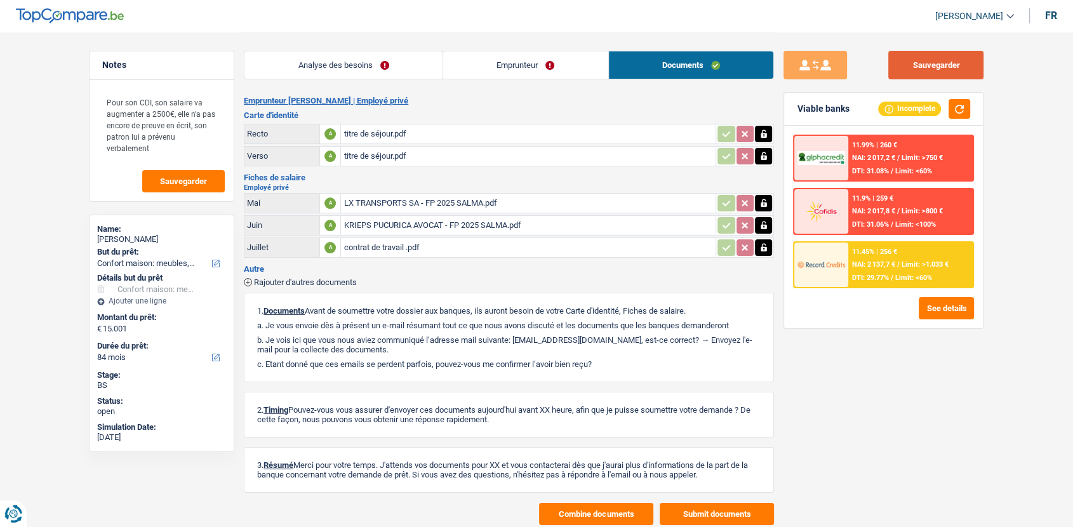
click at [951, 62] on button "Sauvegarder" at bounding box center [935, 65] width 95 height 29
